Goal: Information Seeking & Learning: Learn about a topic

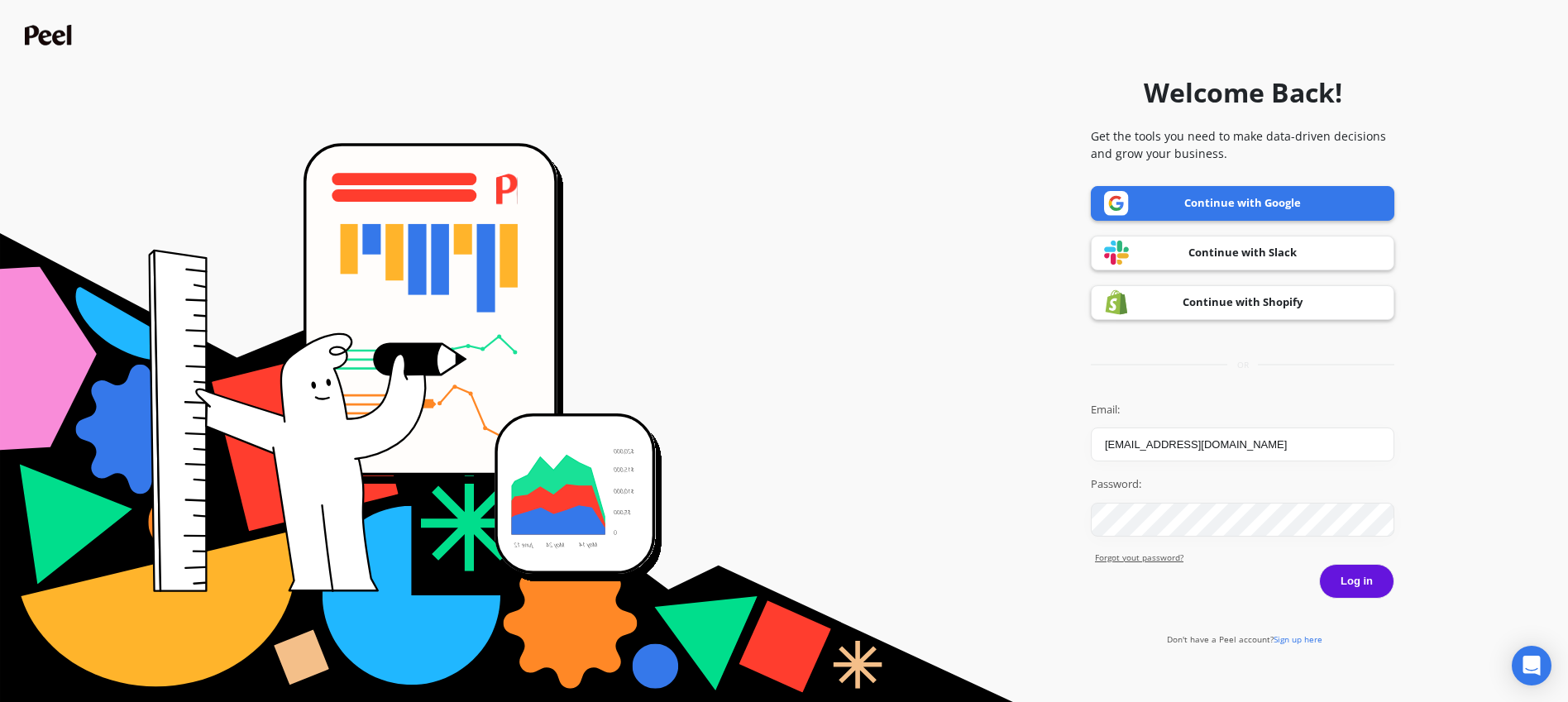
type input "[EMAIL_ADDRESS][DOMAIN_NAME]"
click at [1358, 579] on button "Log in" at bounding box center [1357, 581] width 75 height 35
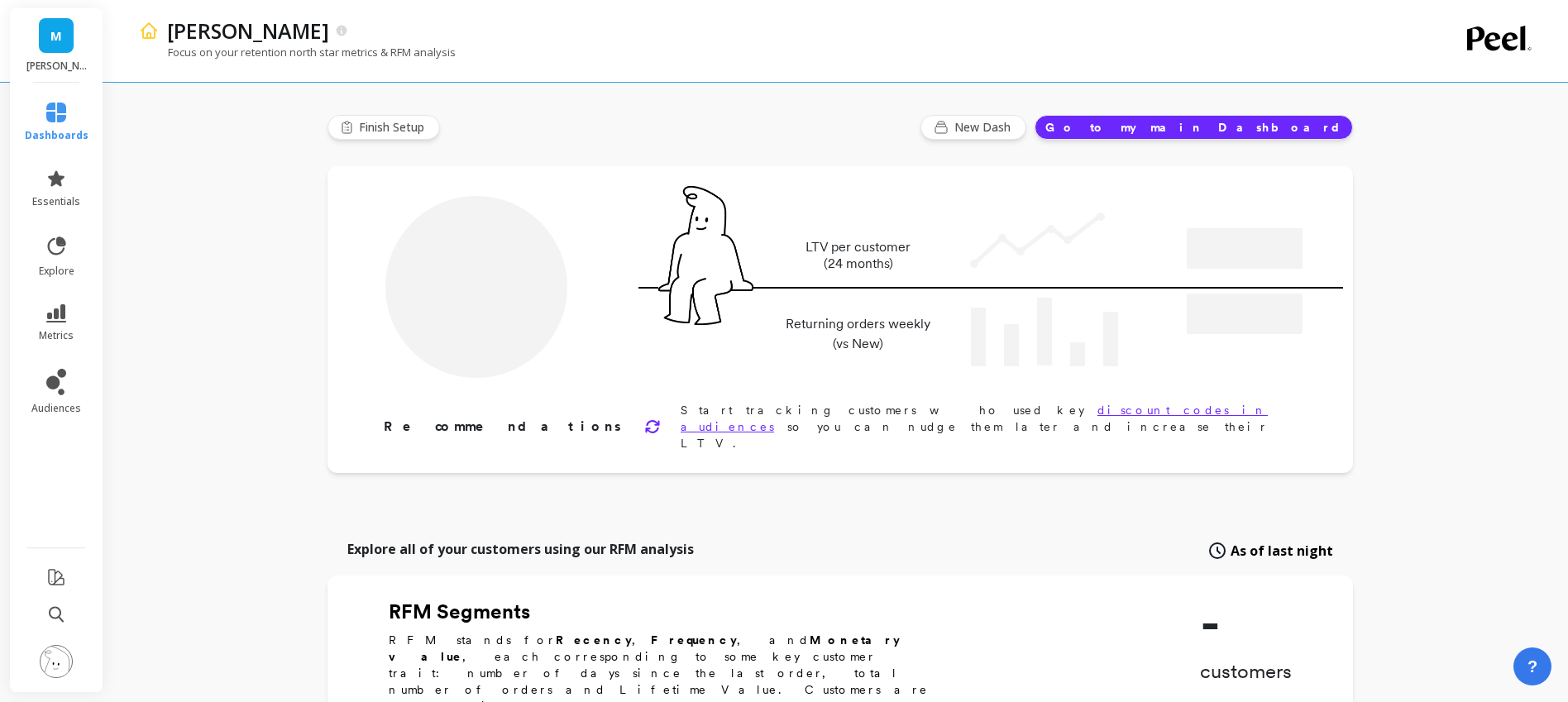
type input "Champions"
type input "22435"
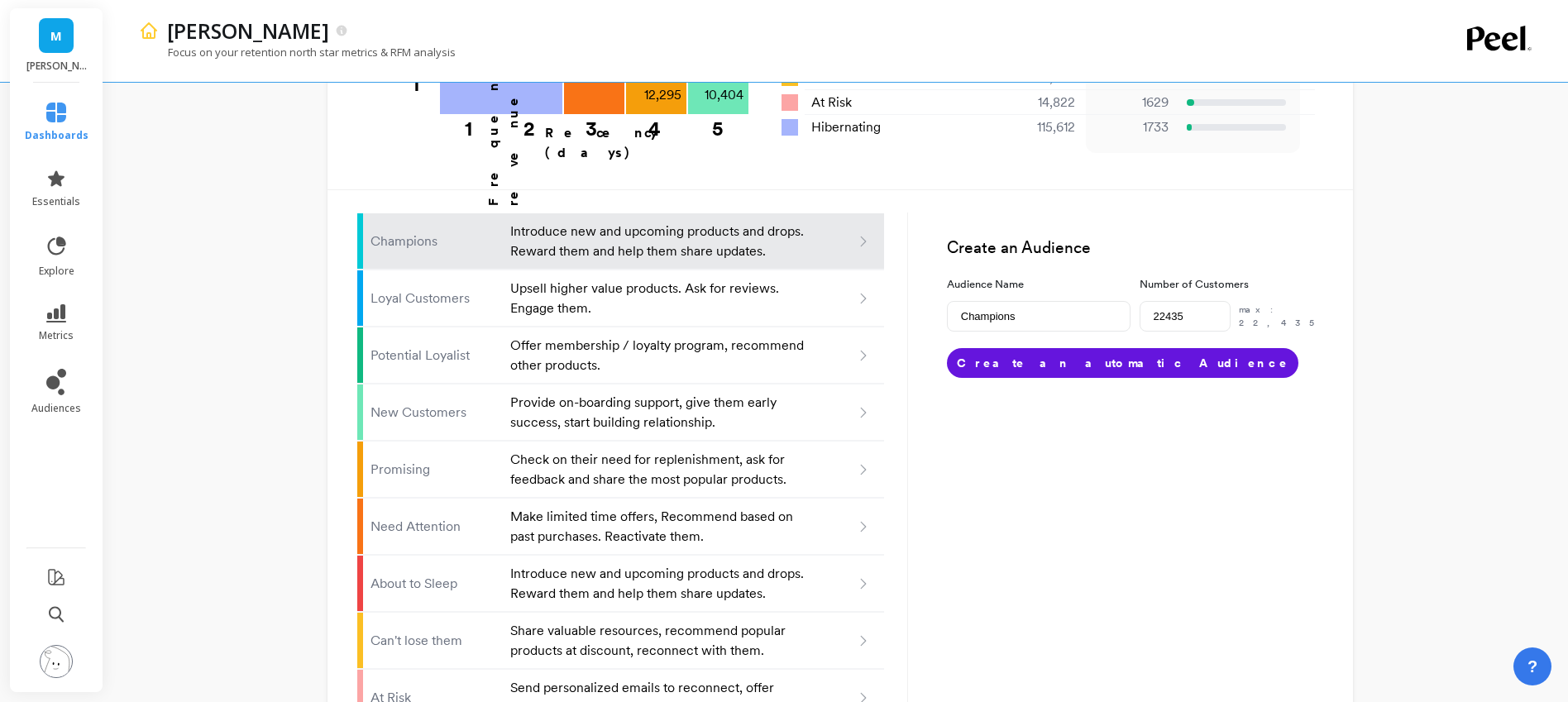
scroll to position [1019, 0]
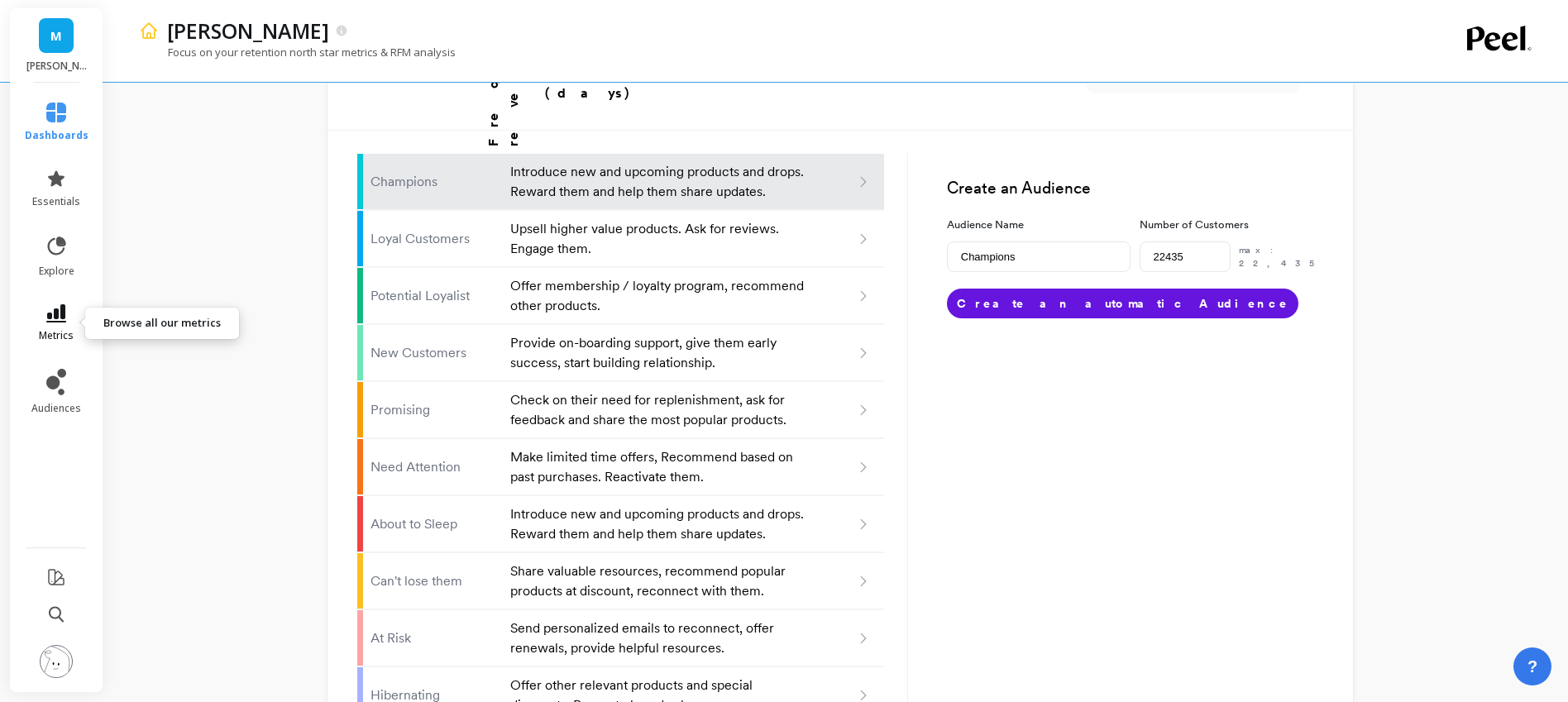
click at [61, 325] on link "metrics" at bounding box center [56, 323] width 64 height 38
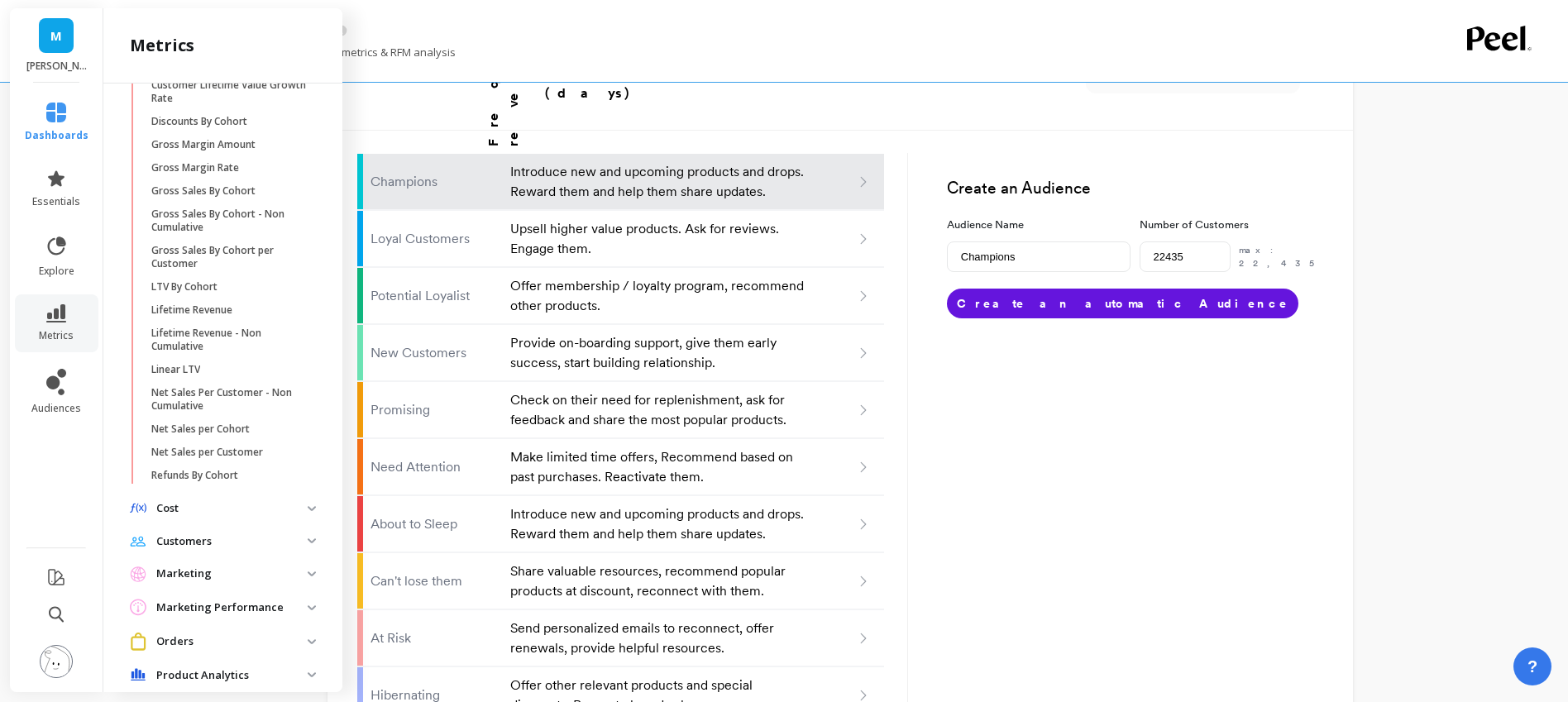
scroll to position [535, 0]
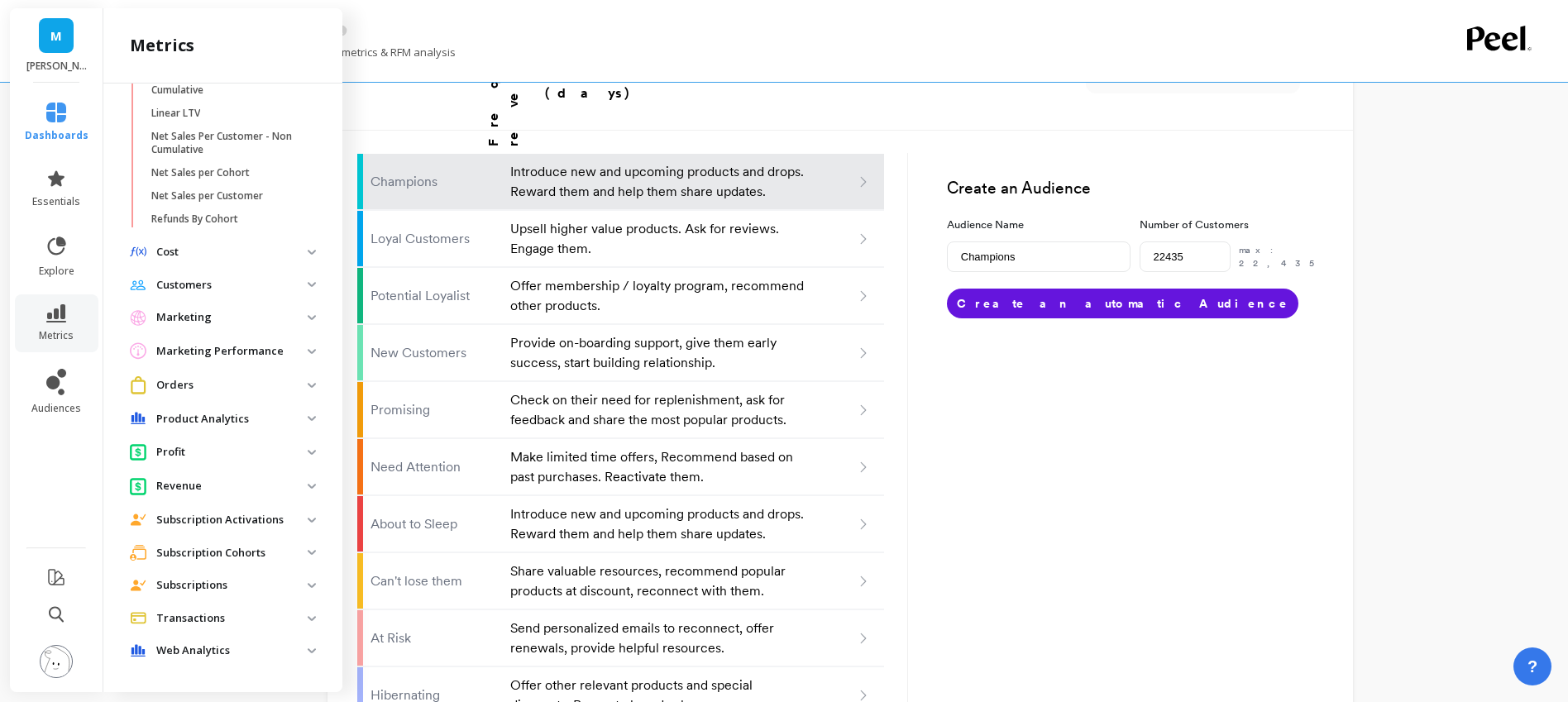
click at [169, 315] on p "Marketing" at bounding box center [232, 317] width 152 height 16
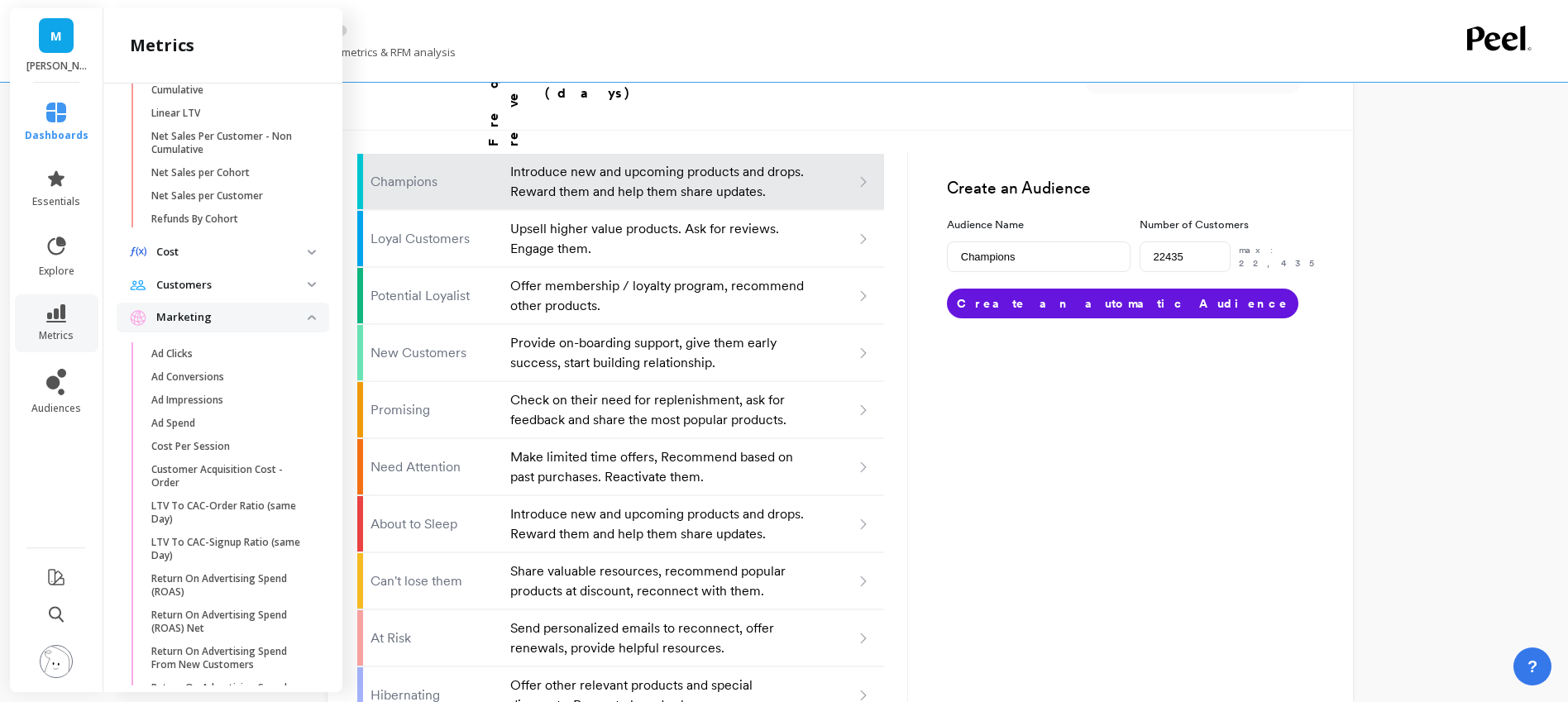
click at [169, 315] on p "Marketing" at bounding box center [232, 317] width 152 height 16
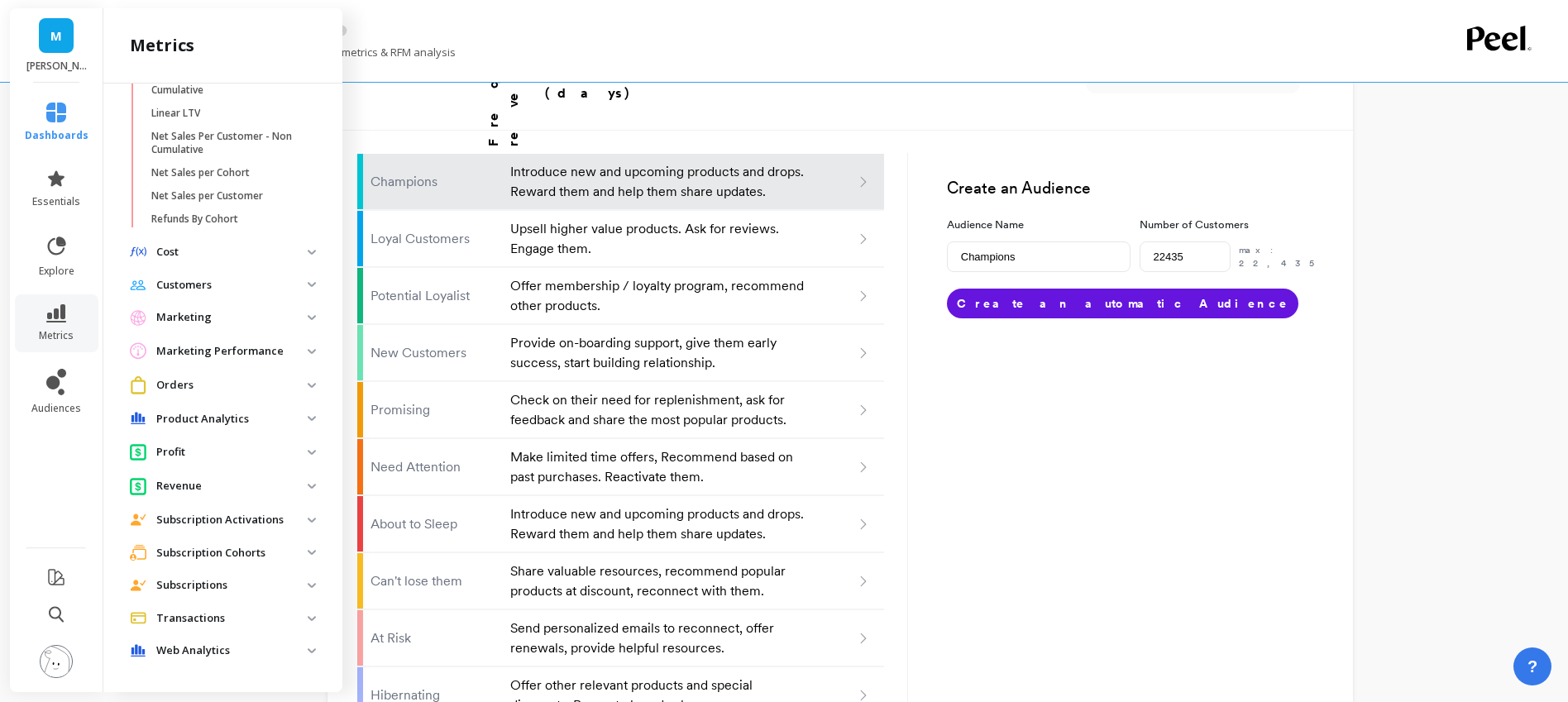
click at [190, 353] on p "Marketing Performance" at bounding box center [232, 351] width 152 height 16
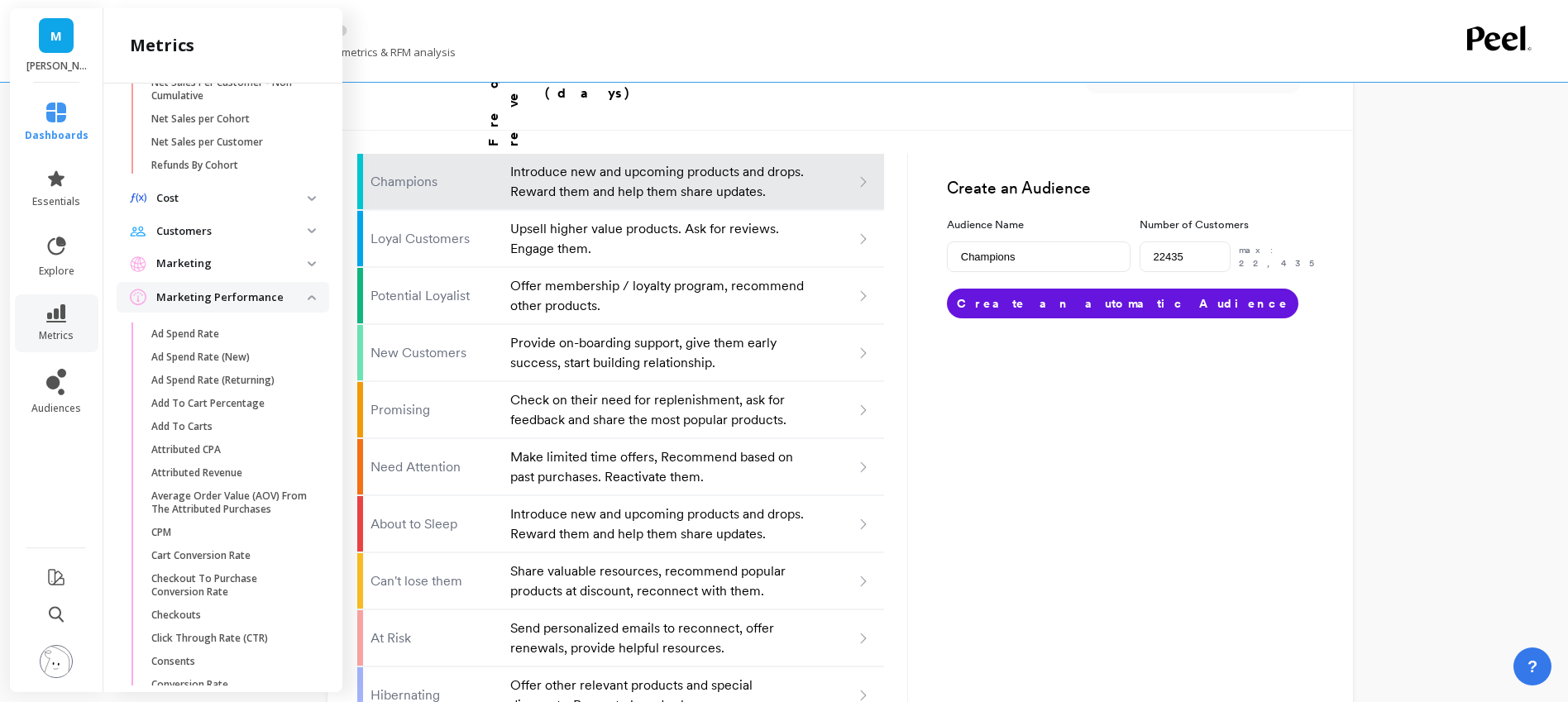
click at [222, 296] on p "Marketing Performance" at bounding box center [232, 297] width 152 height 16
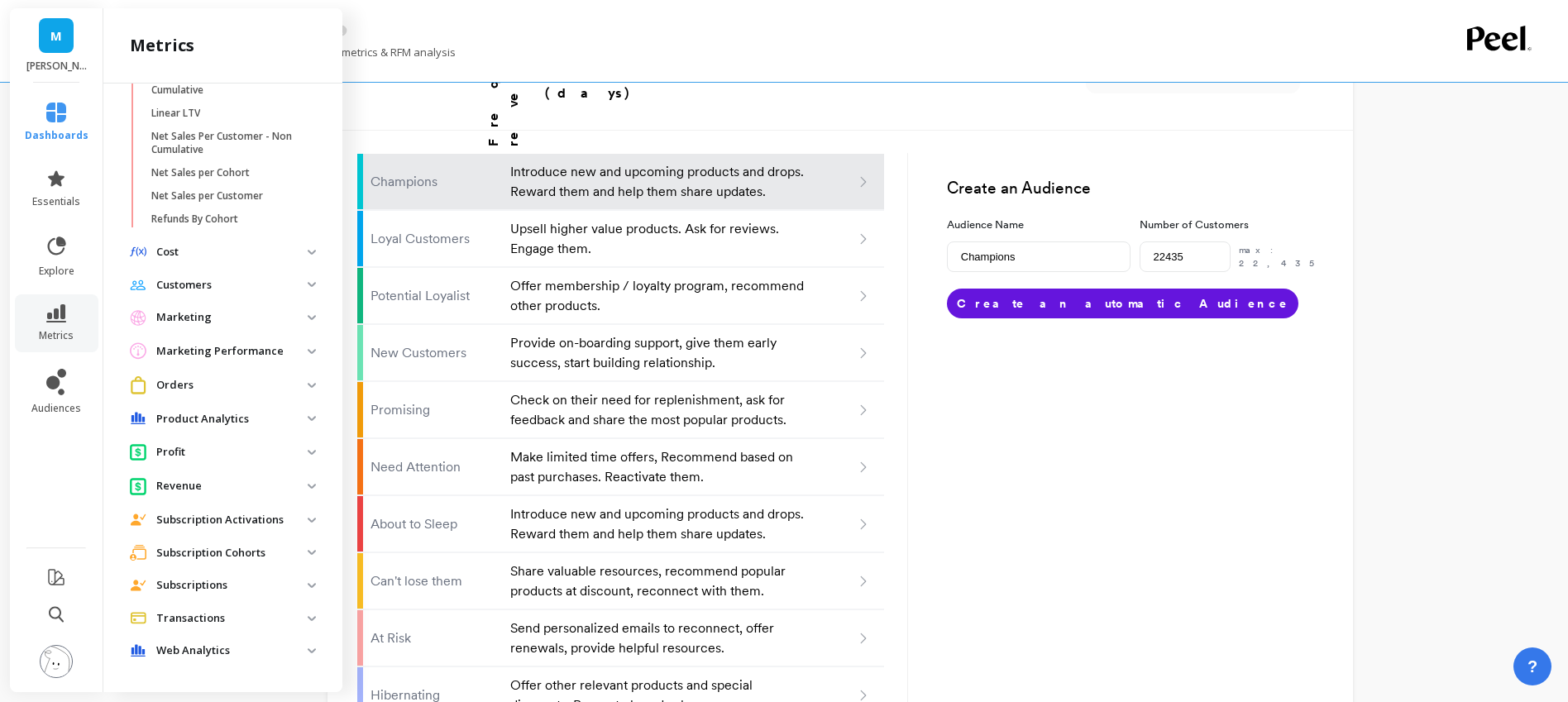
click at [210, 315] on p "Marketing" at bounding box center [232, 317] width 152 height 16
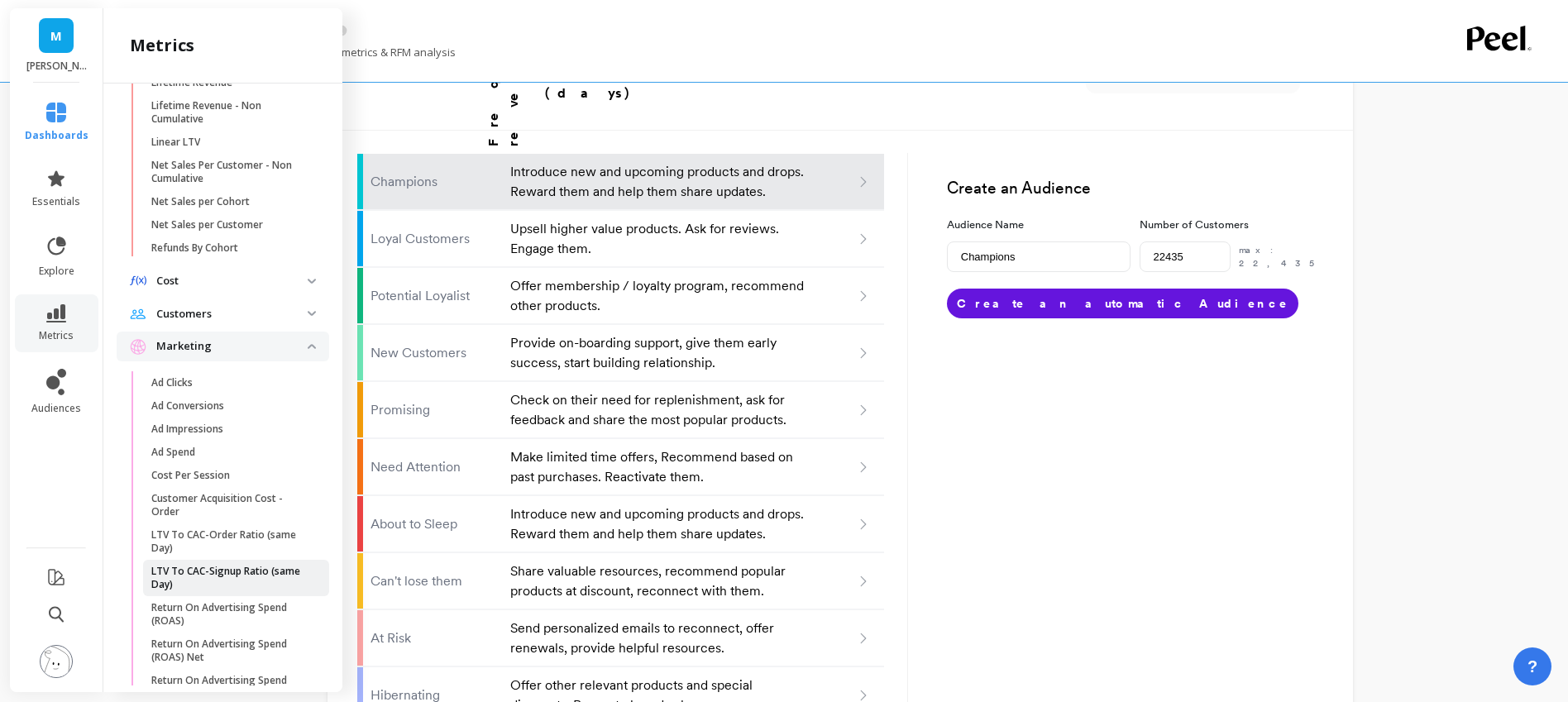
scroll to position [331, 0]
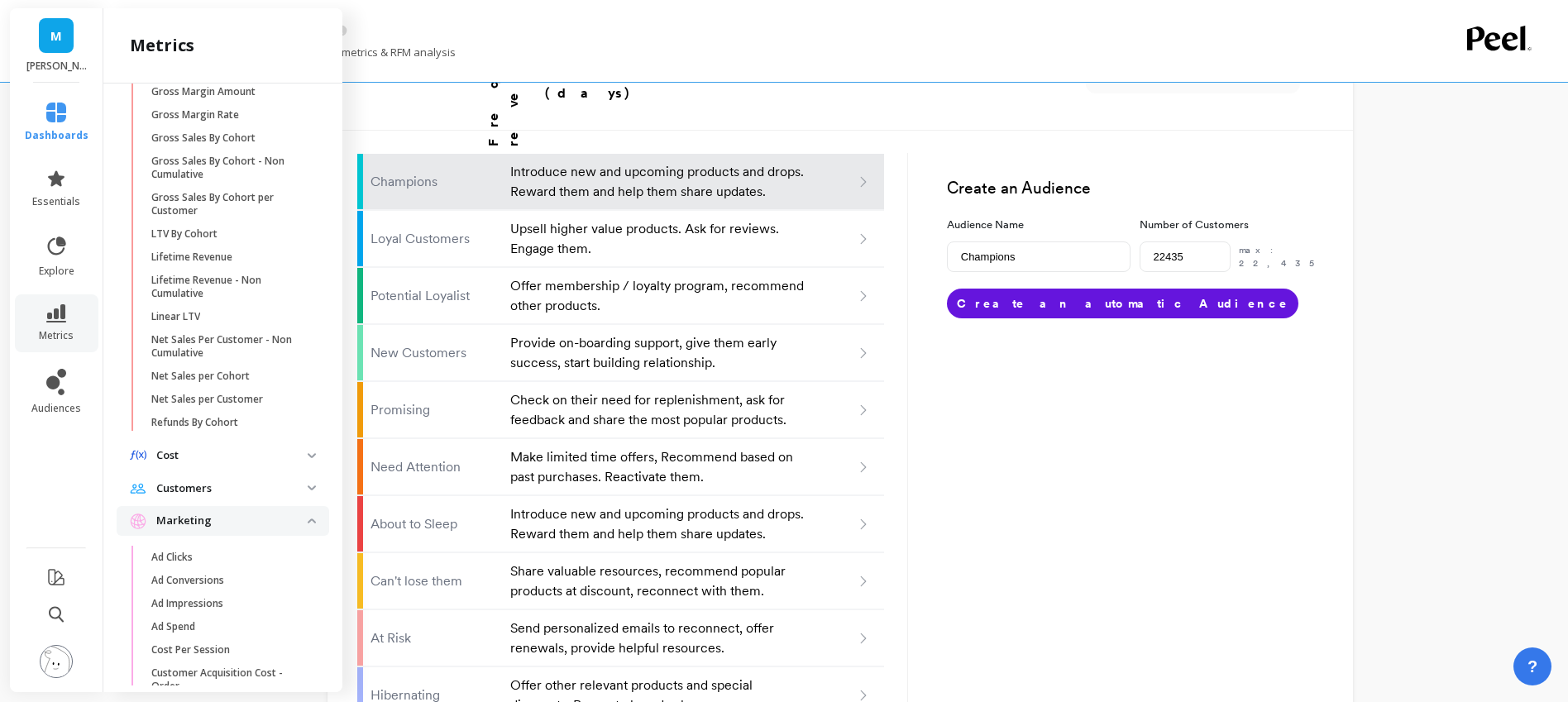
click at [208, 516] on p "Marketing" at bounding box center [232, 521] width 152 height 16
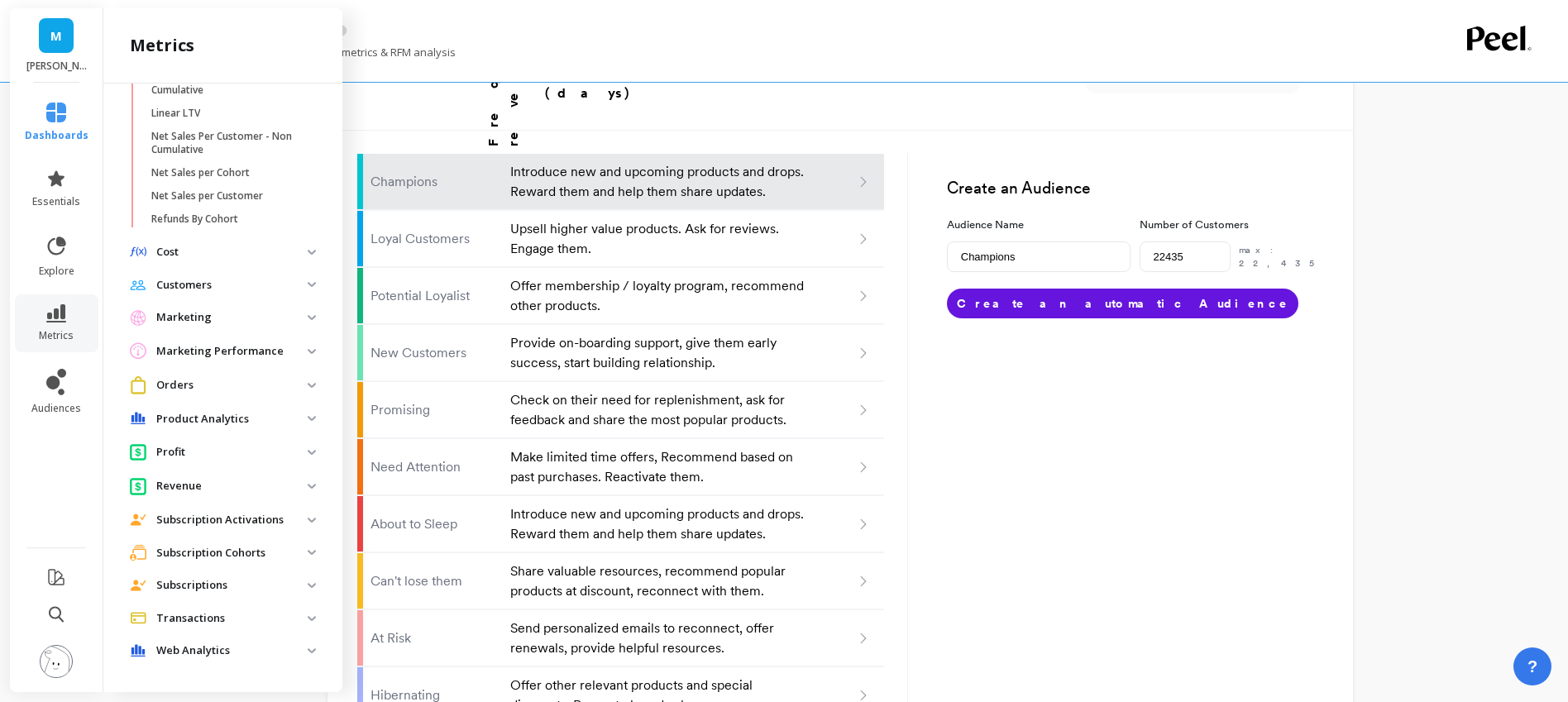
click at [208, 482] on p "Revenue" at bounding box center [232, 486] width 152 height 16
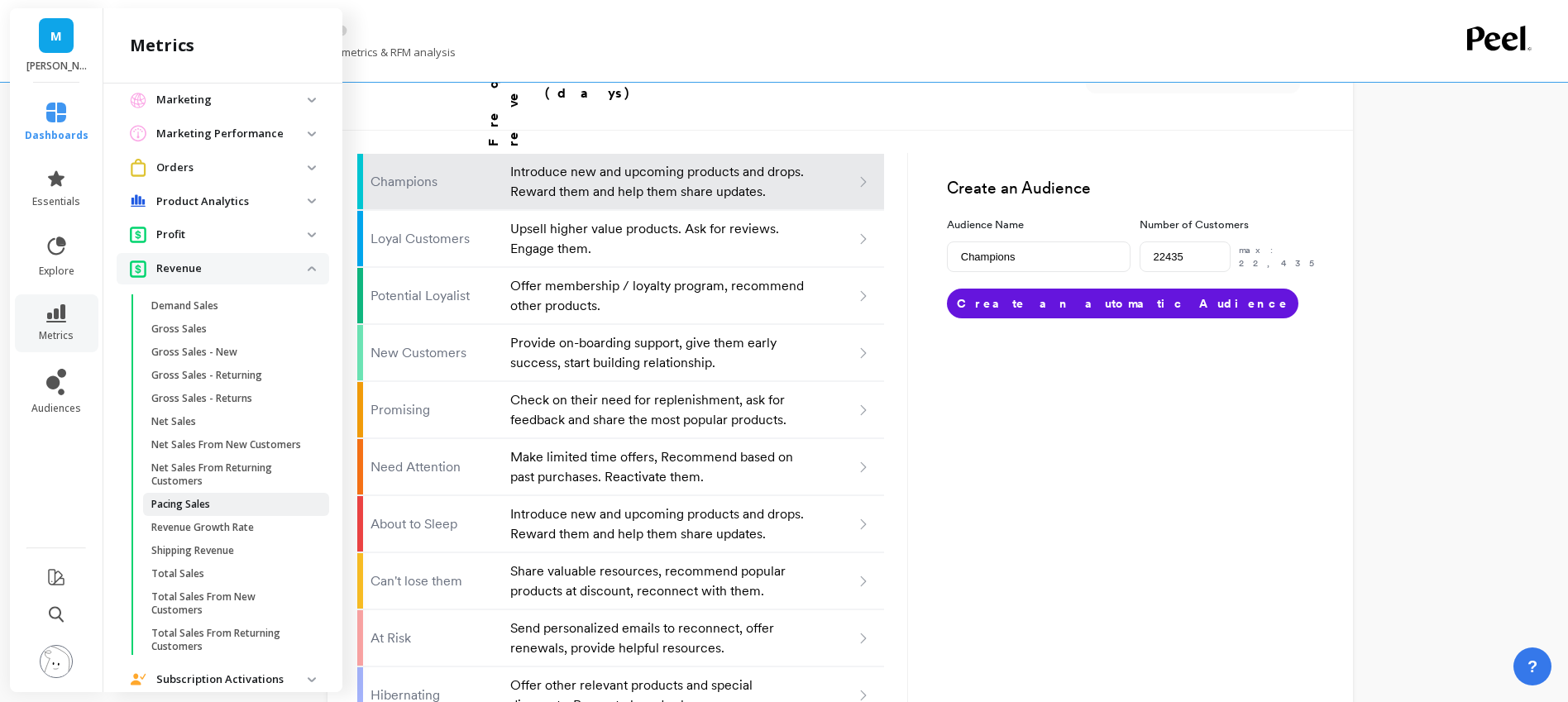
scroll to position [760, 0]
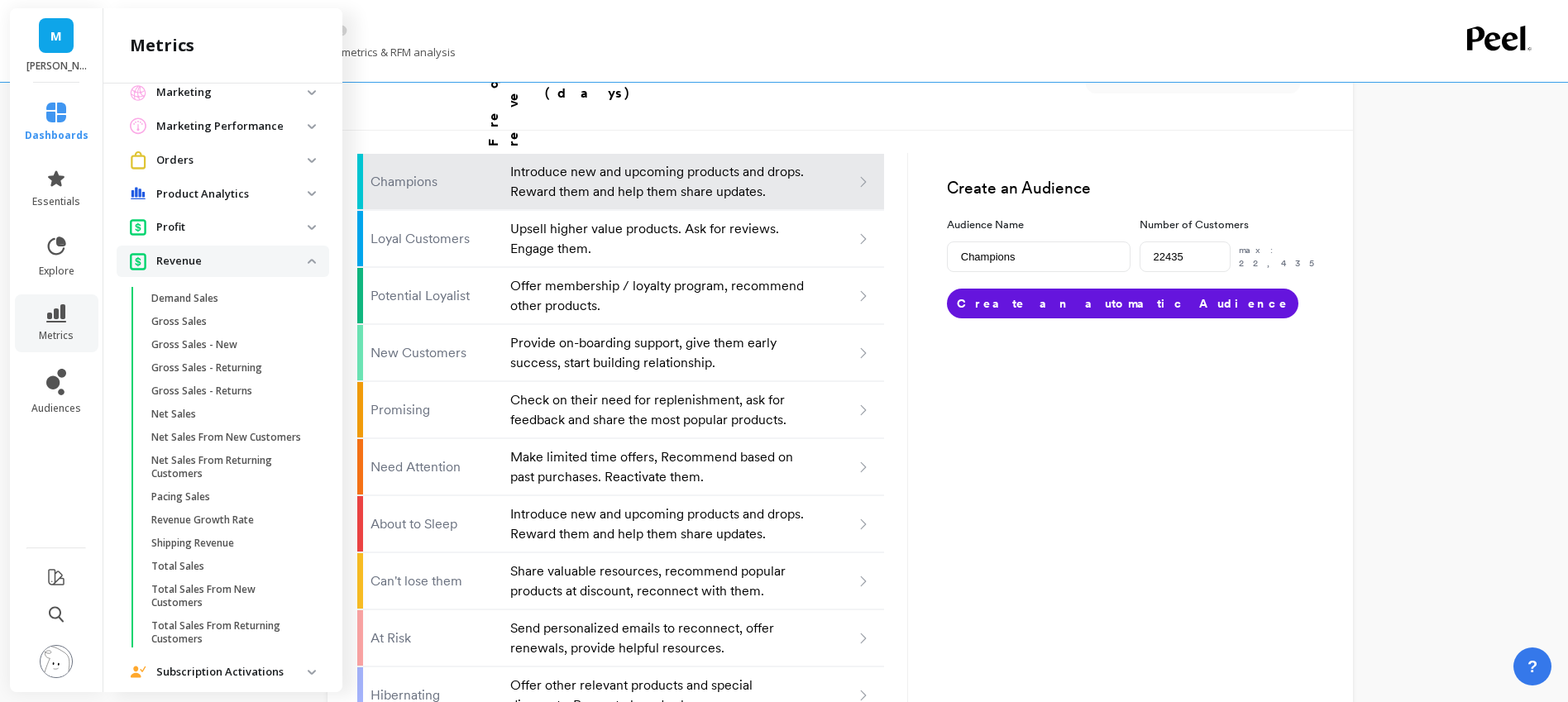
click at [181, 268] on p "Revenue" at bounding box center [232, 261] width 152 height 16
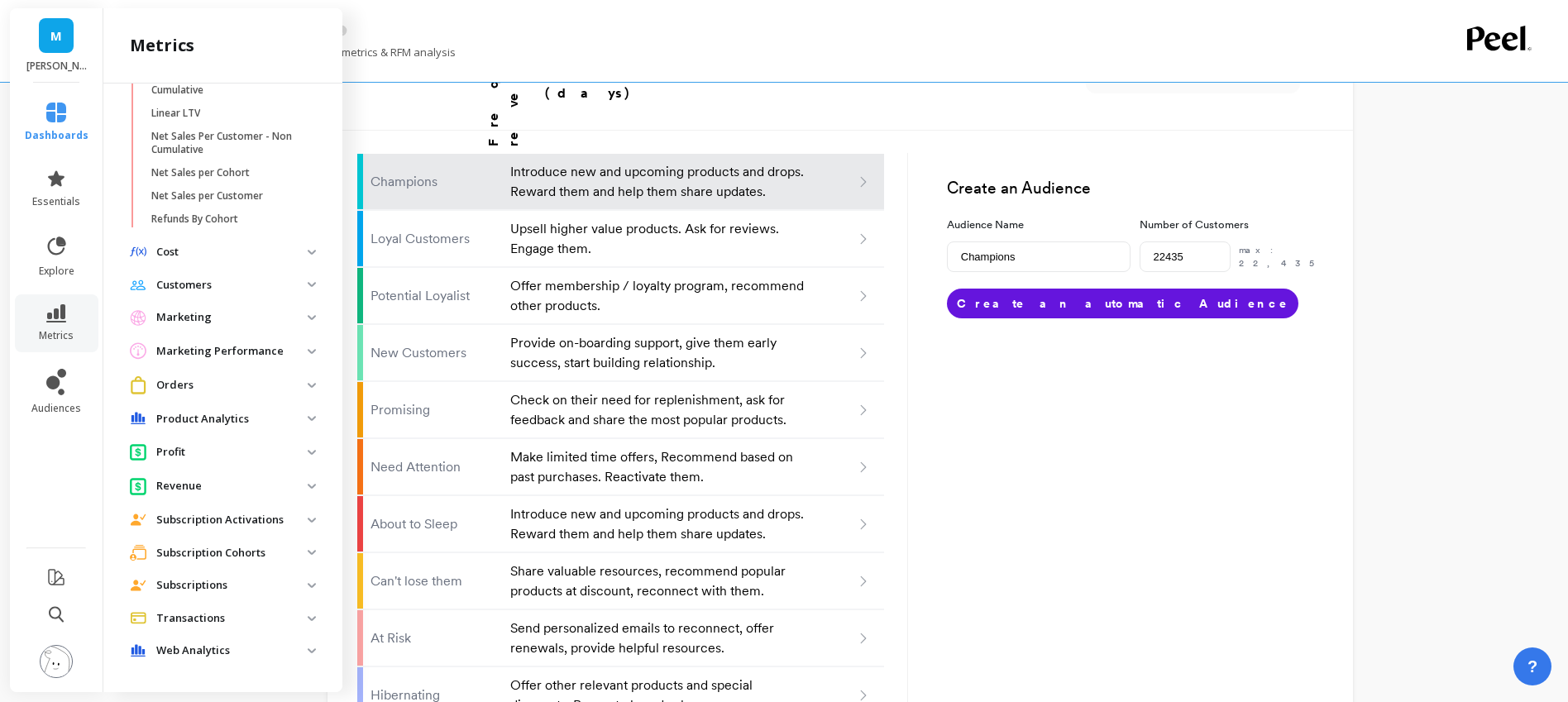
click at [216, 653] on p "Web Analytics" at bounding box center [232, 650] width 152 height 16
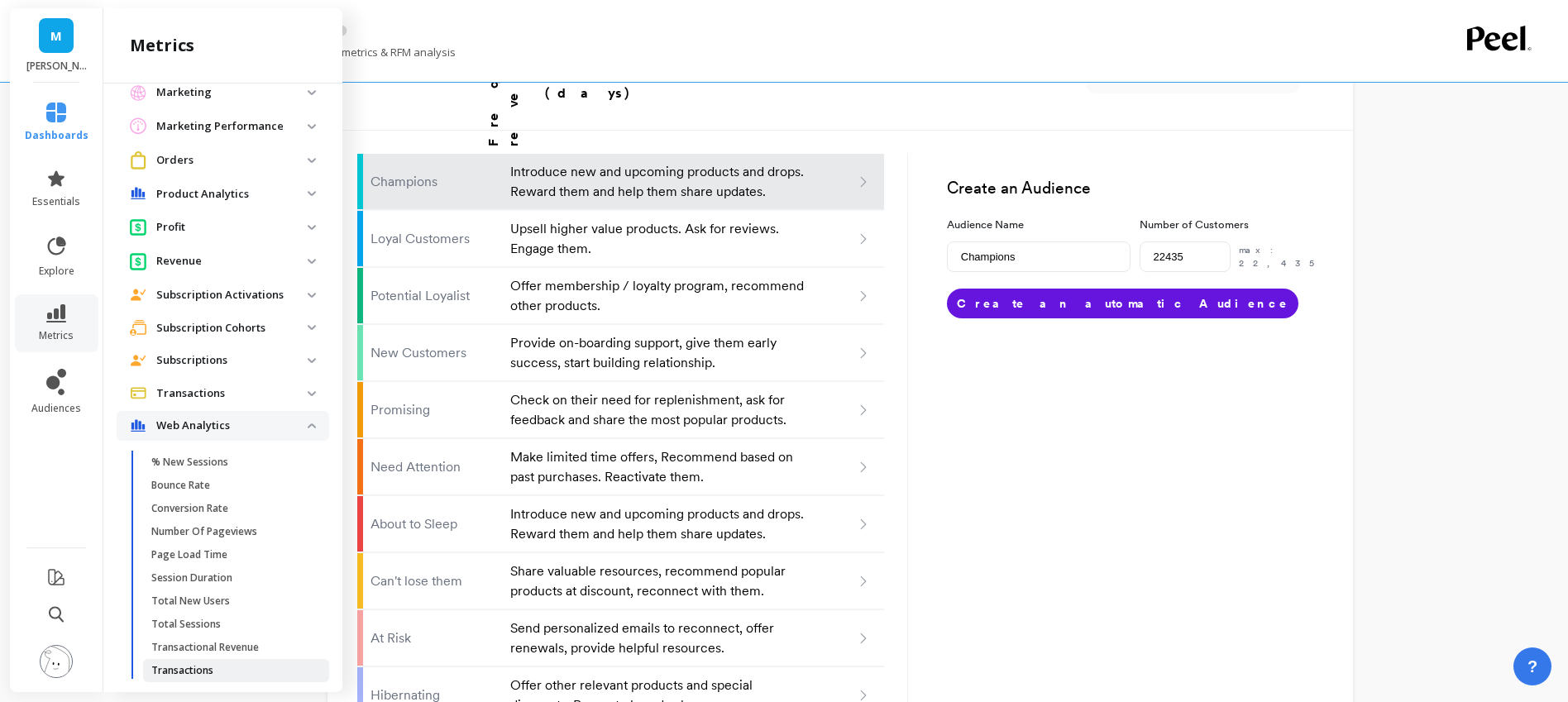
scroll to position [780, 0]
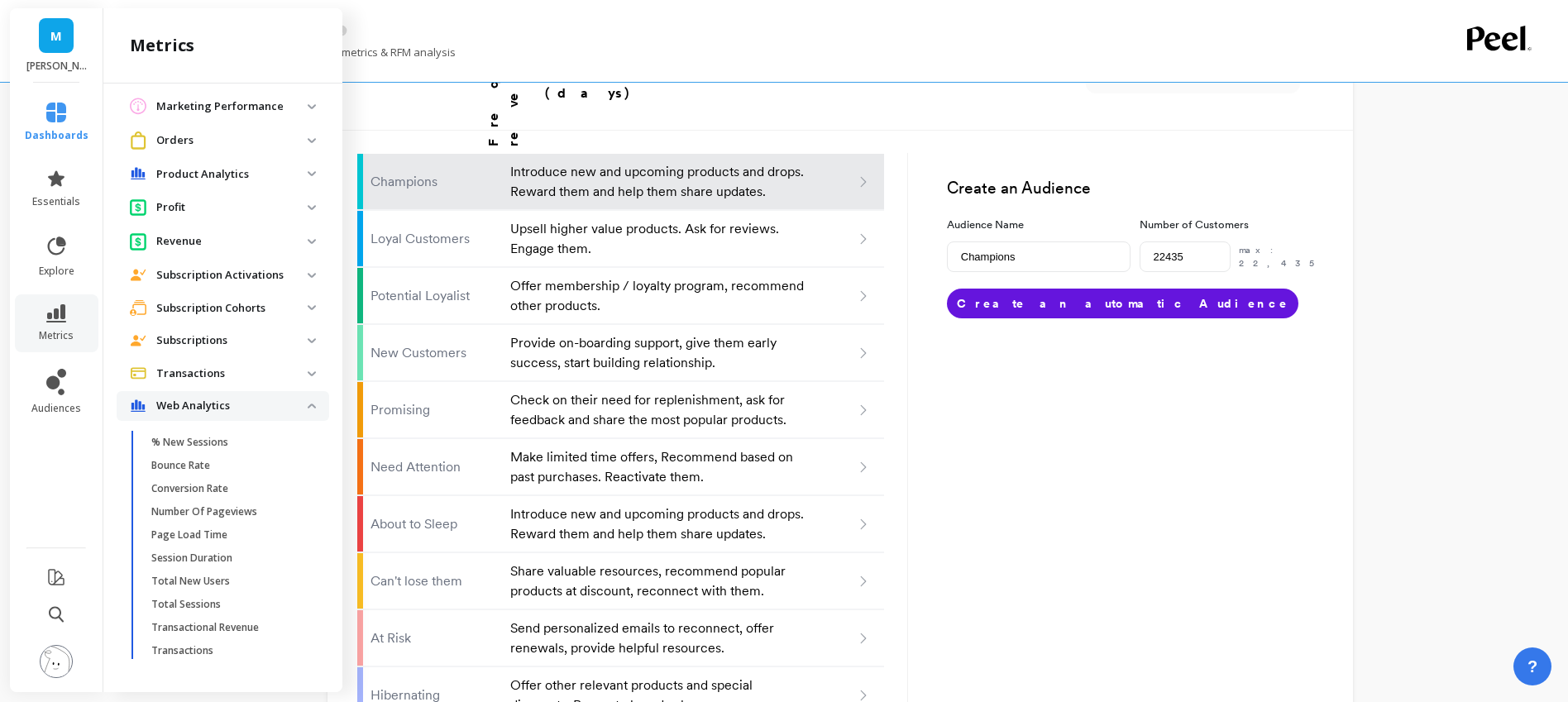
click at [236, 406] on p "Web Analytics" at bounding box center [232, 406] width 152 height 16
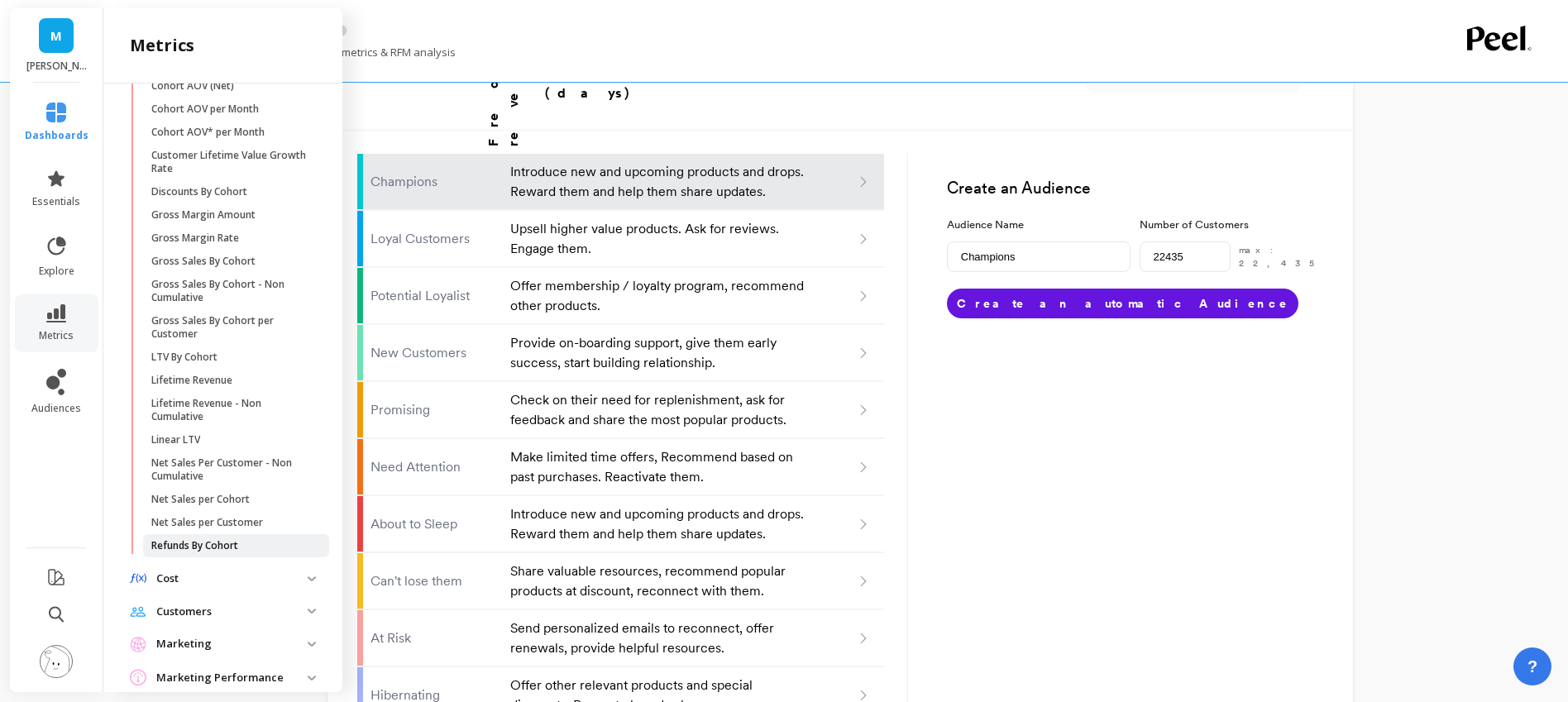
scroll to position [144, 0]
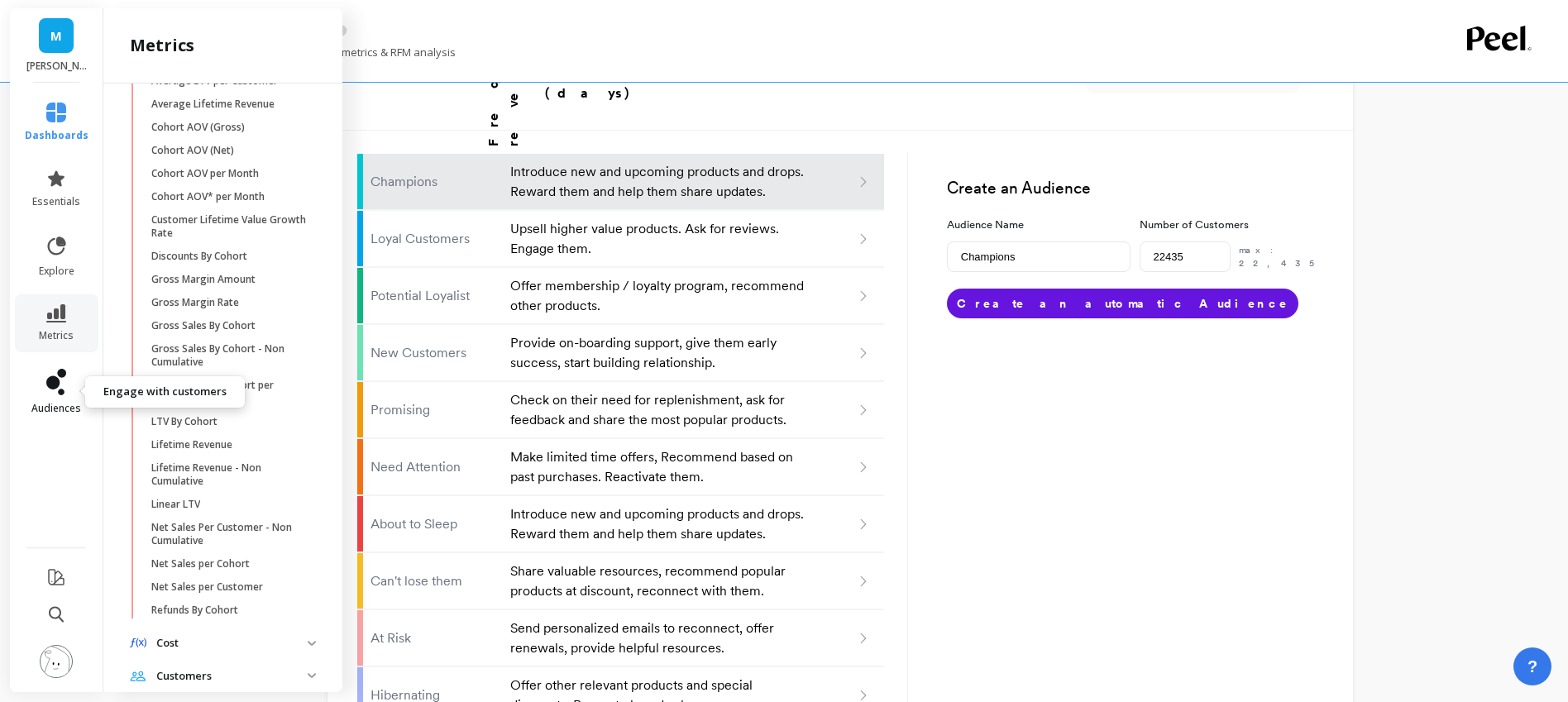
click at [51, 403] on span "audiences" at bounding box center [56, 409] width 49 height 14
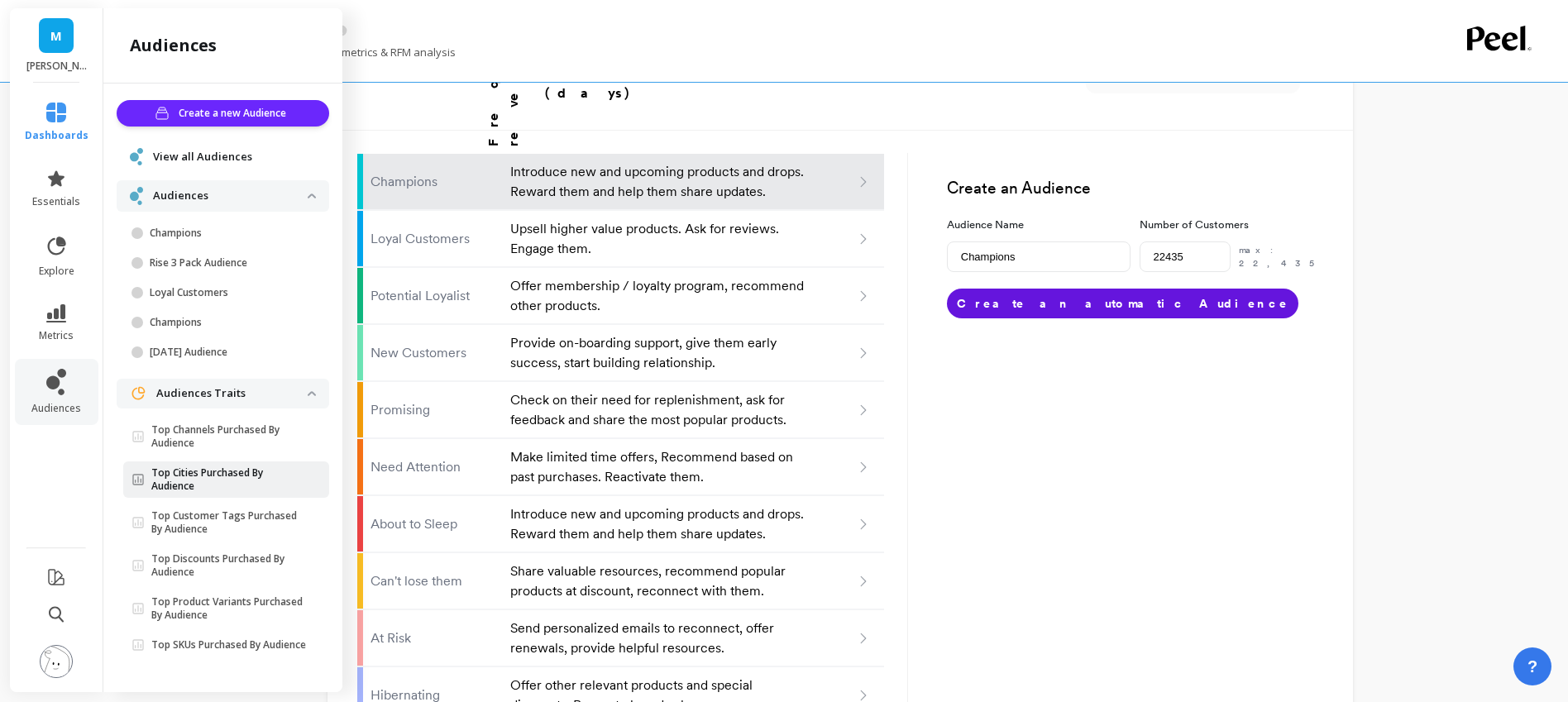
scroll to position [8, 0]
click at [51, 182] on icon at bounding box center [55, 178] width 16 height 15
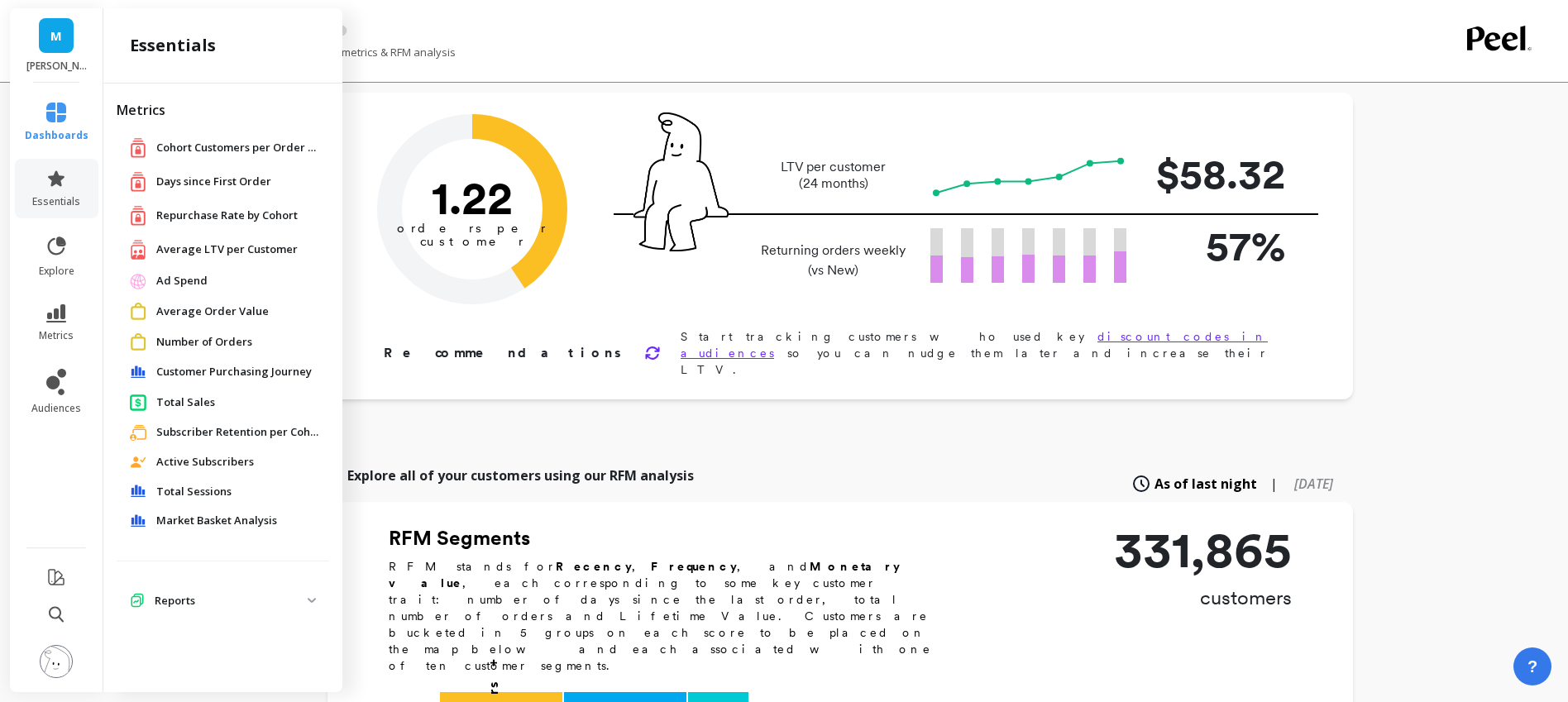
scroll to position [0, 0]
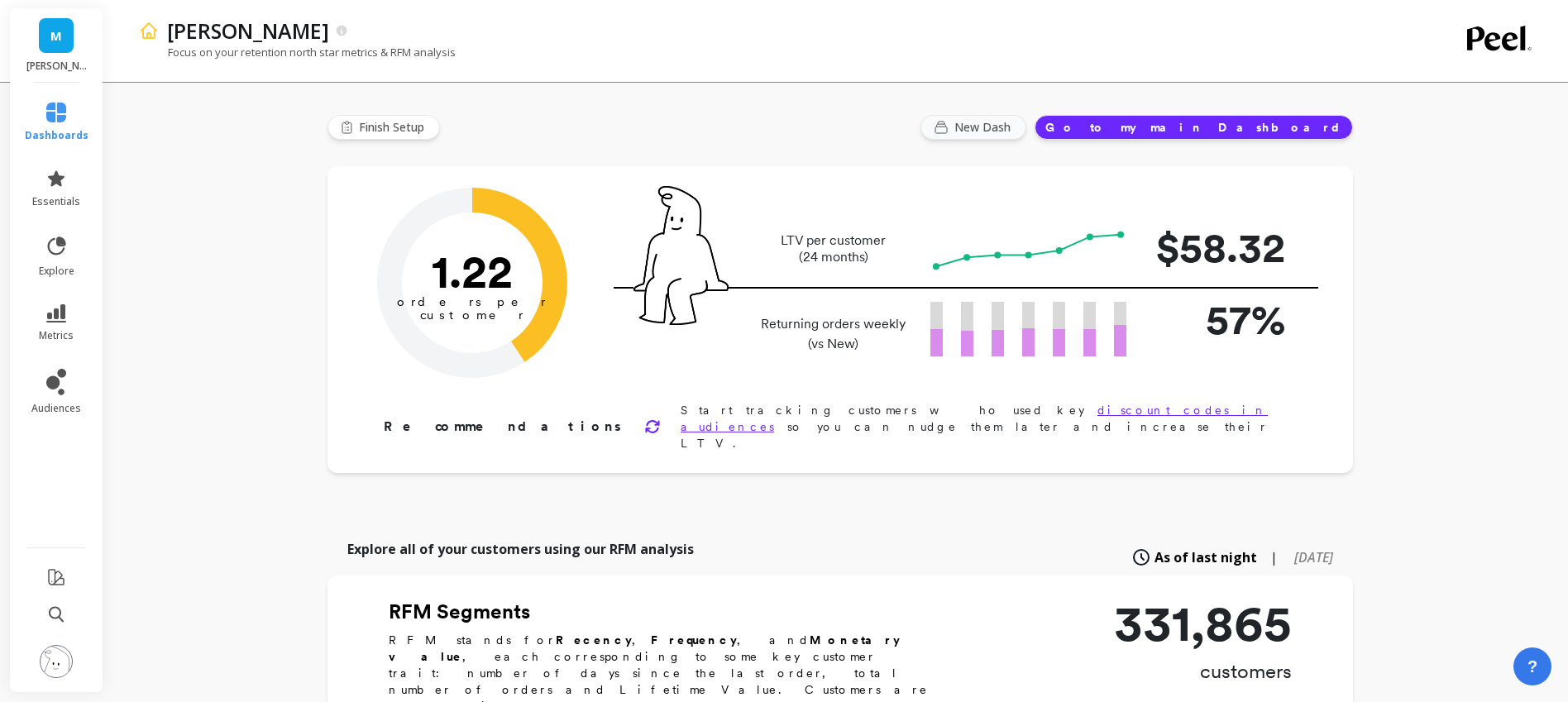
click at [1015, 124] on span "New Dash" at bounding box center [985, 127] width 61 height 16
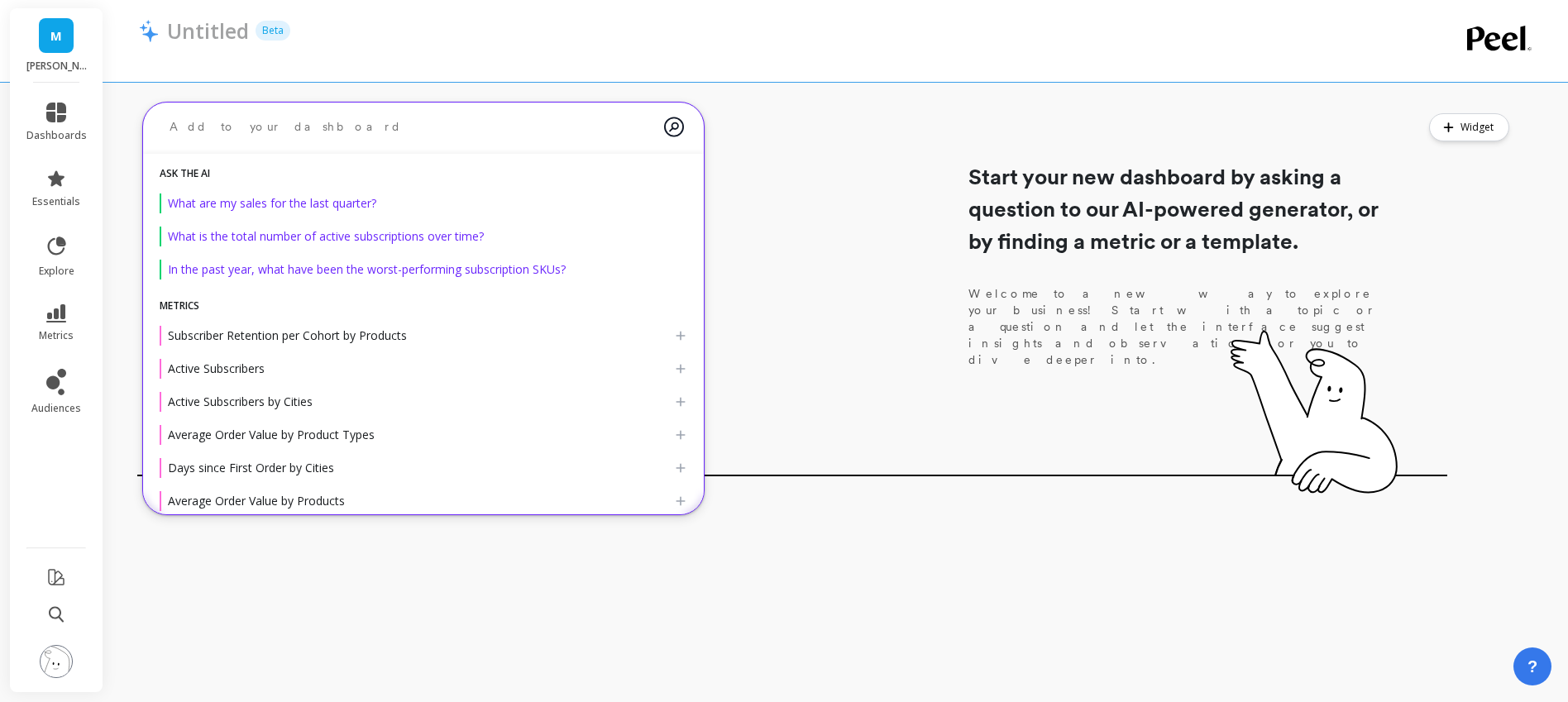
click at [251, 120] on textarea at bounding box center [410, 126] width 508 height 43
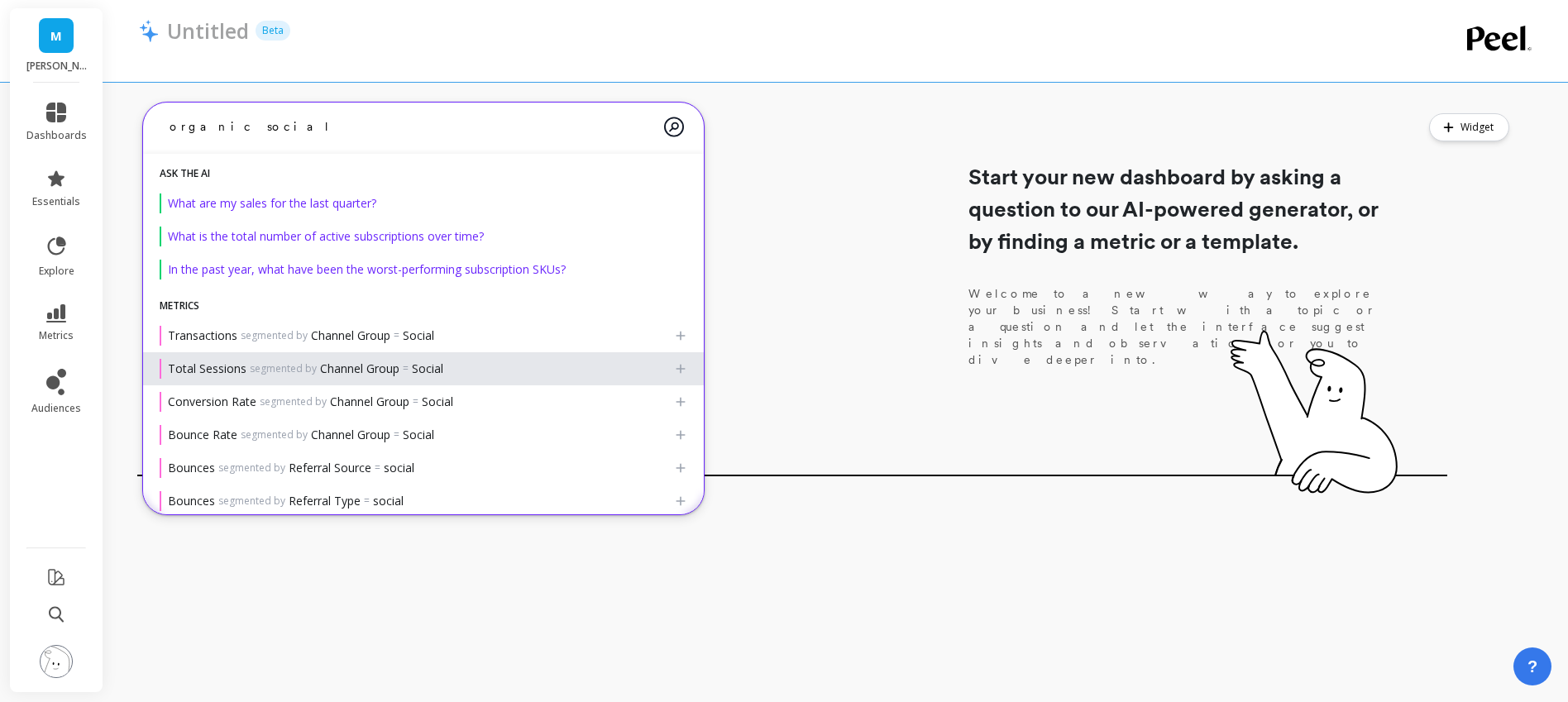
type textarea "organic social"
click at [366, 370] on span "Total Sessions segmented by Channel Group = Social" at bounding box center [305, 368] width 275 height 16
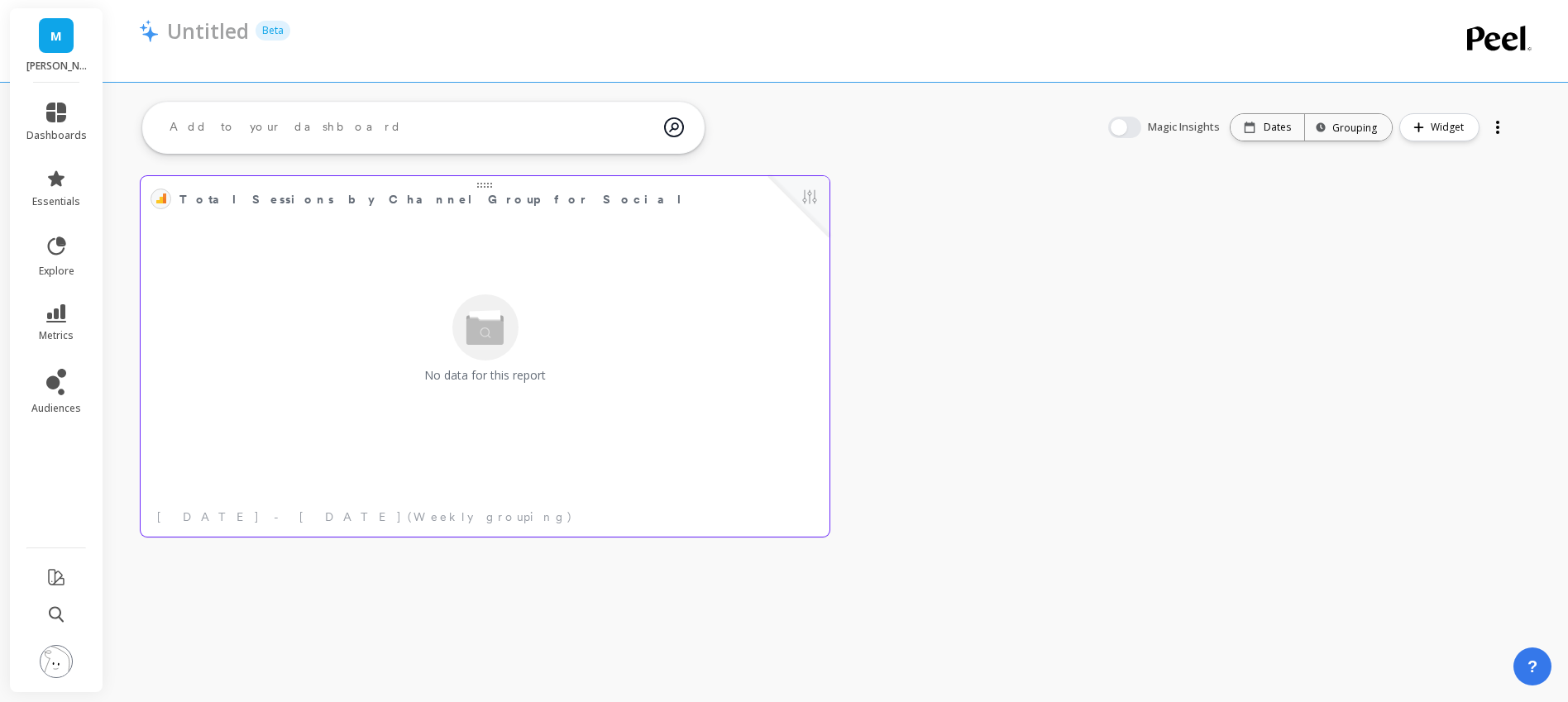
click at [474, 380] on span "No data for this report" at bounding box center [485, 375] width 122 height 16
click at [167, 206] on div at bounding box center [161, 199] width 20 height 20
click at [420, 135] on textarea at bounding box center [410, 127] width 508 height 44
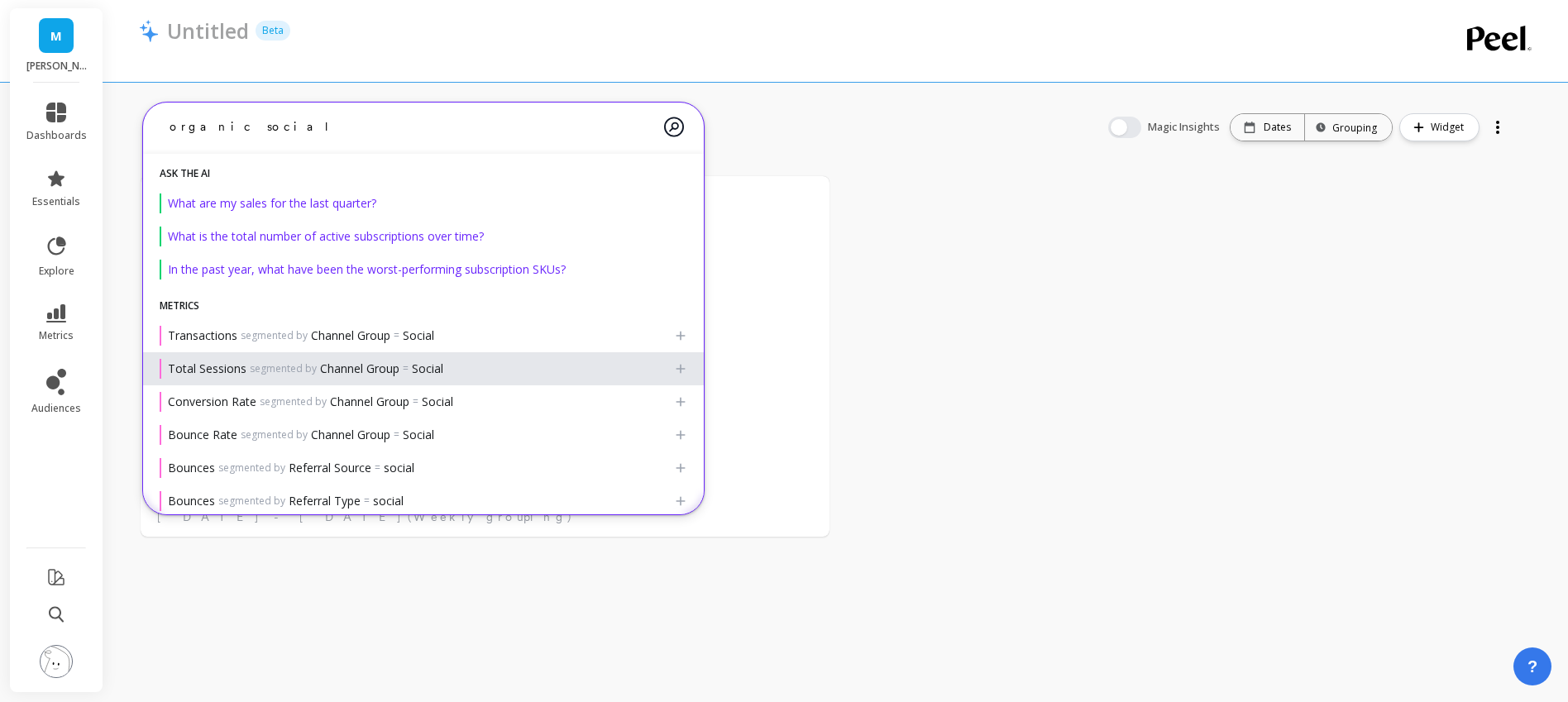
type textarea "organic social"
click at [677, 365] on icon at bounding box center [681, 369] width 14 height 14
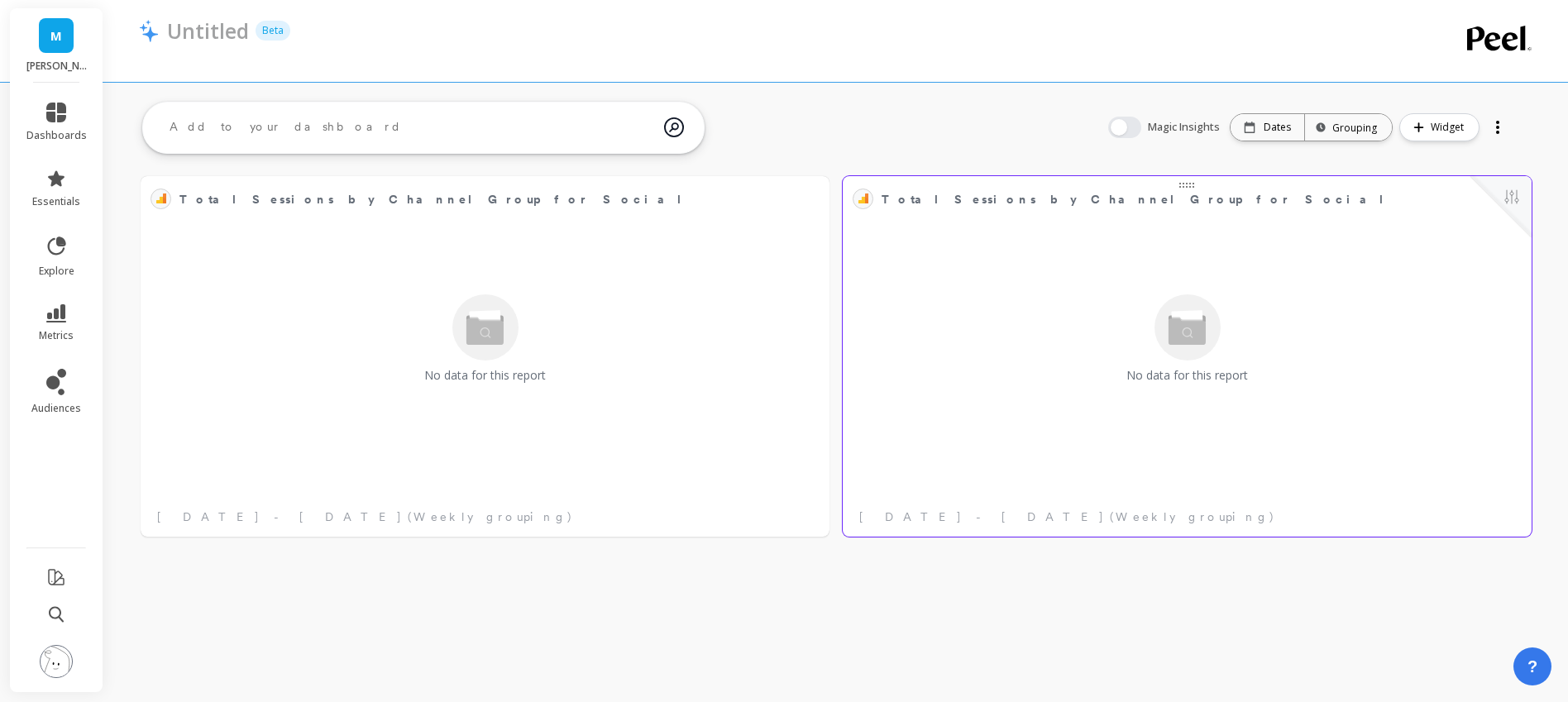
click at [1356, 256] on div "No data for this report" at bounding box center [1186, 338] width 679 height 243
click at [1182, 184] on div at bounding box center [1187, 183] width 689 height 14
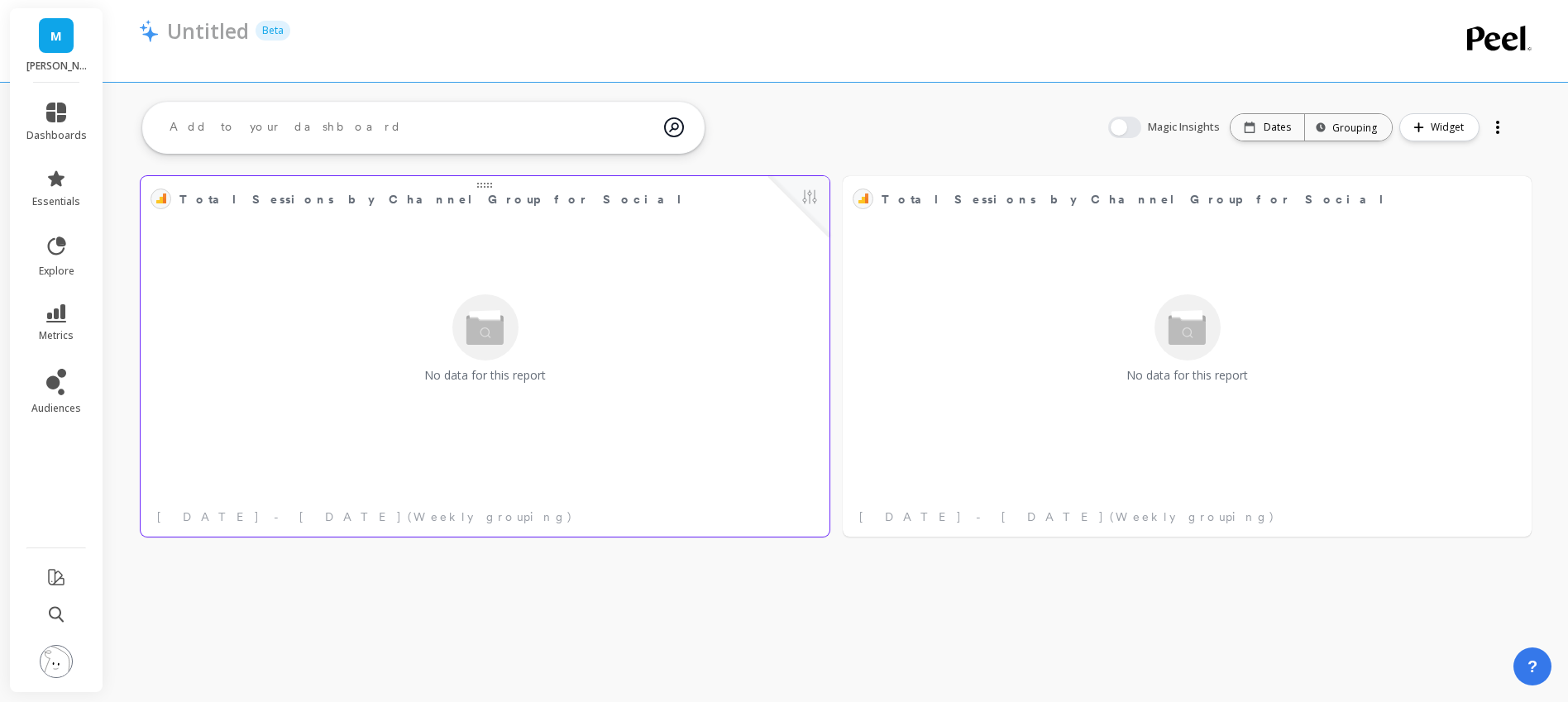
click at [713, 291] on div "No data for this report" at bounding box center [485, 338] width 679 height 243
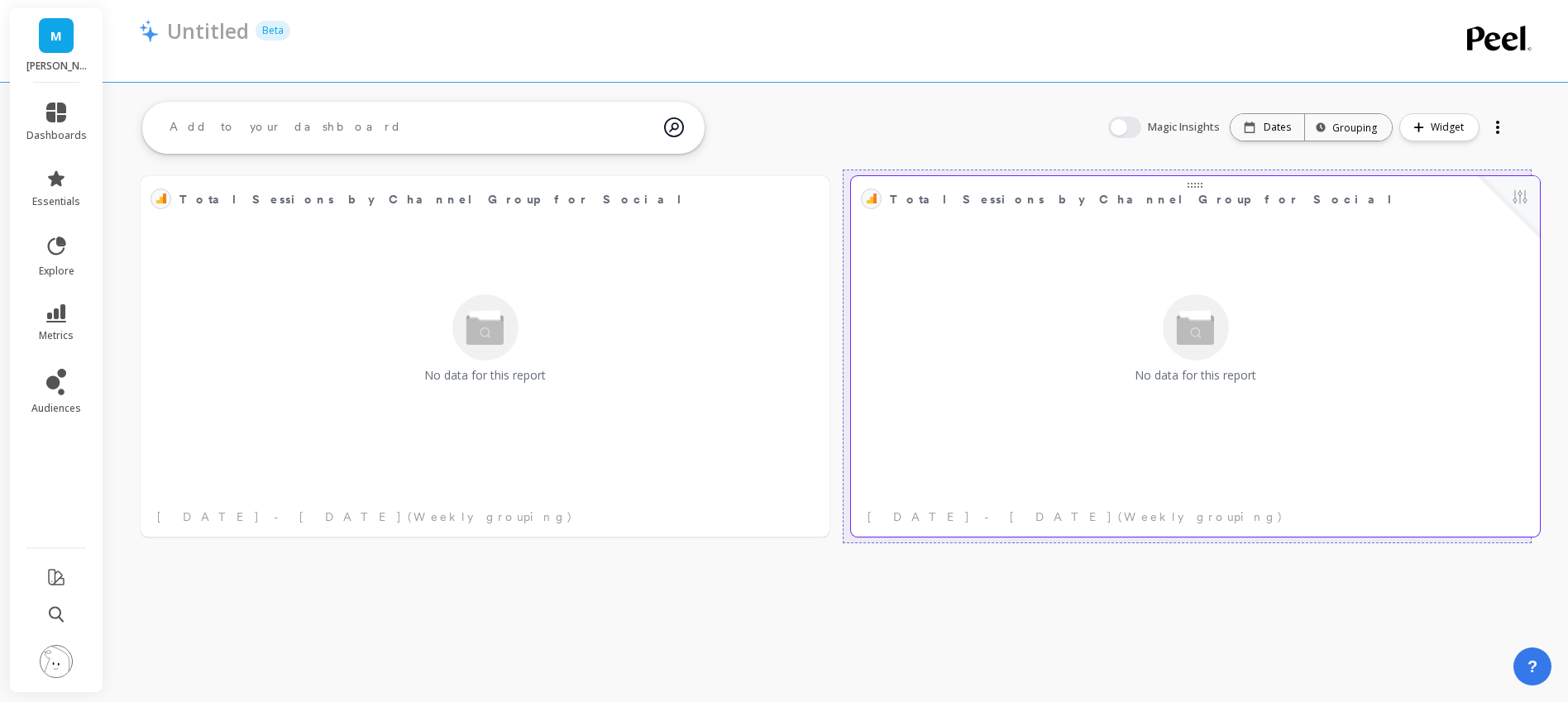
click at [1023, 293] on div "No data for this report" at bounding box center [1195, 338] width 679 height 243
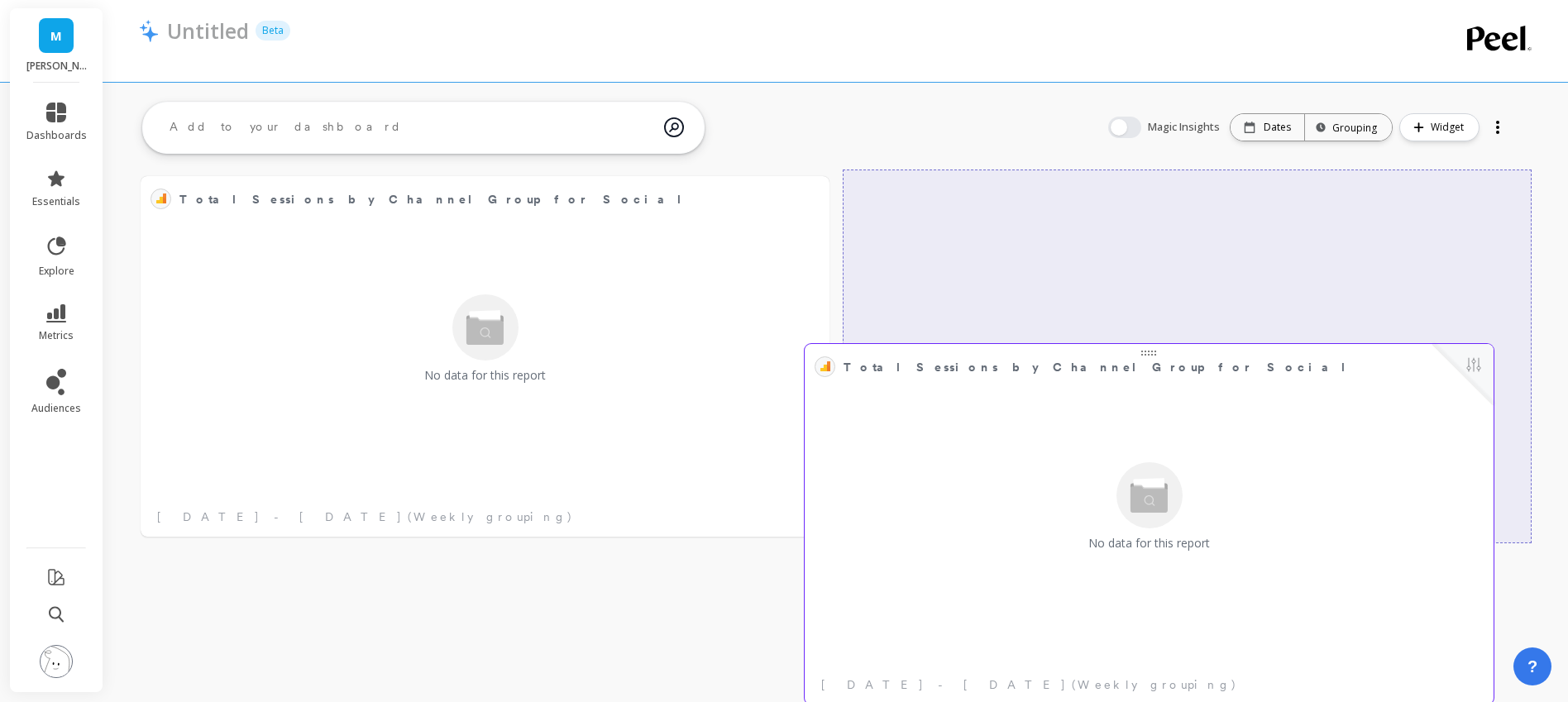
drag, startPoint x: 1193, startPoint y: 190, endPoint x: 1155, endPoint y: 359, distance: 173.2
click at [1155, 359] on span "Total Sessions by Channel Group for Social" at bounding box center [1137, 366] width 587 height 23
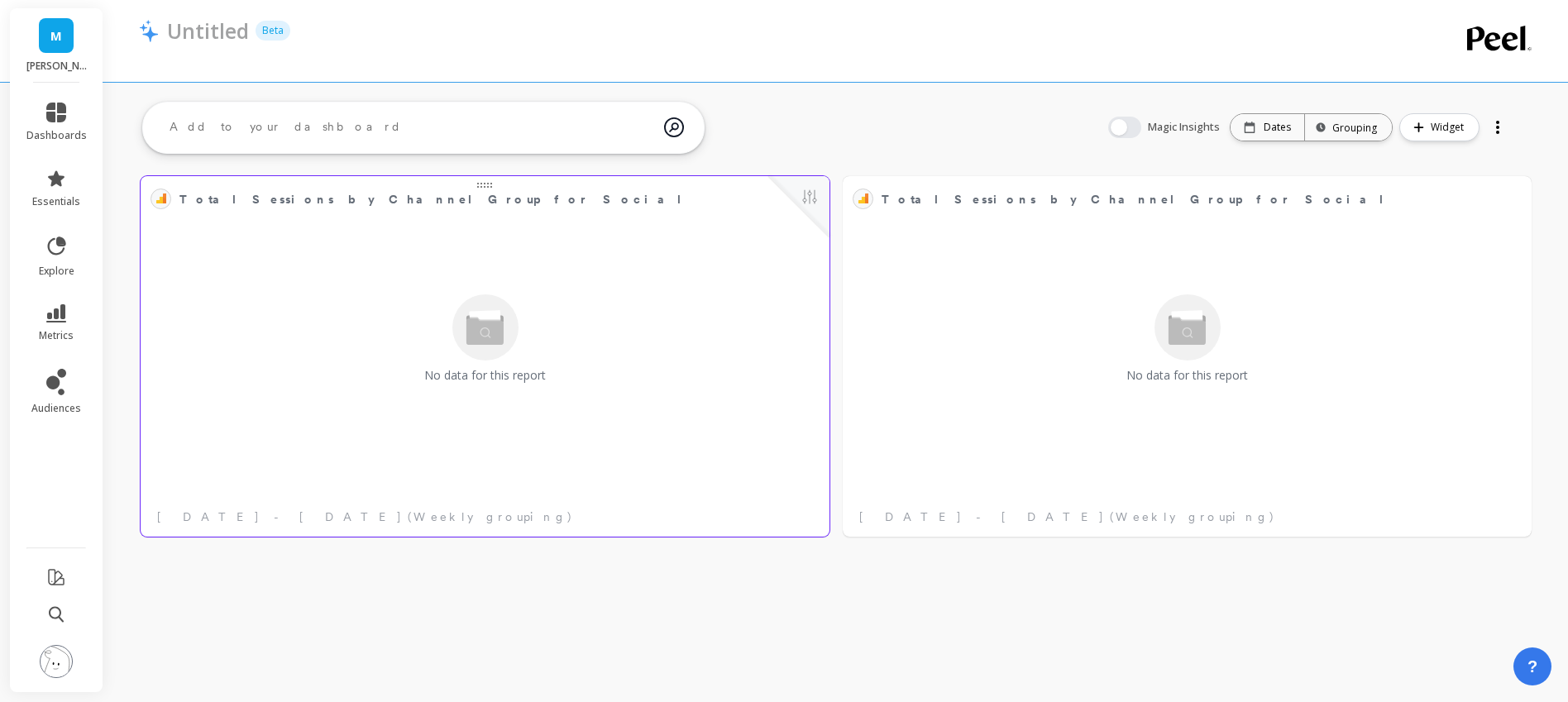
click at [708, 323] on div "No data for this report" at bounding box center [485, 338] width 679 height 243
click at [487, 189] on span "Total Sessions by Channel Group for Social" at bounding box center [473, 199] width 587 height 23
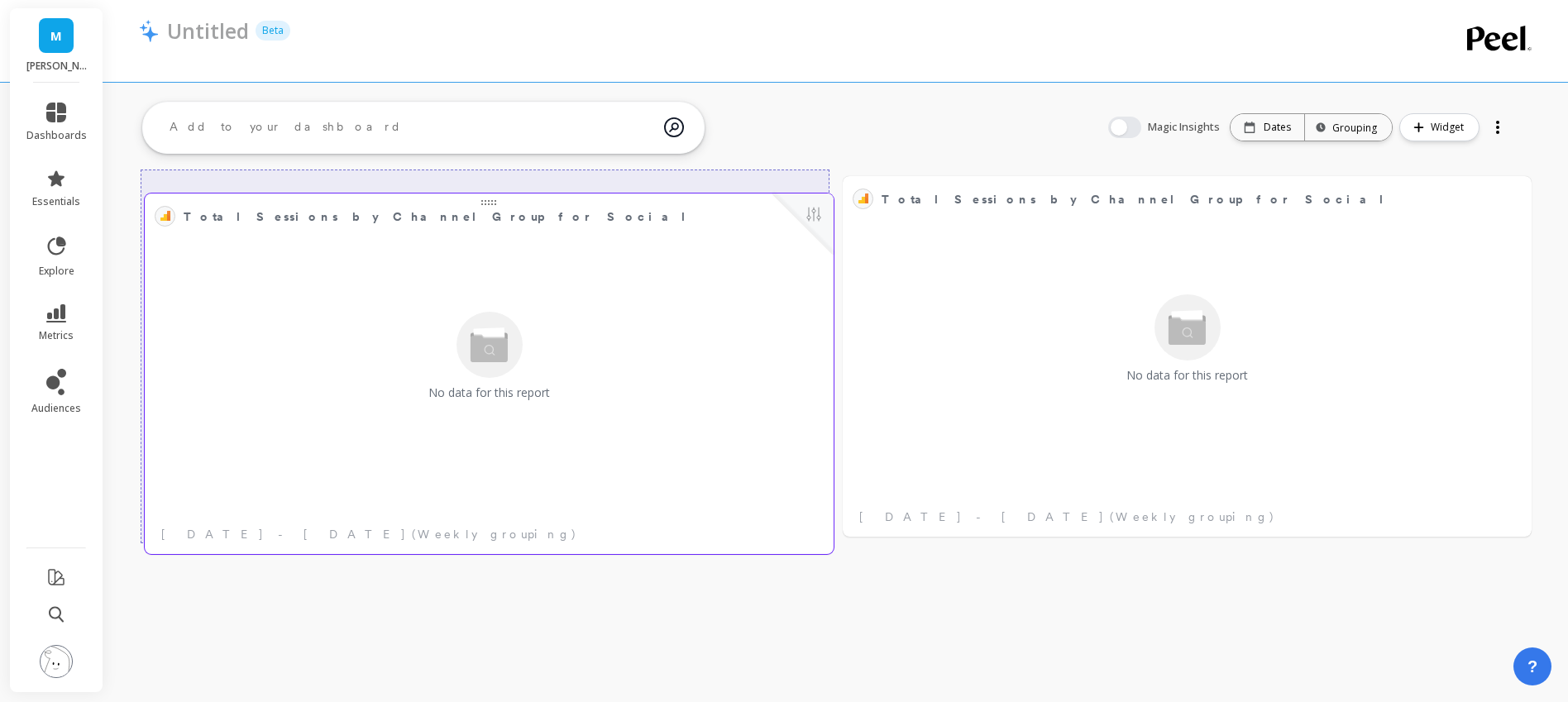
drag, startPoint x: 487, startPoint y: 189, endPoint x: 488, endPoint y: 204, distance: 15.0
click at [489, 205] on span "Total Sessions by Channel Group for Social" at bounding box center [476, 216] width 587 height 23
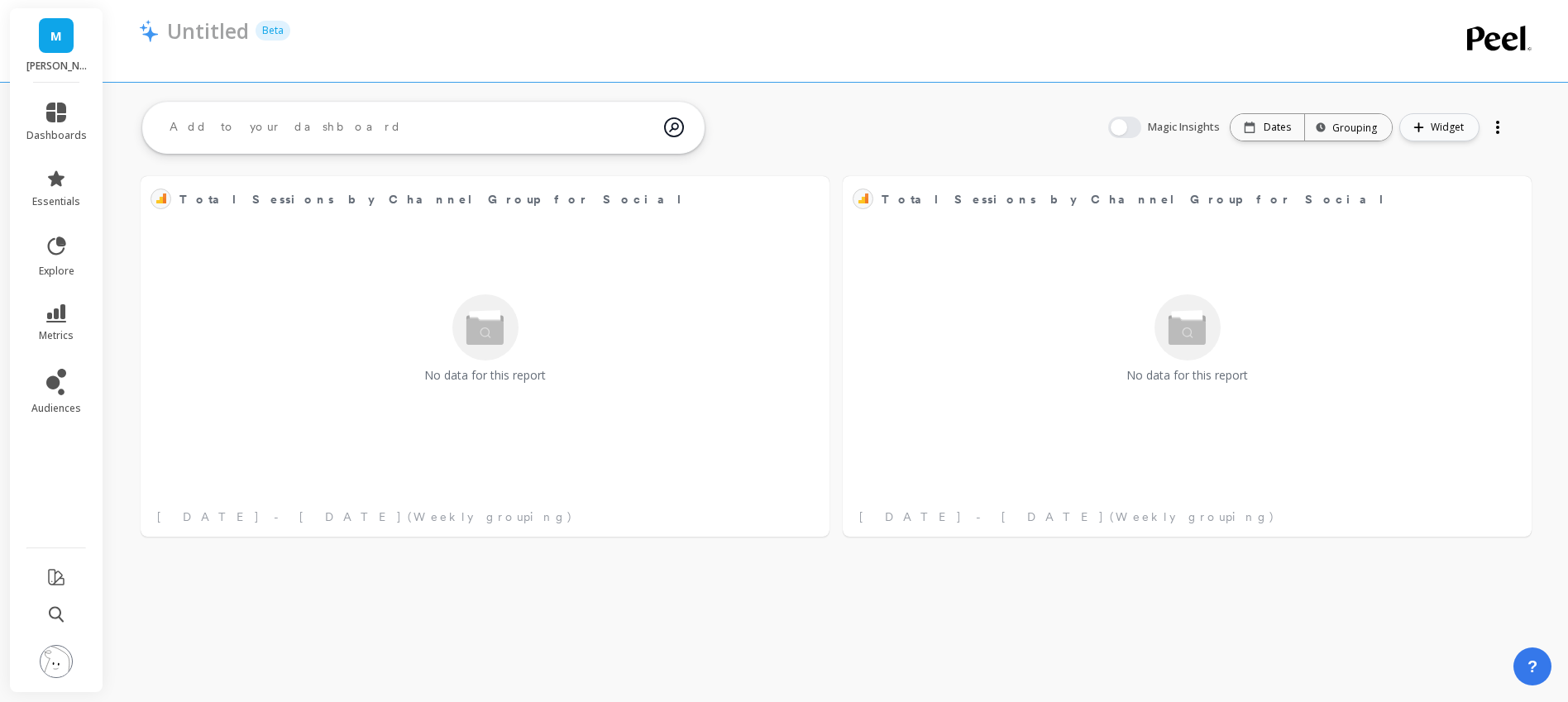
click at [1431, 129] on span "Widget" at bounding box center [1450, 127] width 38 height 16
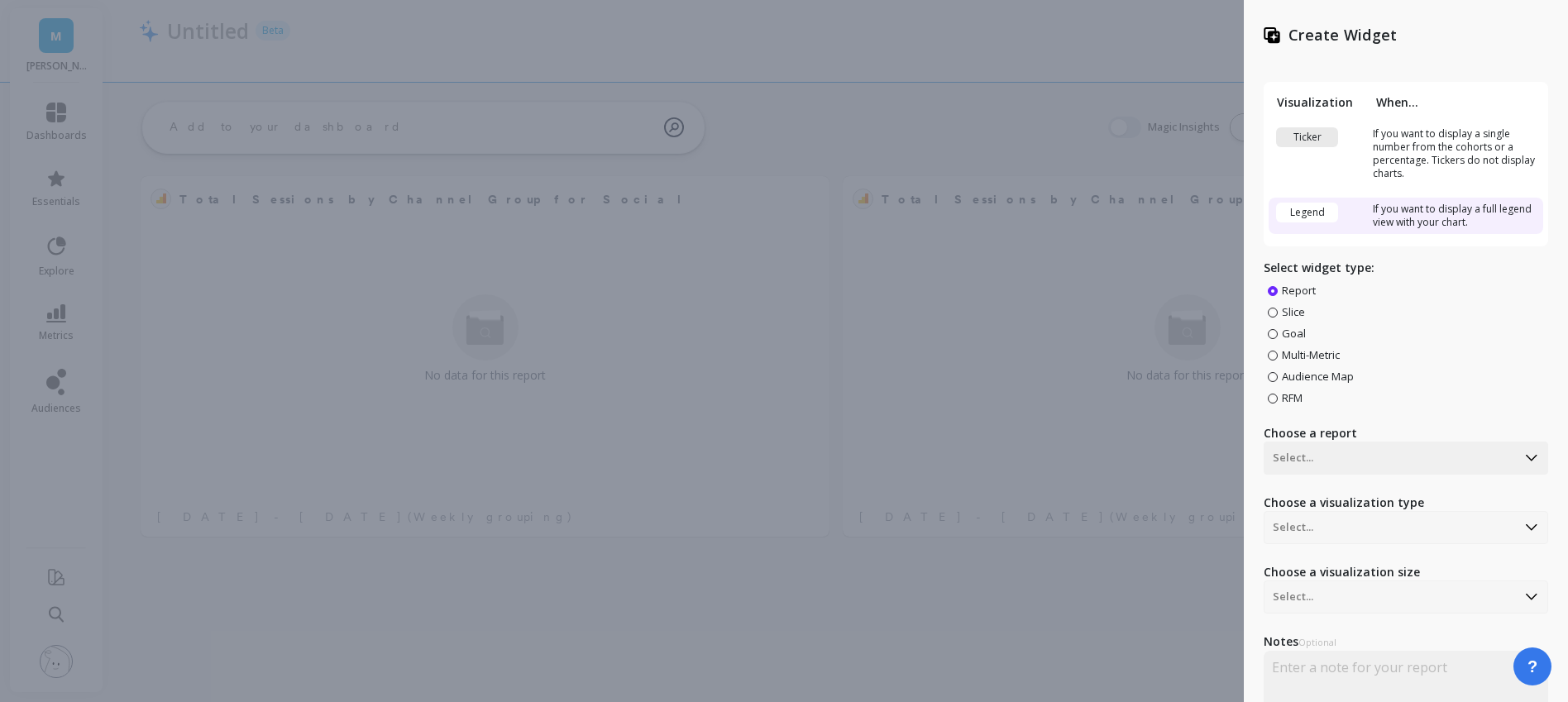
scroll to position [77, 0]
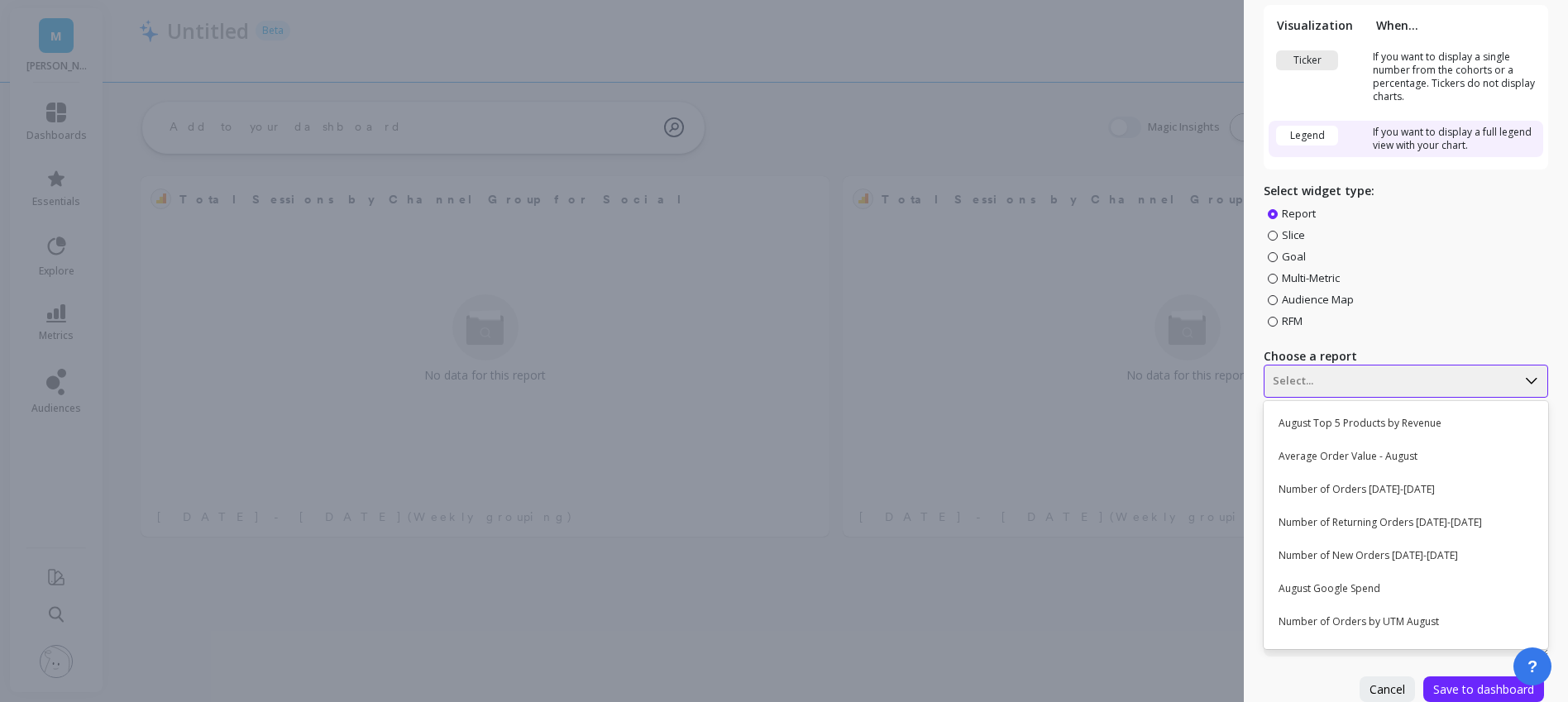
click at [1539, 383] on icon at bounding box center [1531, 381] width 18 height 18
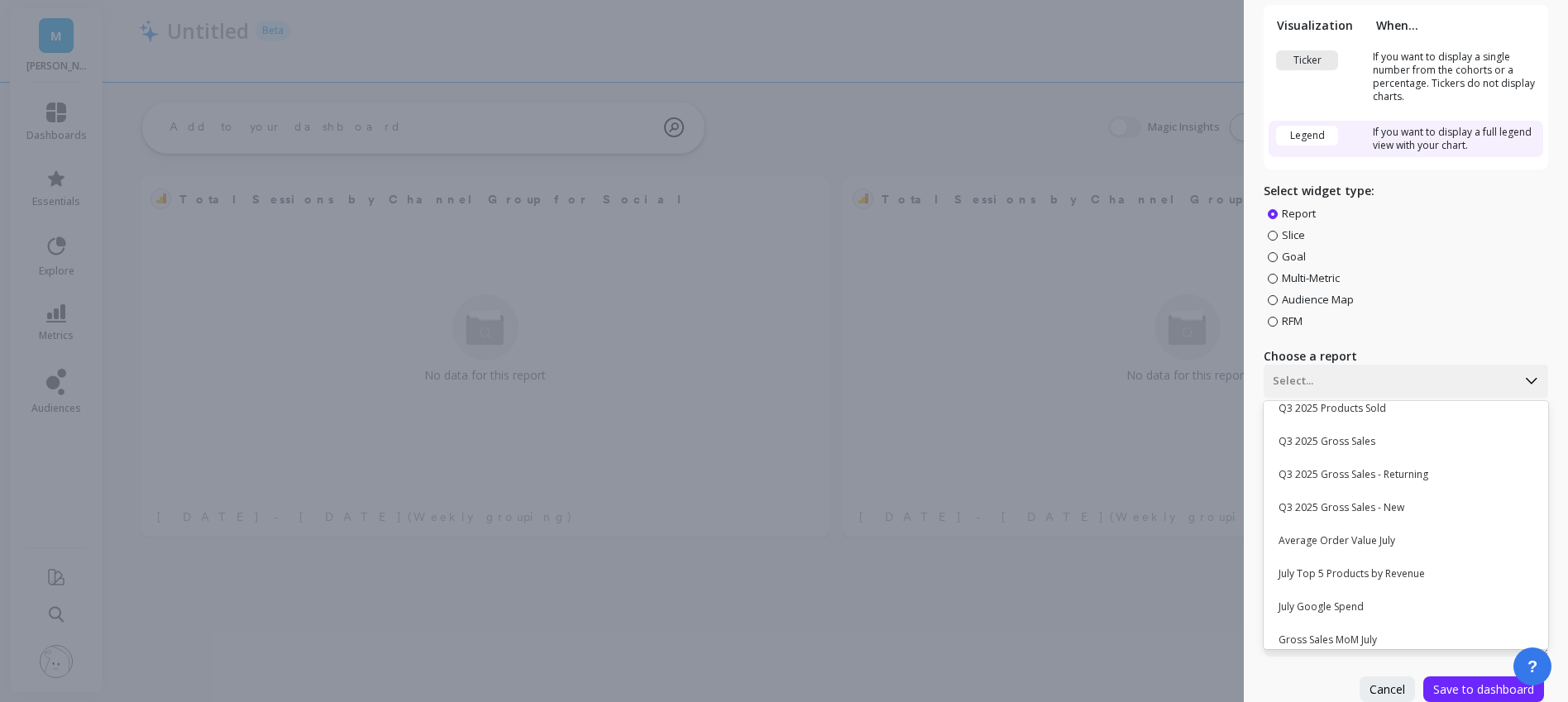
scroll to position [619, 0]
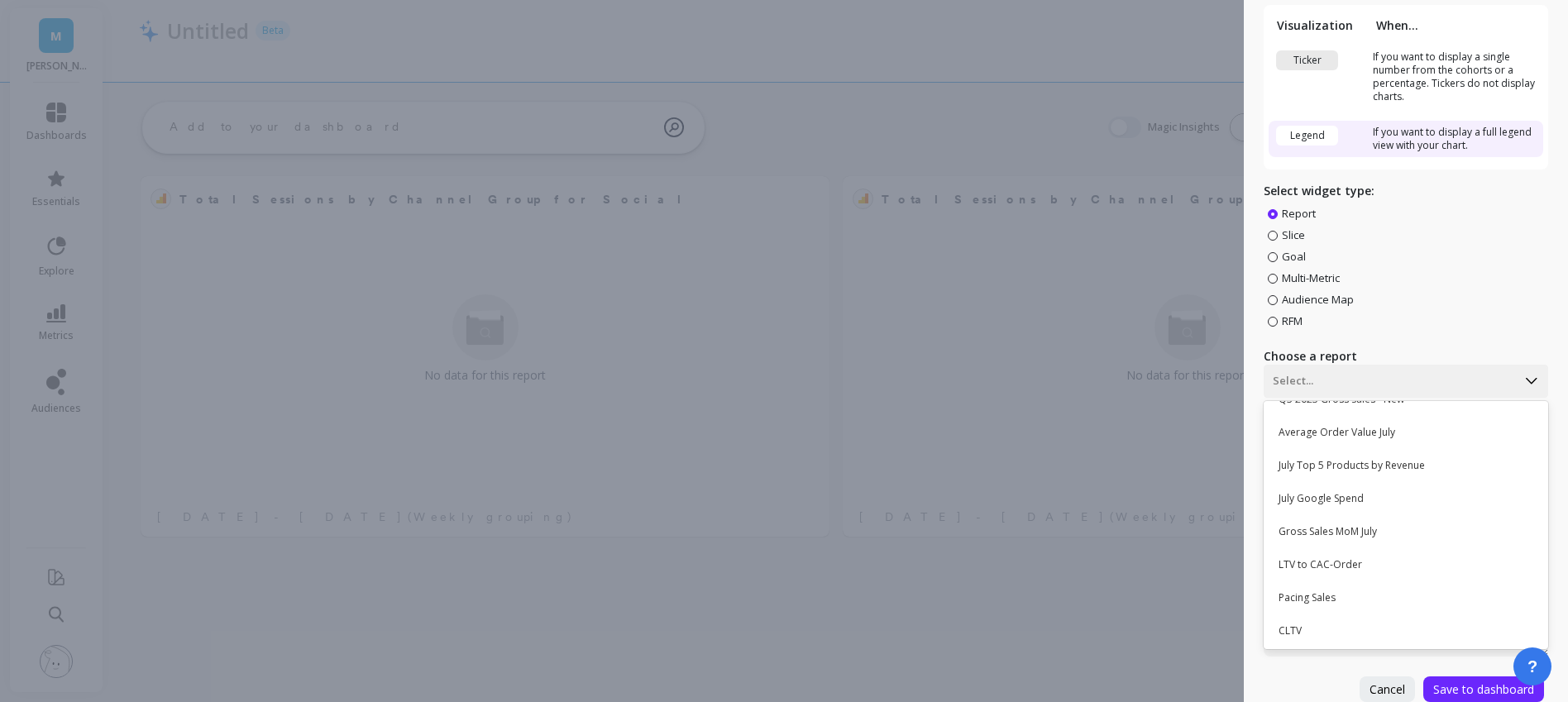
click at [1484, 318] on div "Report Slice Goal Multi-Metric Audience Map RFM" at bounding box center [1406, 268] width 285 height 123
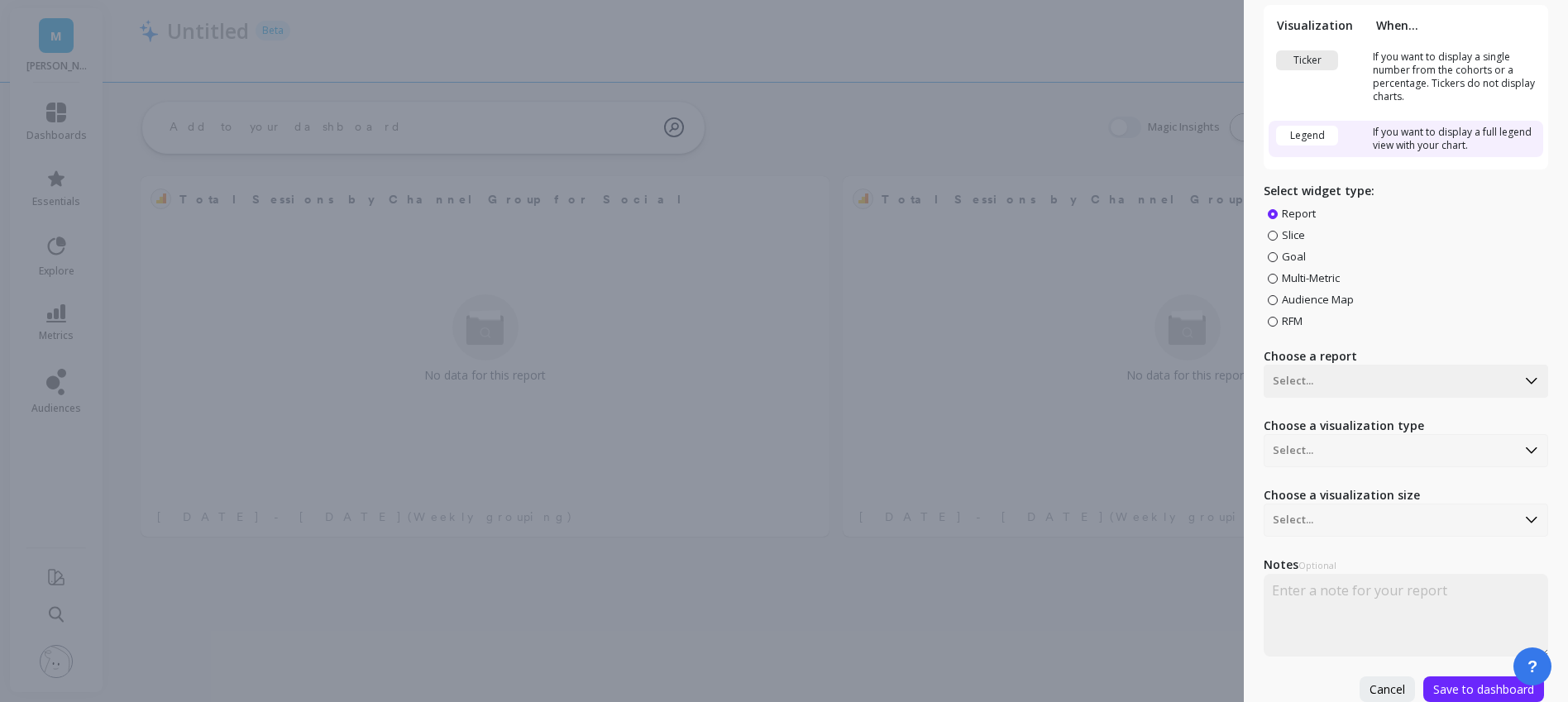
click at [1069, 112] on div "Create Widget Visualization When... Ticker If you want to display a single numb…" at bounding box center [784, 351] width 1568 height 702
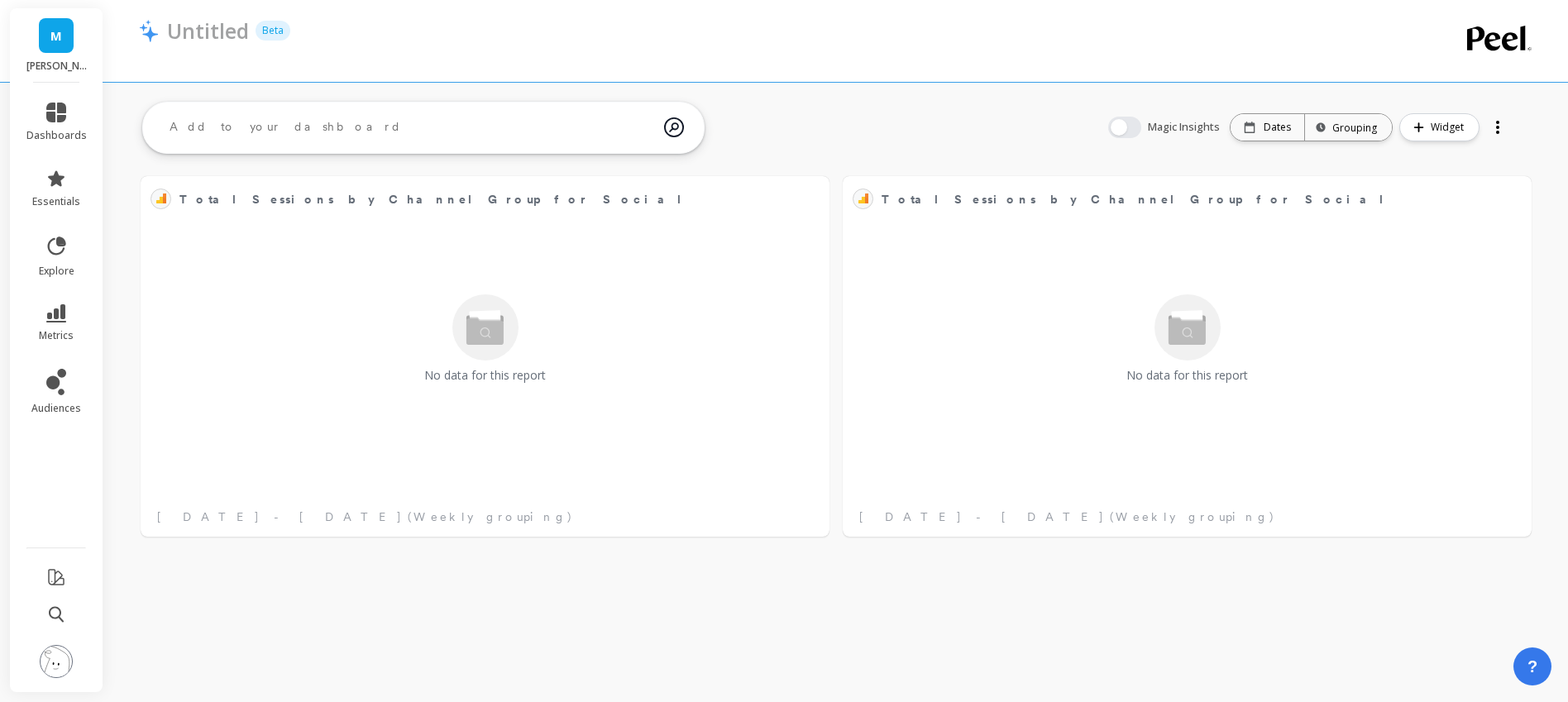
click at [1502, 130] on div at bounding box center [1497, 127] width 23 height 26
click at [944, 129] on div "Total Sessions by Channel Group for Social Edit Widget & Insights No data for t…" at bounding box center [835, 330] width 1464 height 469
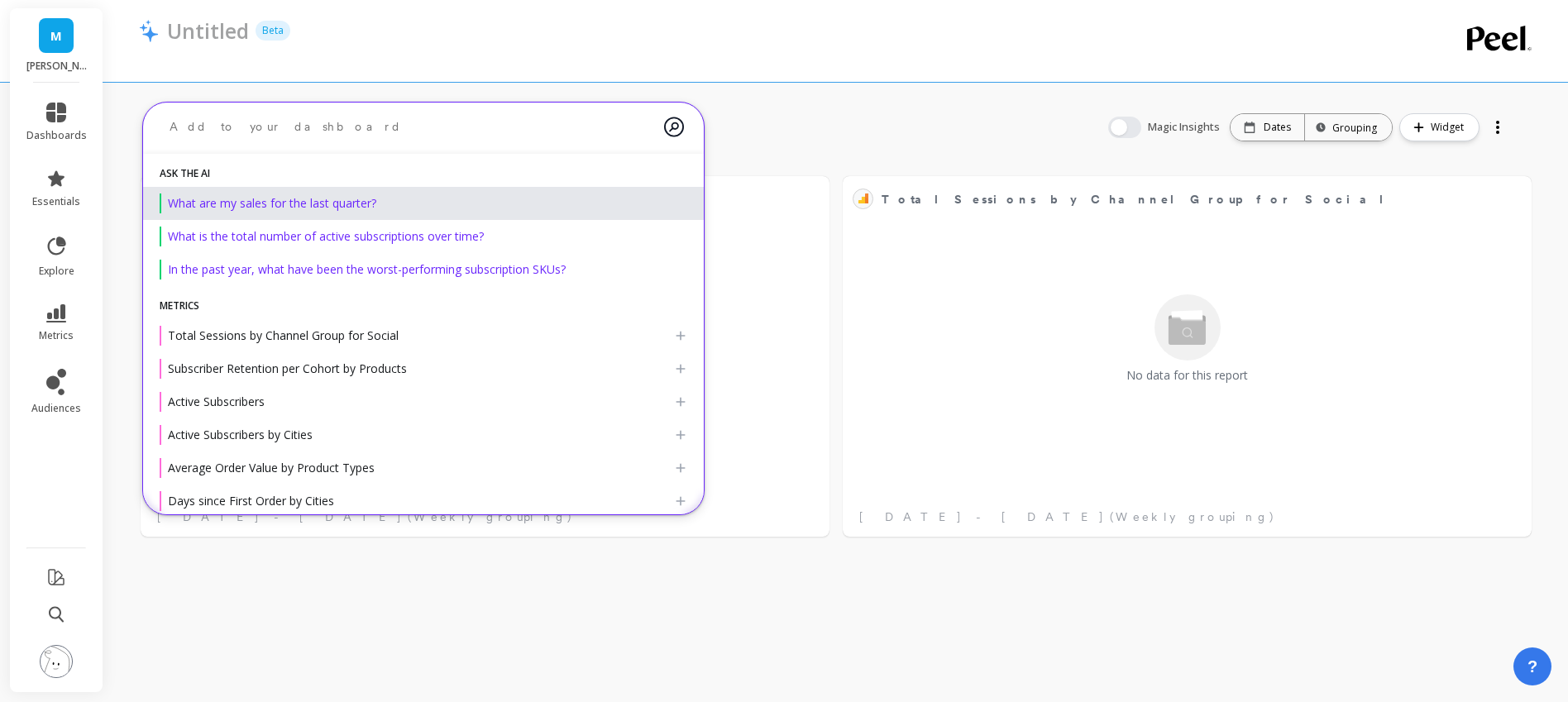
click at [354, 125] on textarea at bounding box center [410, 126] width 508 height 43
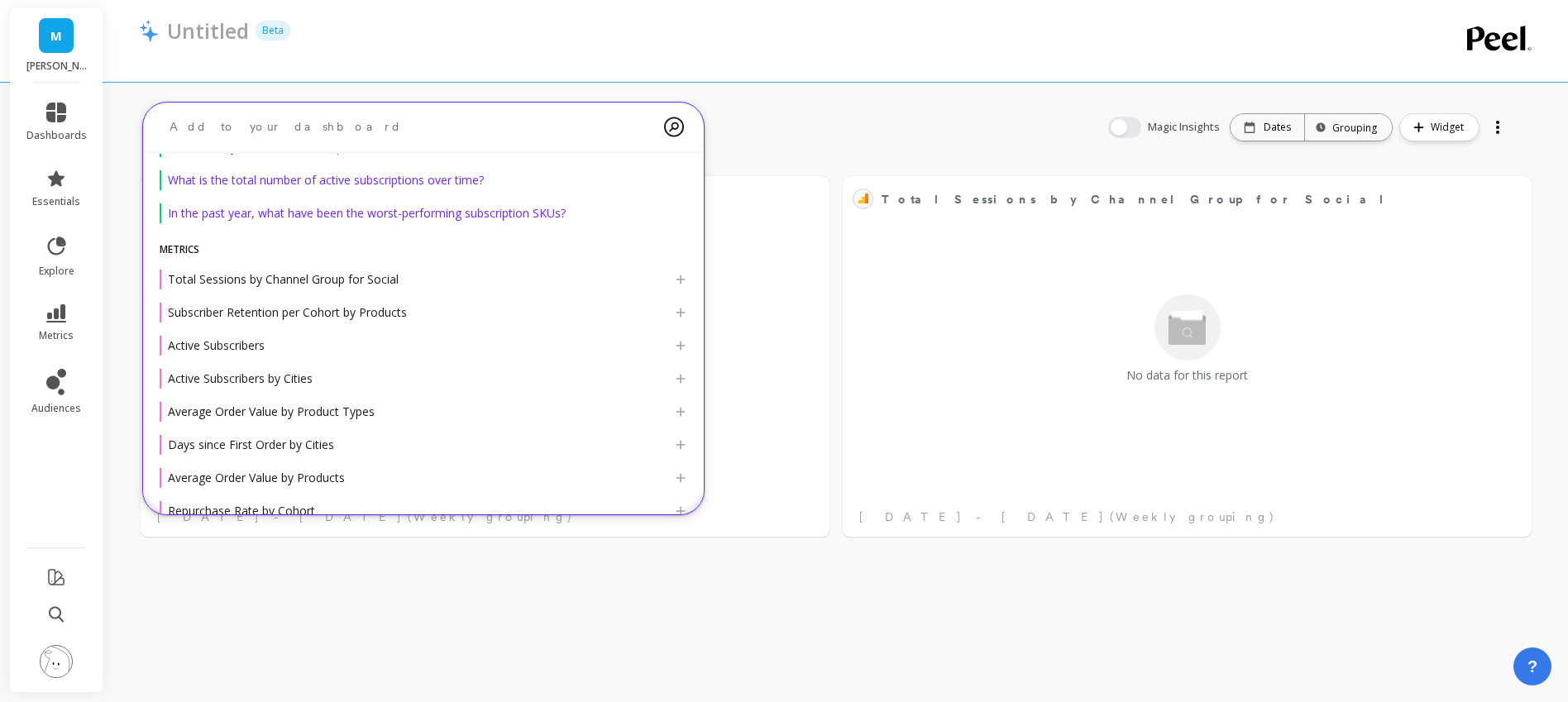
scroll to position [61, 0]
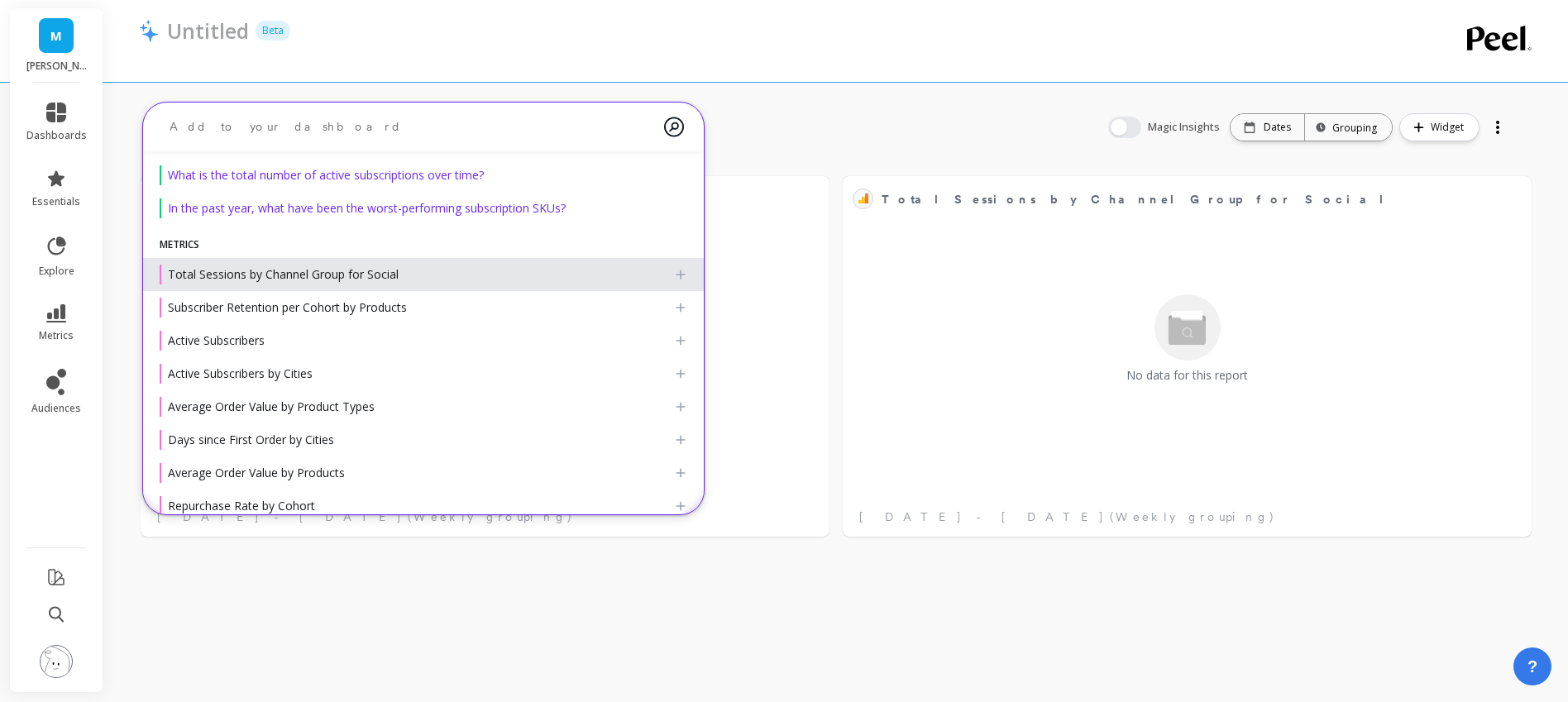
click at [672, 275] on div "Total Sessions by Channel Group for Social" at bounding box center [416, 273] width 514 height 20
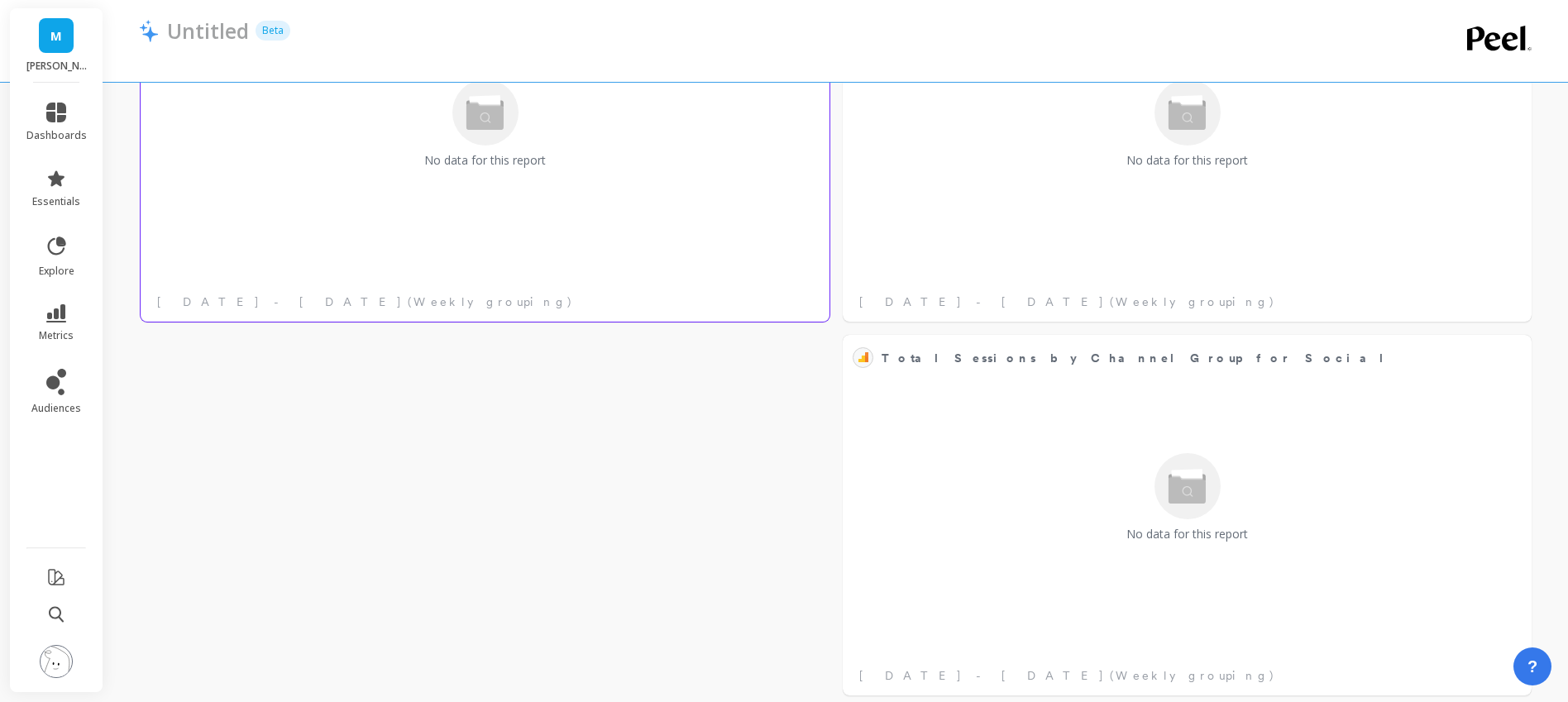
scroll to position [0, 0]
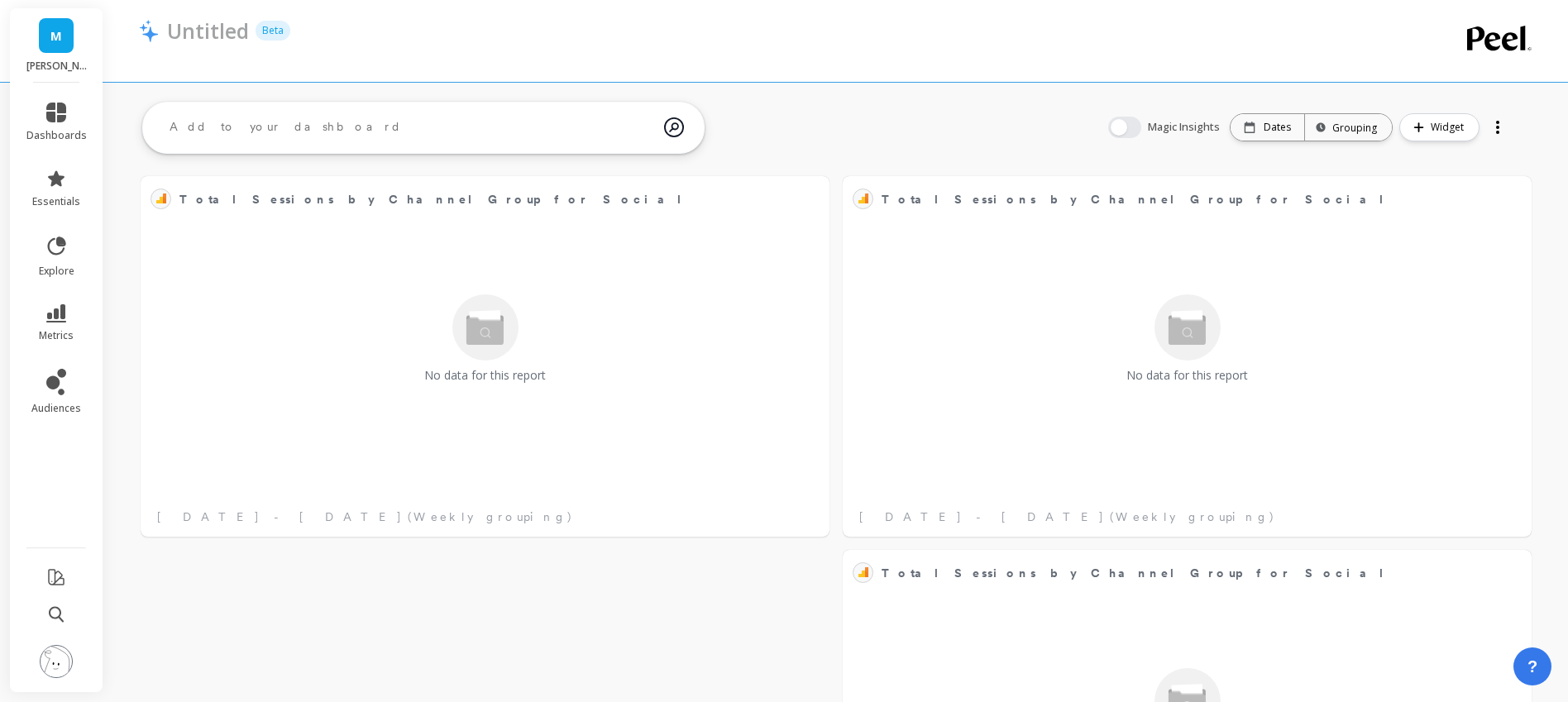
click at [264, 122] on textarea at bounding box center [410, 127] width 508 height 44
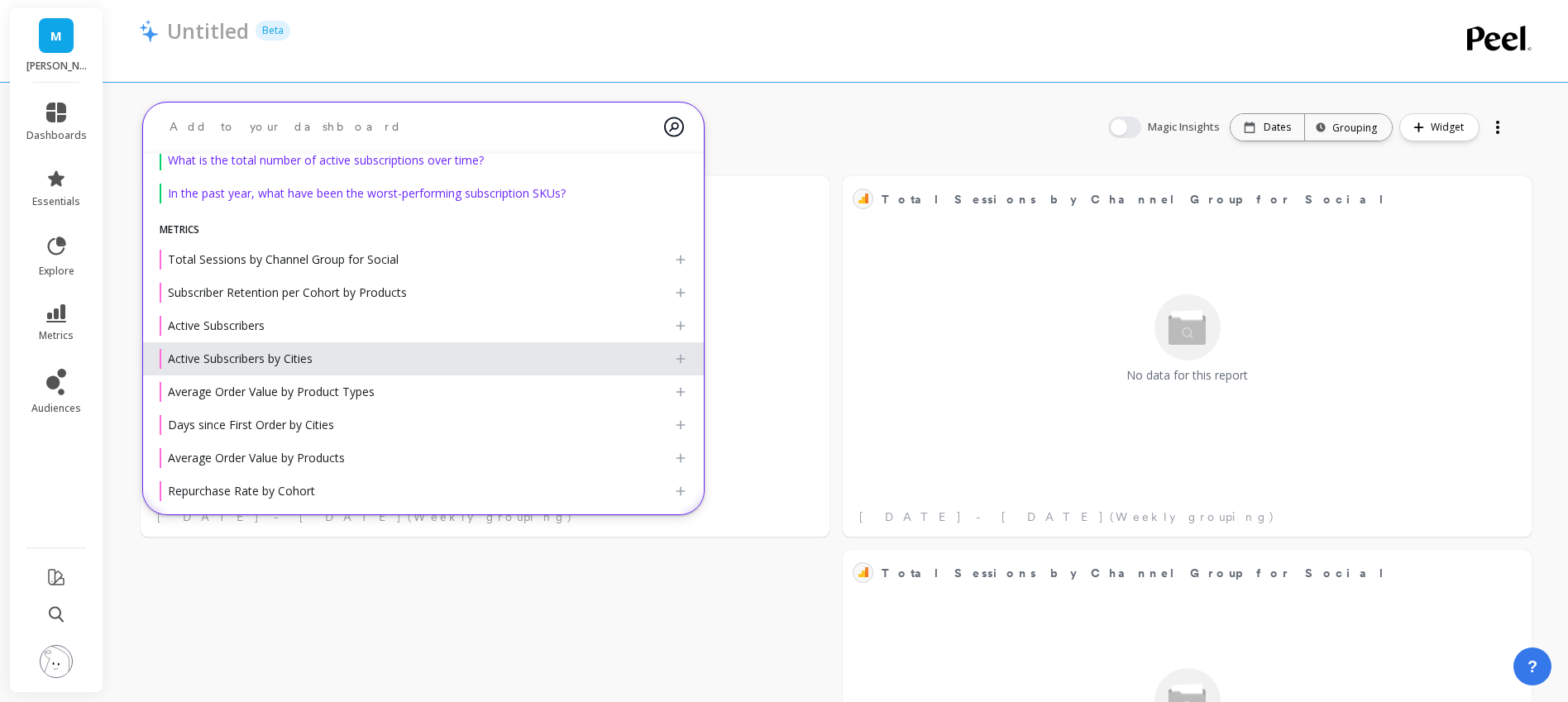
scroll to position [75, 0]
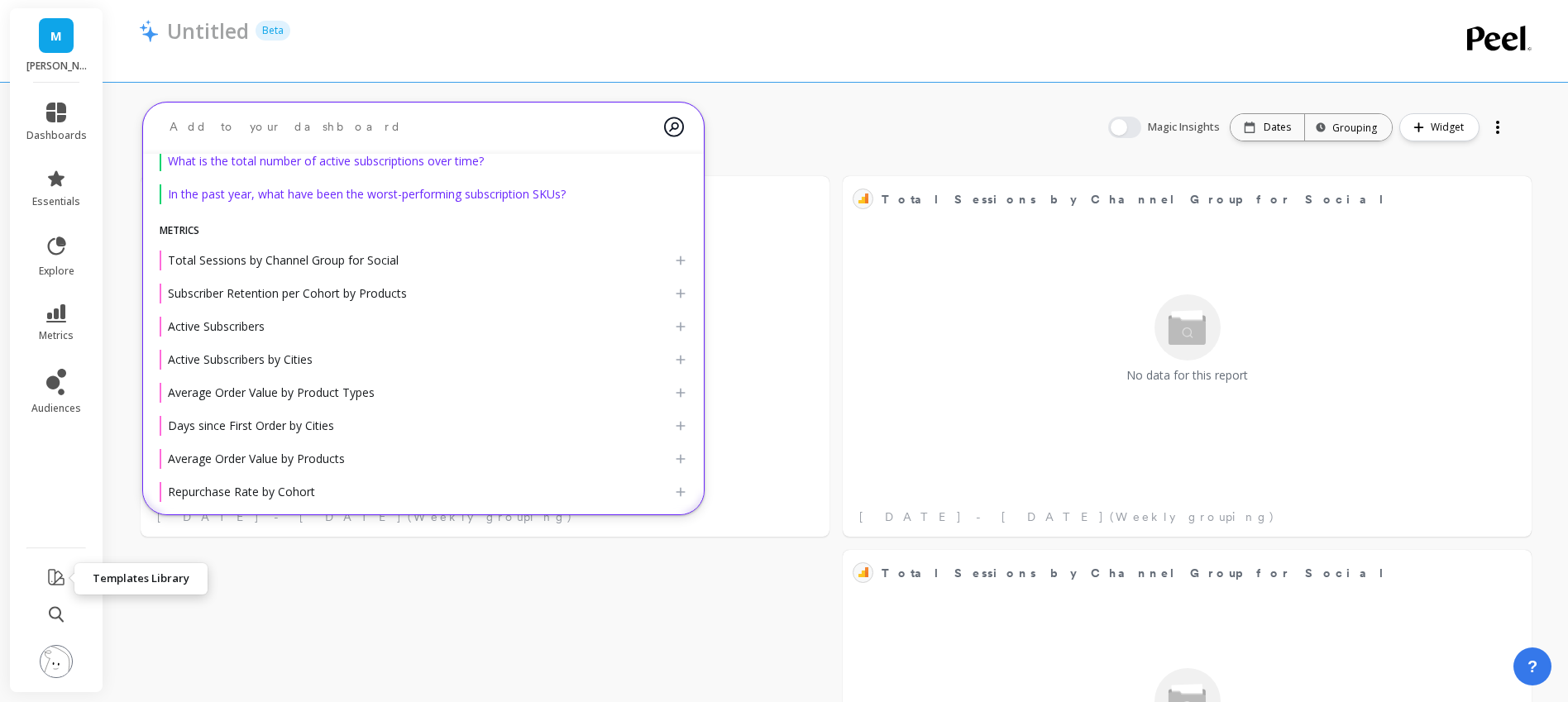
click at [51, 581] on icon at bounding box center [55, 576] width 14 height 14
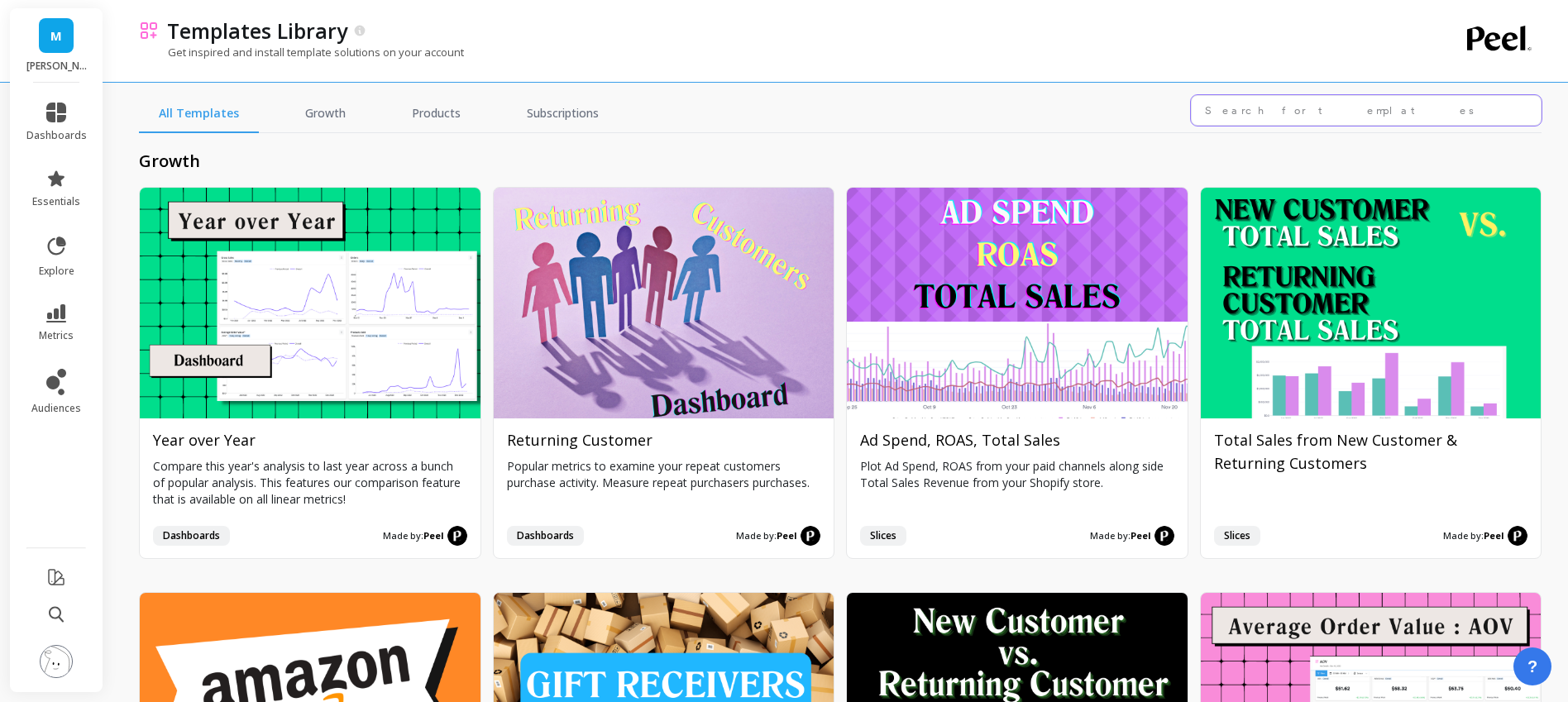
click at [1208, 107] on input "text" at bounding box center [1365, 111] width 350 height 31
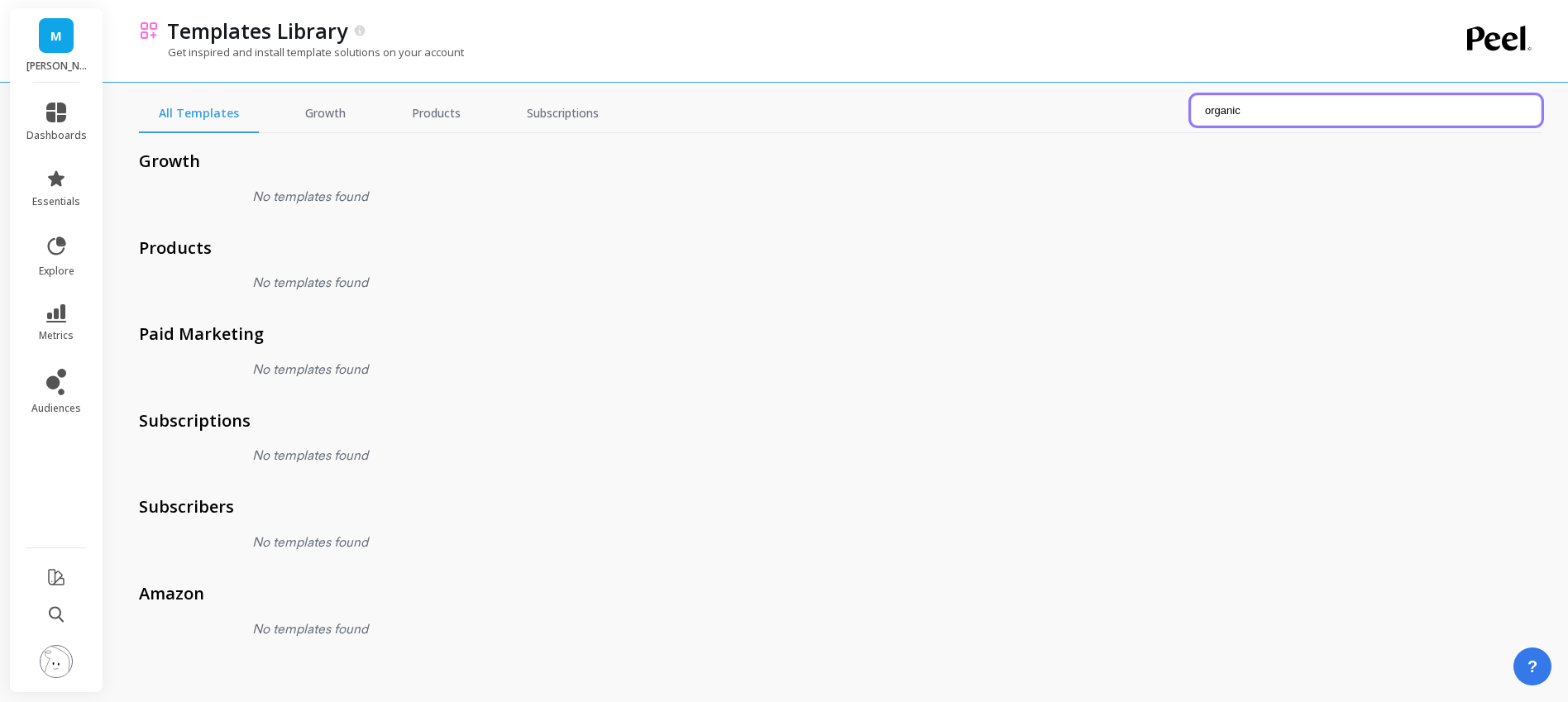
drag, startPoint x: 1260, startPoint y: 106, endPoint x: 1170, endPoint y: 108, distance: 90.0
click at [1170, 108] on div "All Templates Growth Products Subscriptions organic" at bounding box center [840, 114] width 1403 height 38
drag, startPoint x: 1257, startPoint y: 118, endPoint x: 1170, endPoint y: 119, distance: 87.0
click at [1174, 118] on div "All Templates Growth Products Subscriptions social" at bounding box center [840, 114] width 1403 height 38
type input "s"
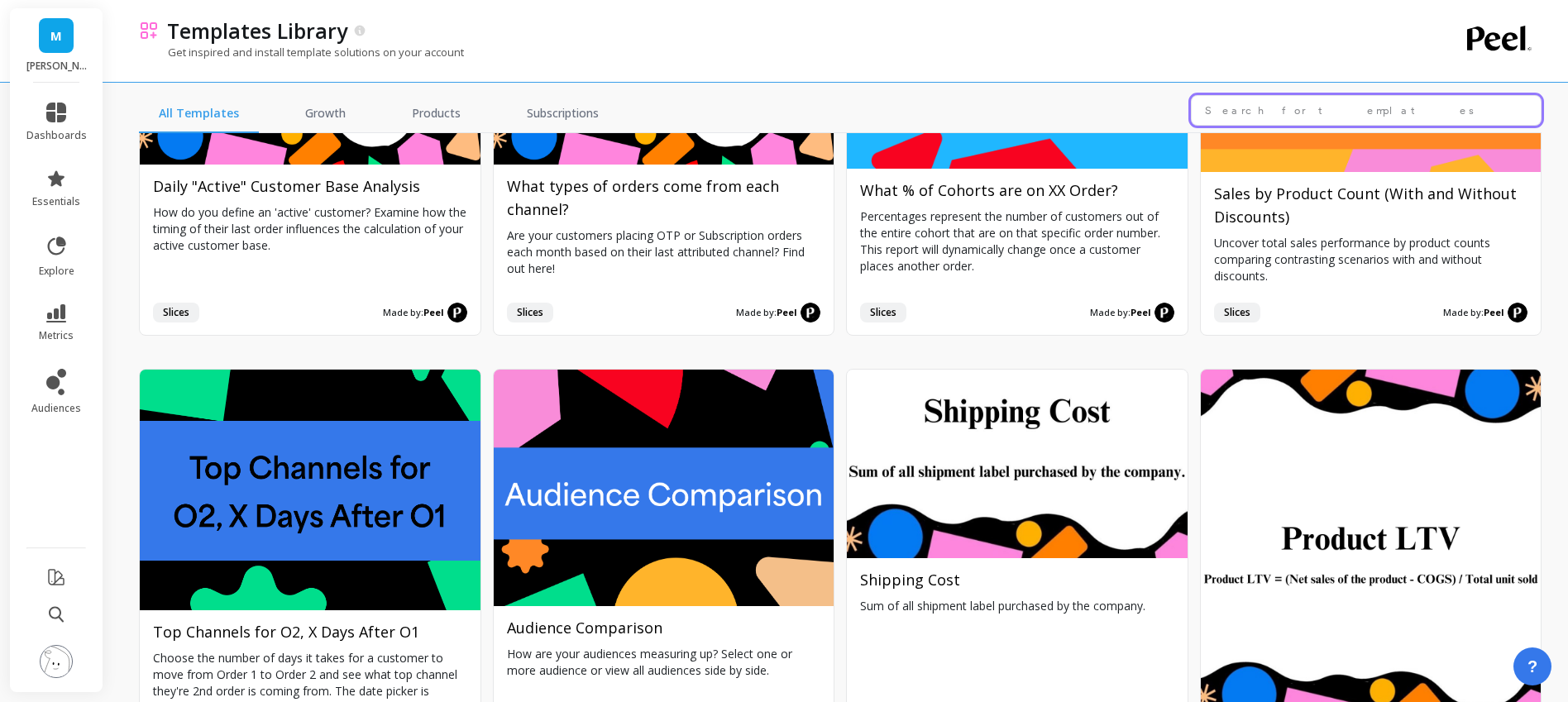
scroll to position [4470, 0]
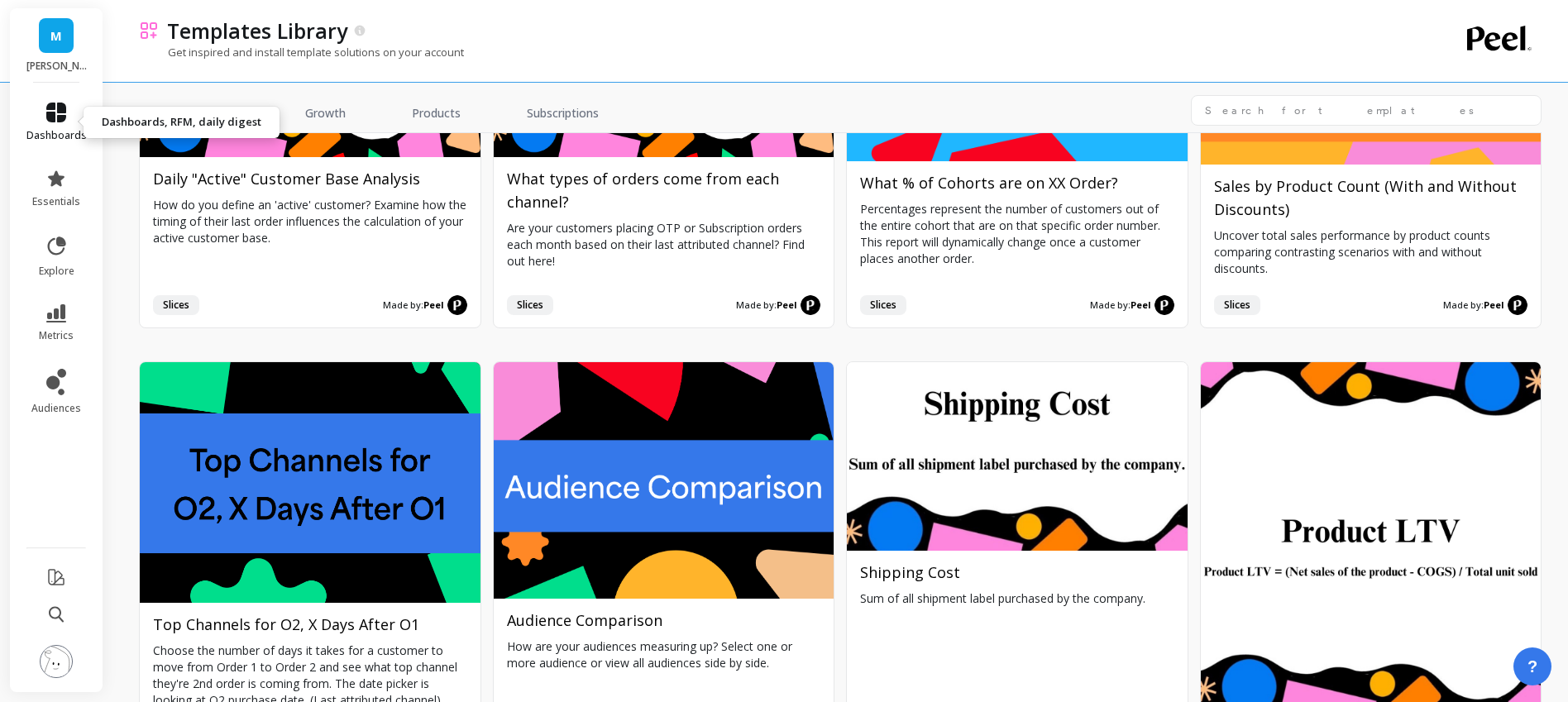
click at [70, 113] on link "dashboards" at bounding box center [56, 122] width 61 height 40
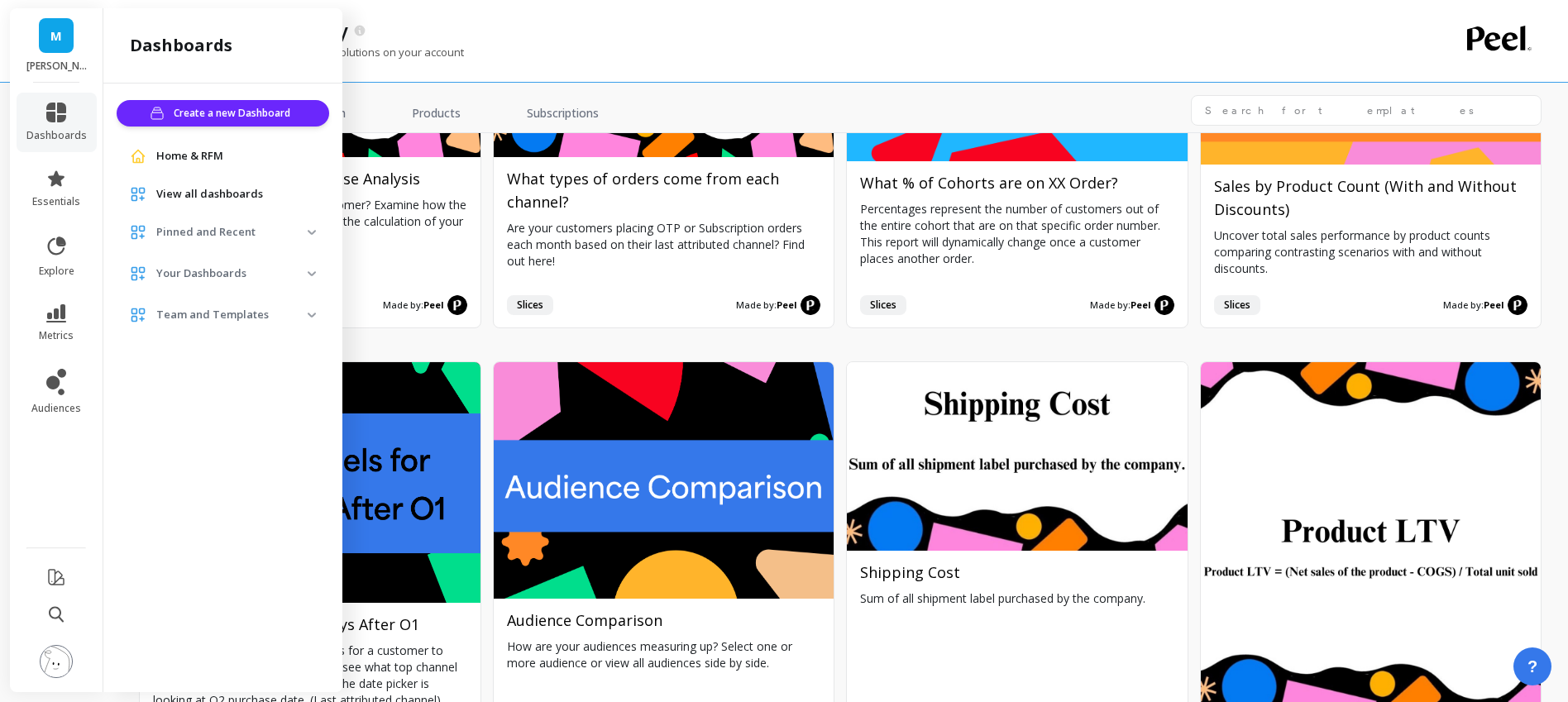
click at [216, 194] on span "View all dashboards" at bounding box center [209, 193] width 107 height 16
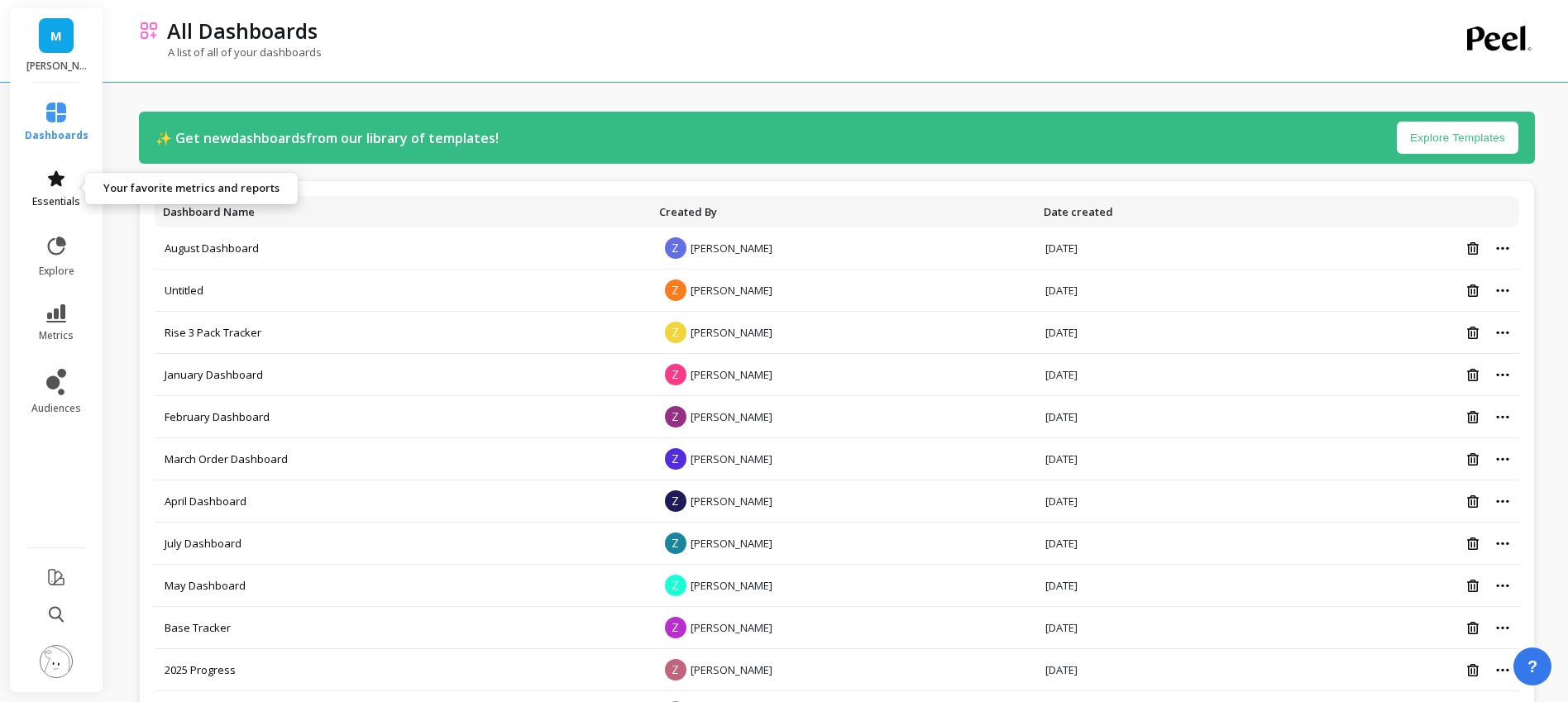
click at [46, 187] on icon at bounding box center [55, 178] width 20 height 20
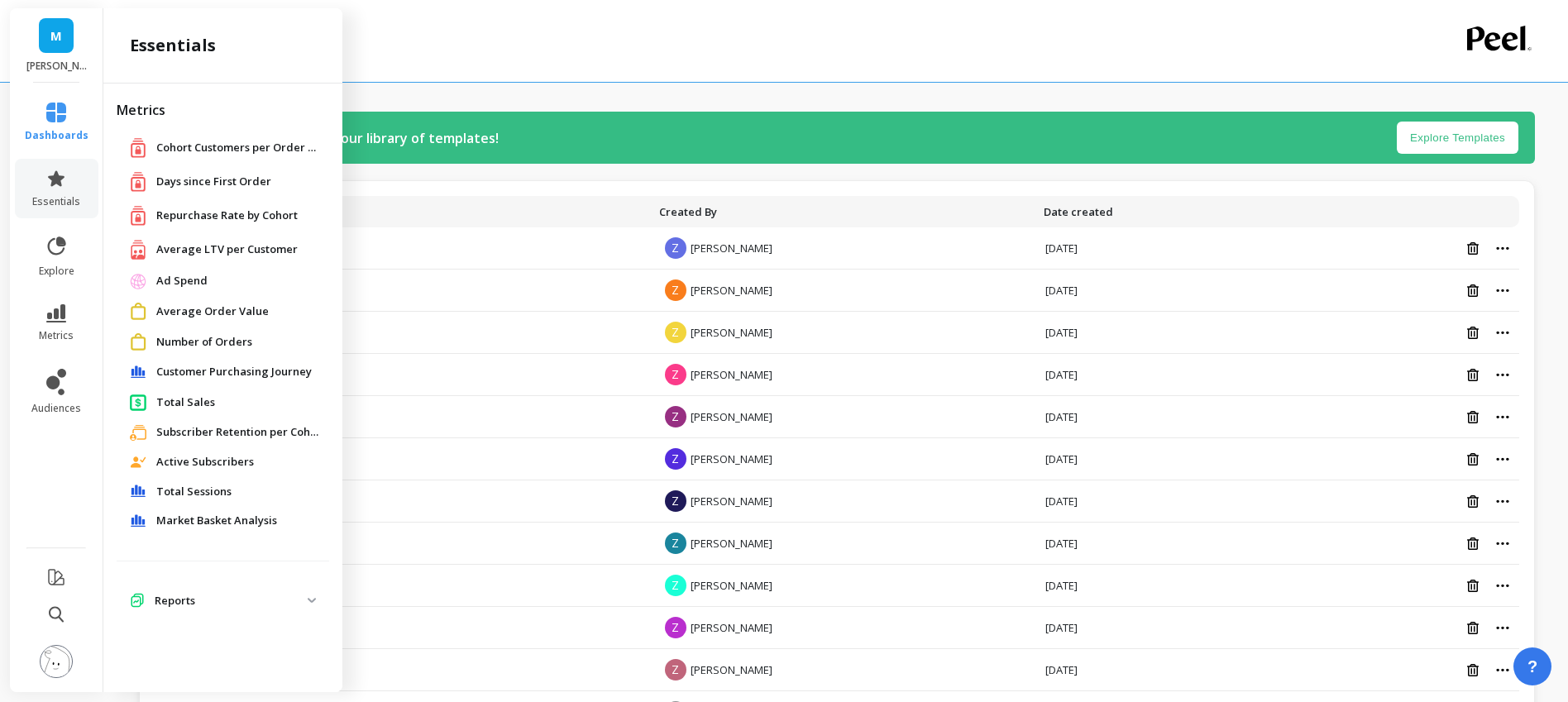
click at [210, 486] on span "Total Sessions" at bounding box center [193, 492] width 75 height 16
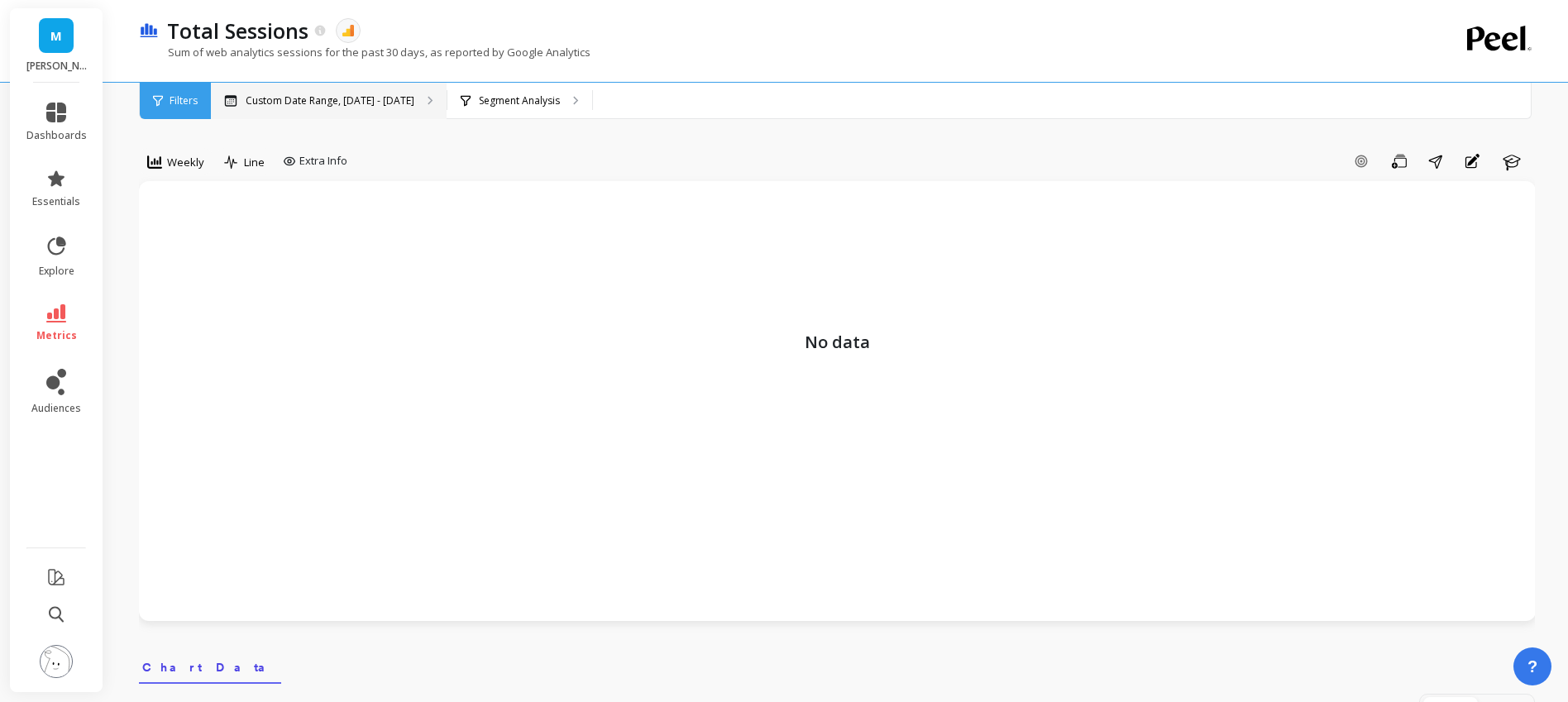
click at [313, 115] on div "Custom Date Range, Mar 1 - Aug 19" at bounding box center [328, 101] width 236 height 37
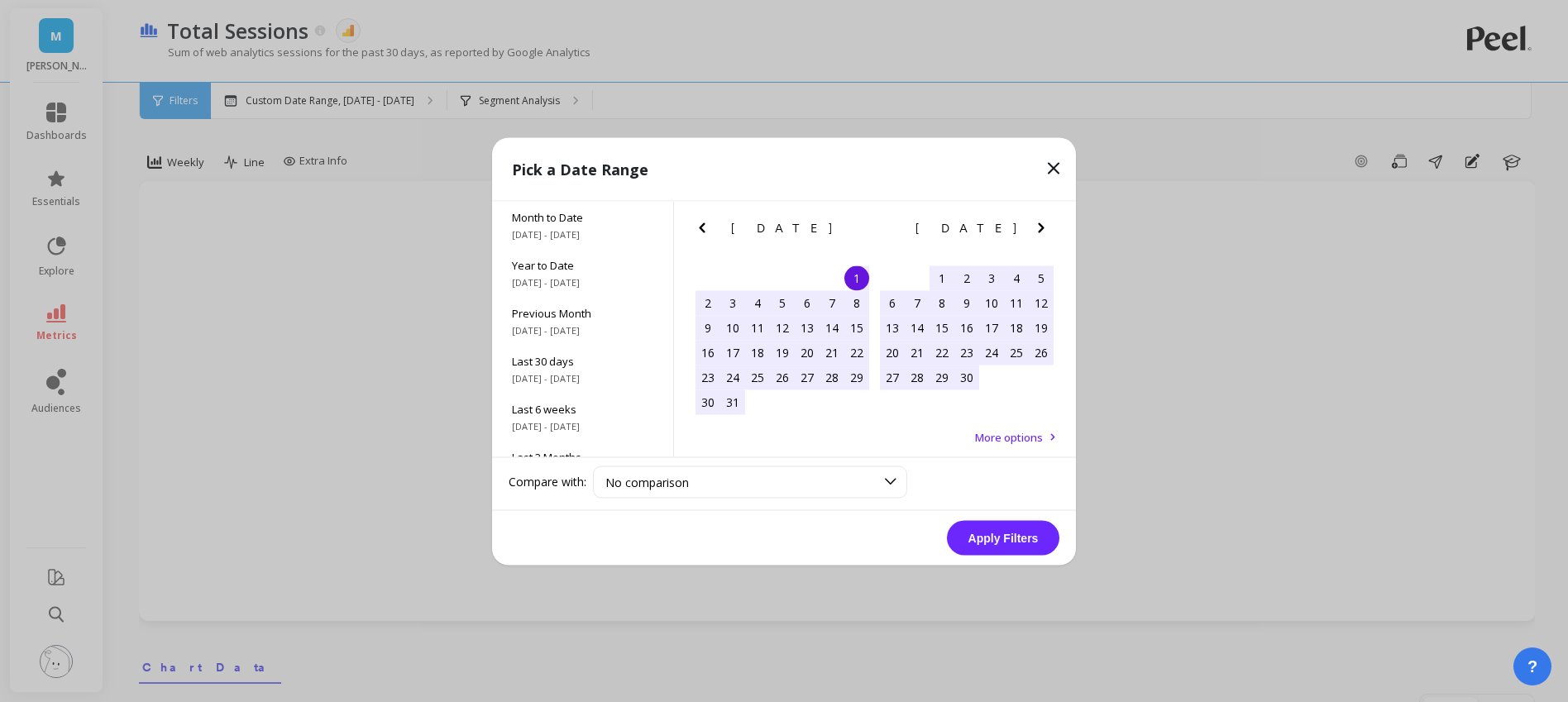
click at [1060, 159] on icon at bounding box center [1052, 167] width 20 height 20
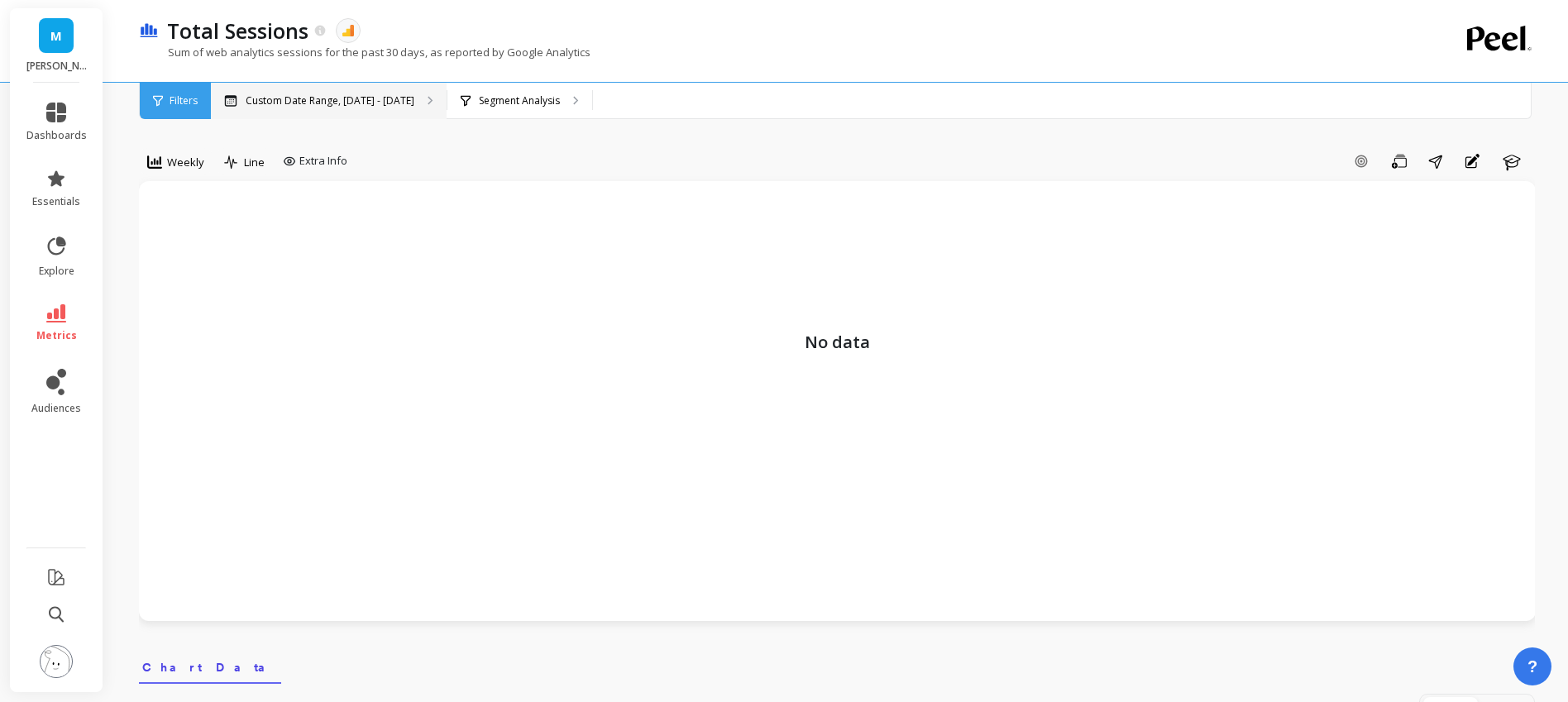
click at [373, 101] on p "Custom Date Range, Mar 1 - Aug 19" at bounding box center [330, 101] width 169 height 14
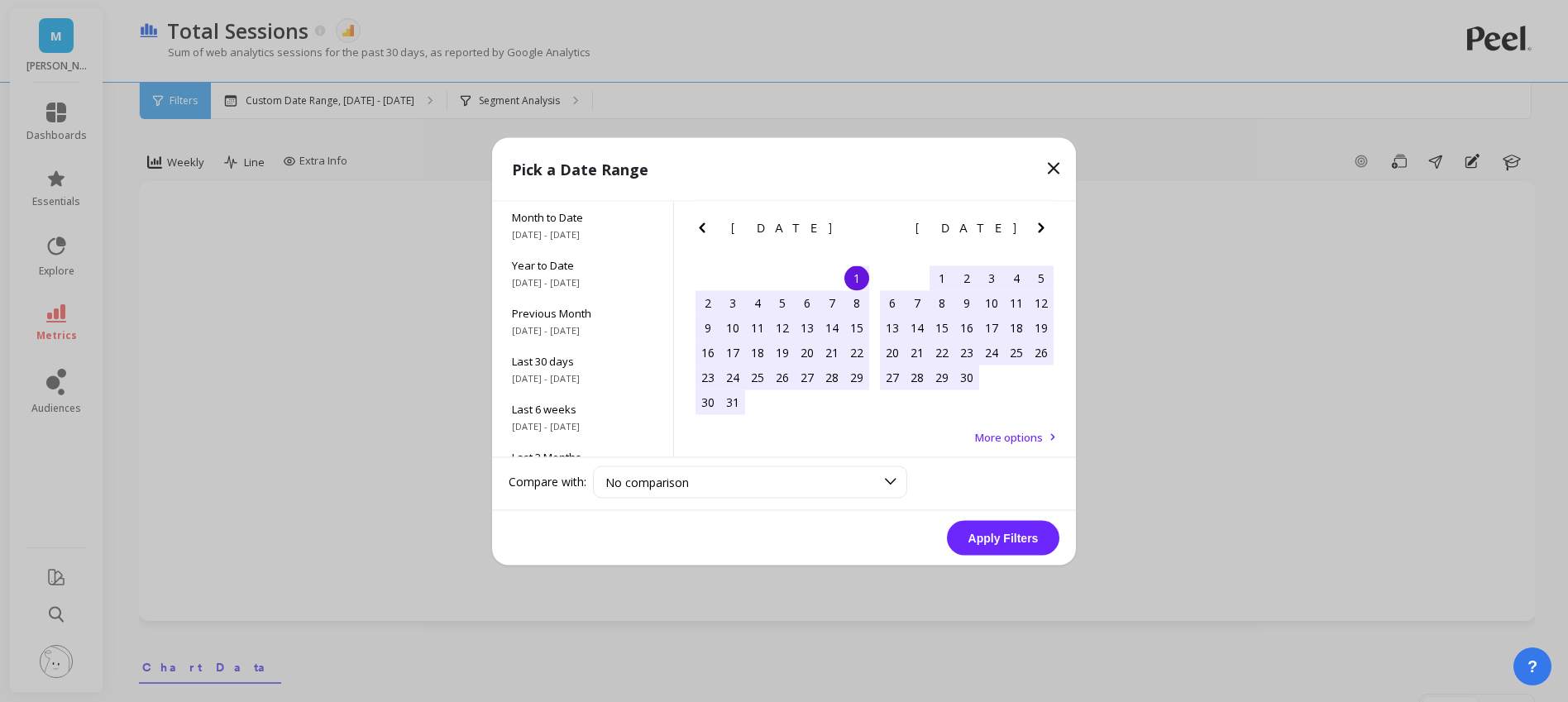
click at [1050, 170] on icon at bounding box center [1053, 168] width 10 height 10
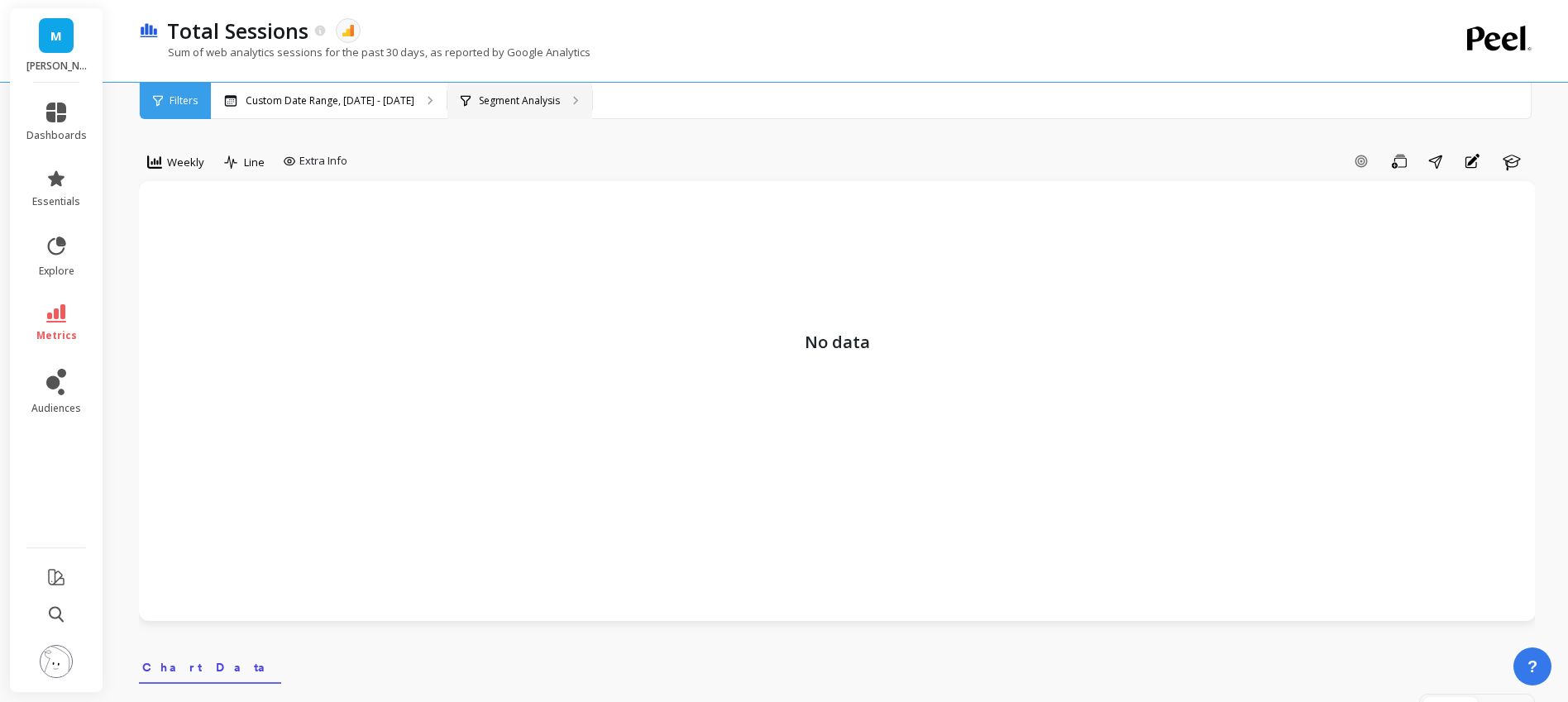
click at [541, 87] on div "Segment Analysis" at bounding box center [520, 101] width 145 height 37
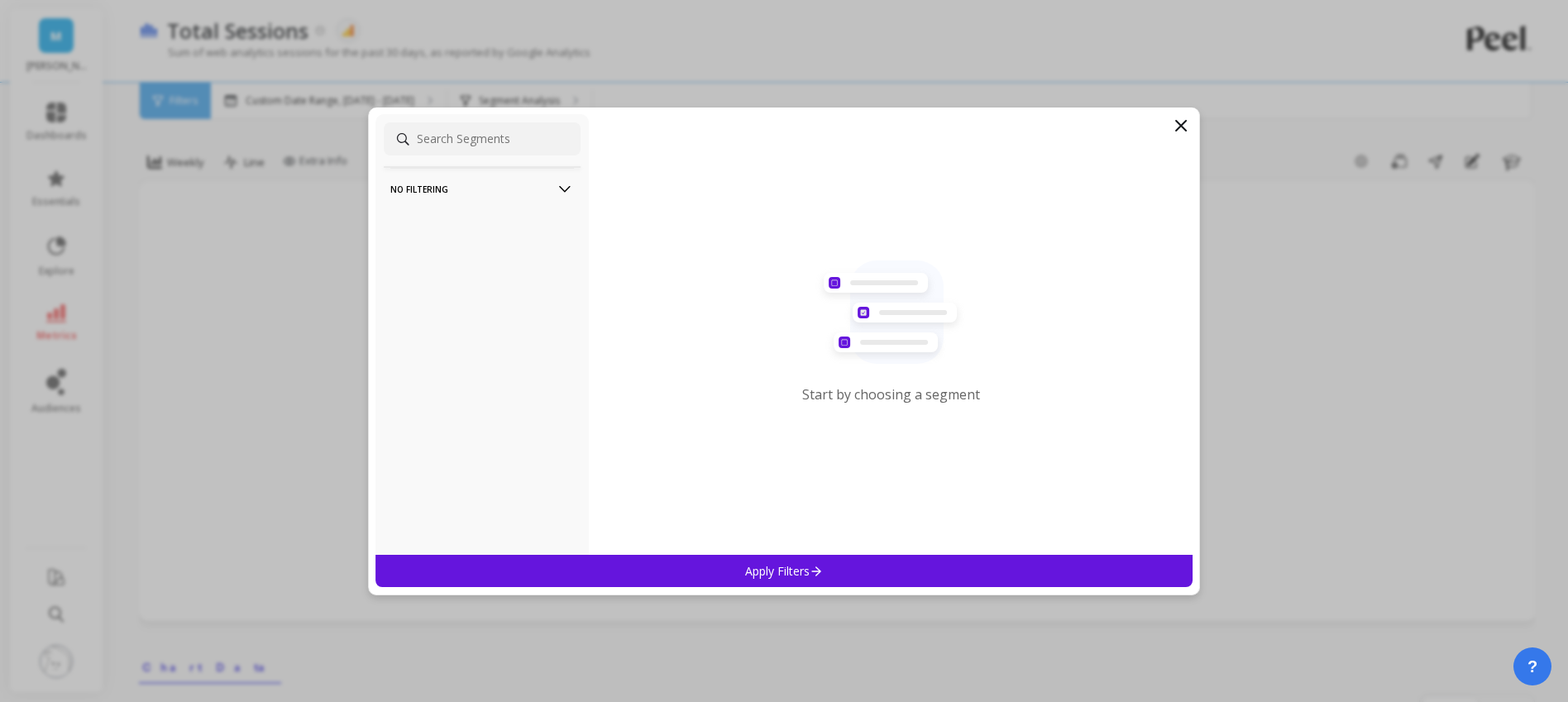
click at [544, 183] on p "No filtering" at bounding box center [481, 188] width 183 height 42
click at [1185, 108] on div "No filtering Overall Start by choosing a segment Apply Filters" at bounding box center [784, 351] width 832 height 487
click at [1183, 123] on icon at bounding box center [1181, 126] width 10 height 10
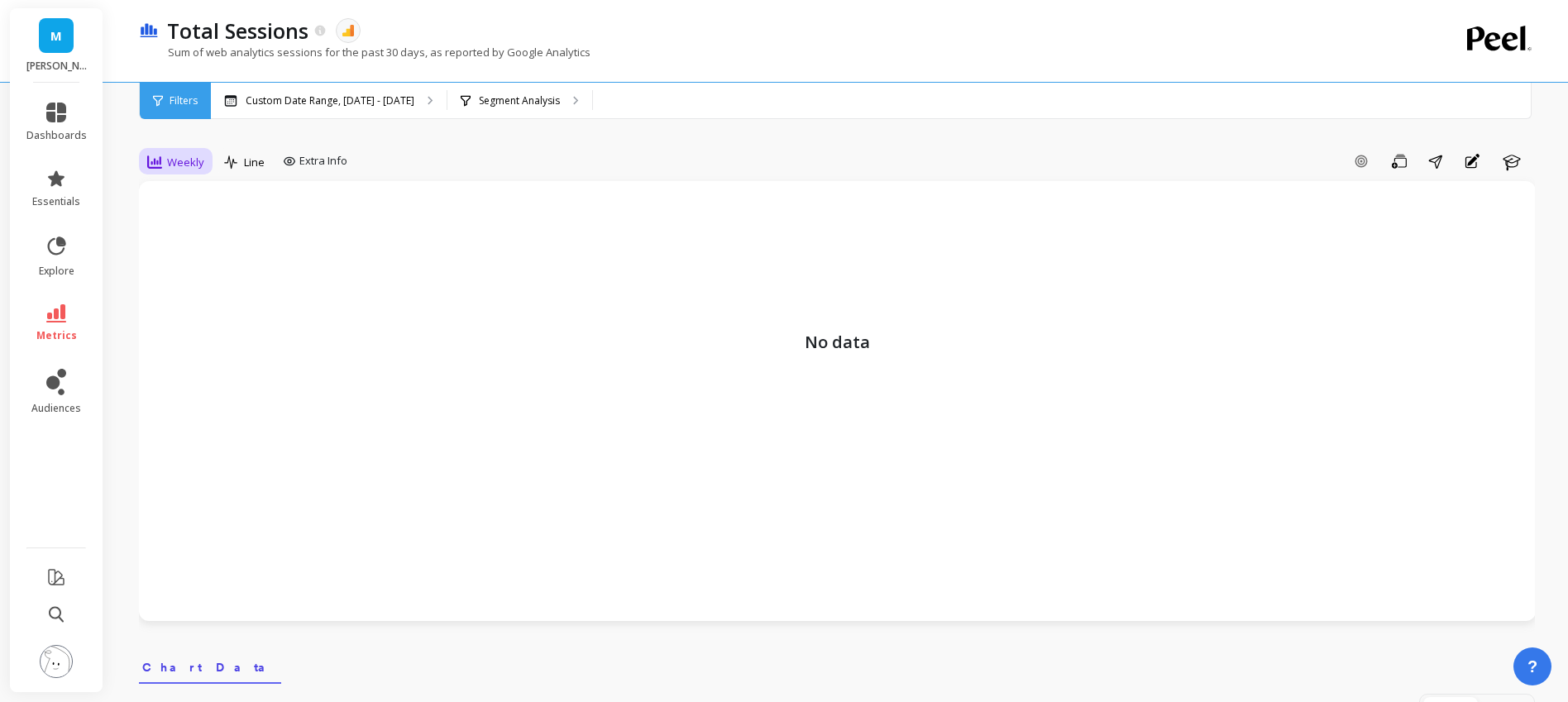
click at [167, 163] on span "Weekly" at bounding box center [186, 162] width 37 height 15
click at [381, 162] on div "Add Goal Save Share Annotations Learn" at bounding box center [943, 161] width 1180 height 26
click at [315, 168] on span "Extra Info" at bounding box center [323, 160] width 48 height 16
click at [394, 155] on div "Add Goal Save Share Annotations Learn" at bounding box center [943, 161] width 1180 height 26
click at [51, 231] on li "explore" at bounding box center [56, 256] width 80 height 63
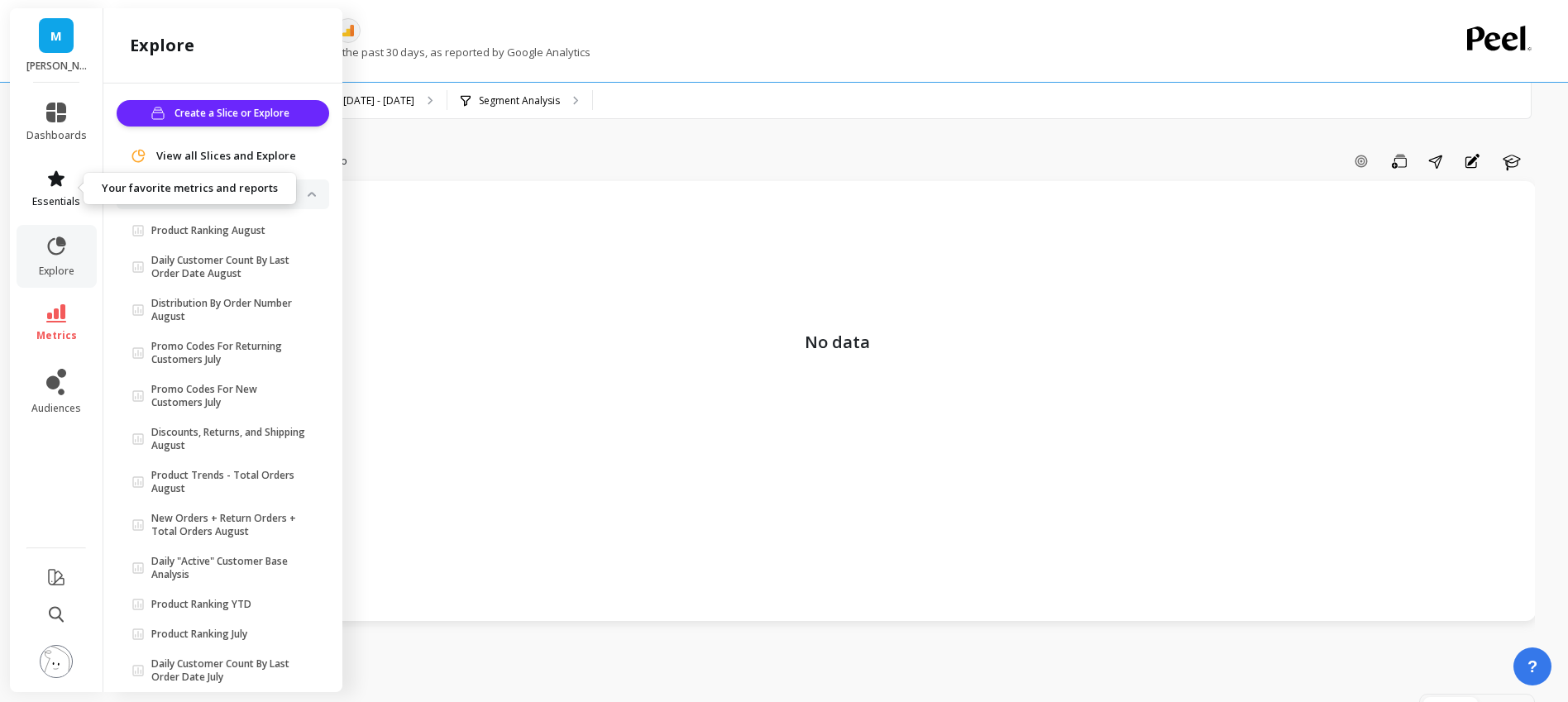
click at [44, 191] on link "essentials" at bounding box center [56, 188] width 61 height 40
